Goal: Task Accomplishment & Management: Manage account settings

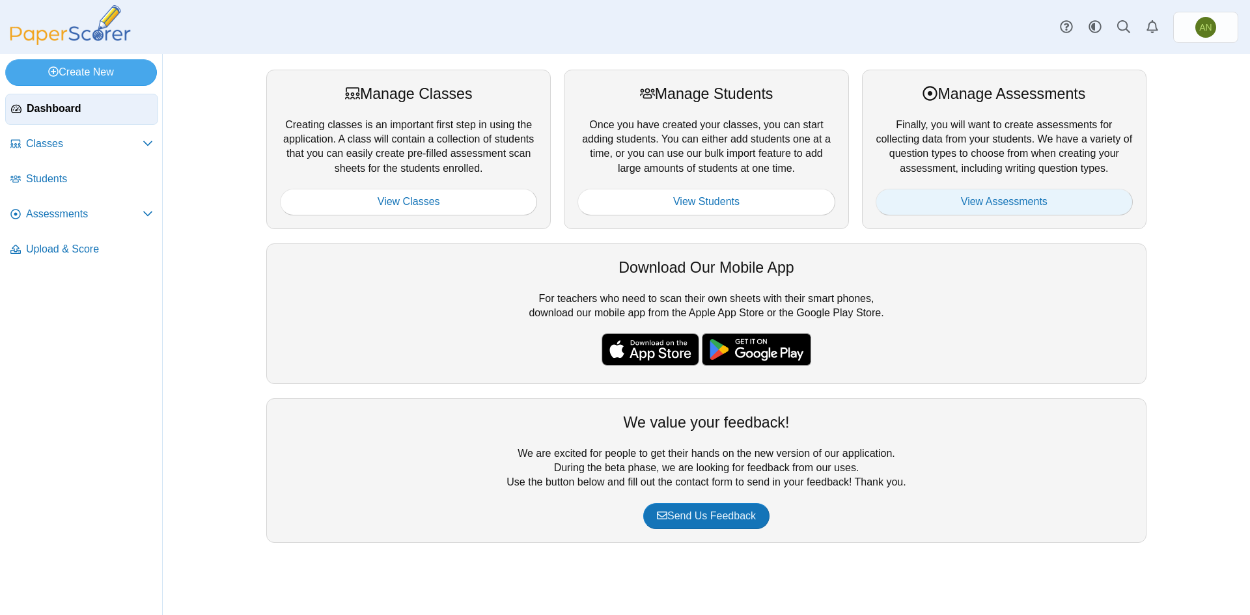
click at [1000, 198] on link "View Assessments" at bounding box center [1004, 202] width 257 height 26
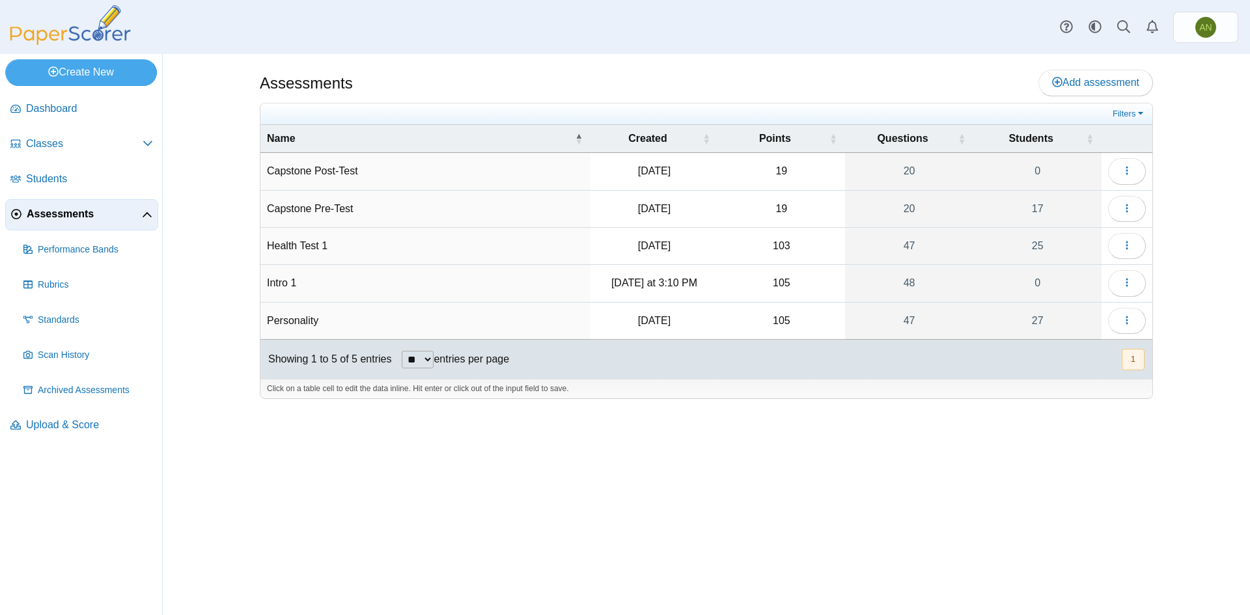
click at [288, 285] on td "Intro 1" at bounding box center [425, 283] width 330 height 37
click at [1128, 272] on button "button" at bounding box center [1127, 283] width 38 height 26
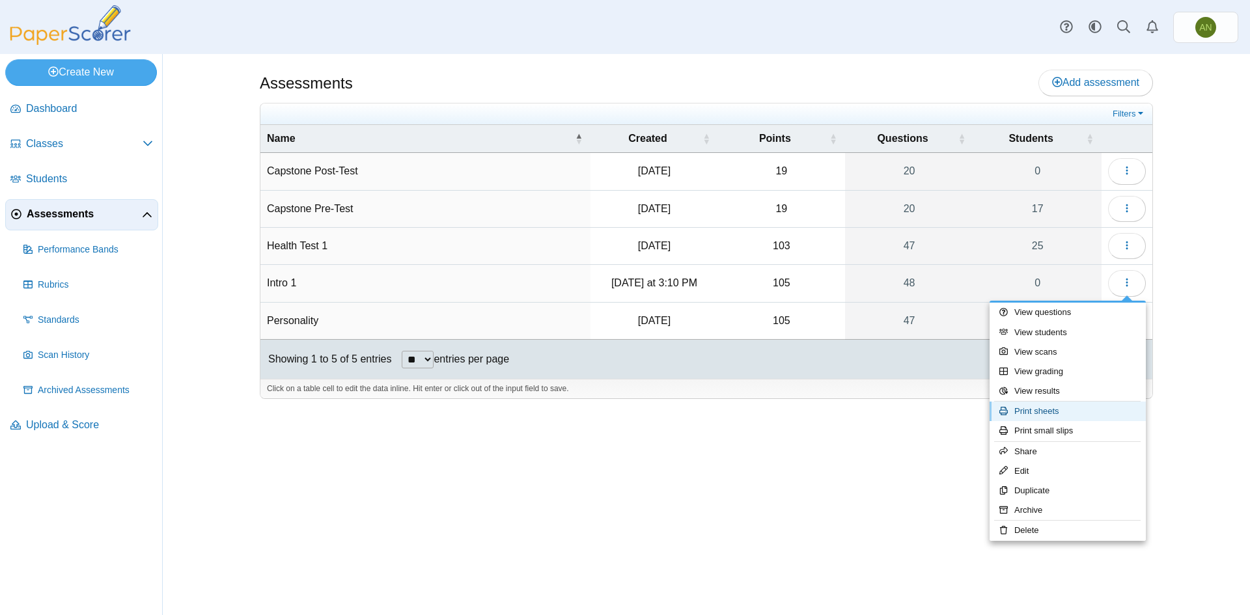
click at [1035, 410] on link "Print sheets" at bounding box center [1068, 412] width 156 height 20
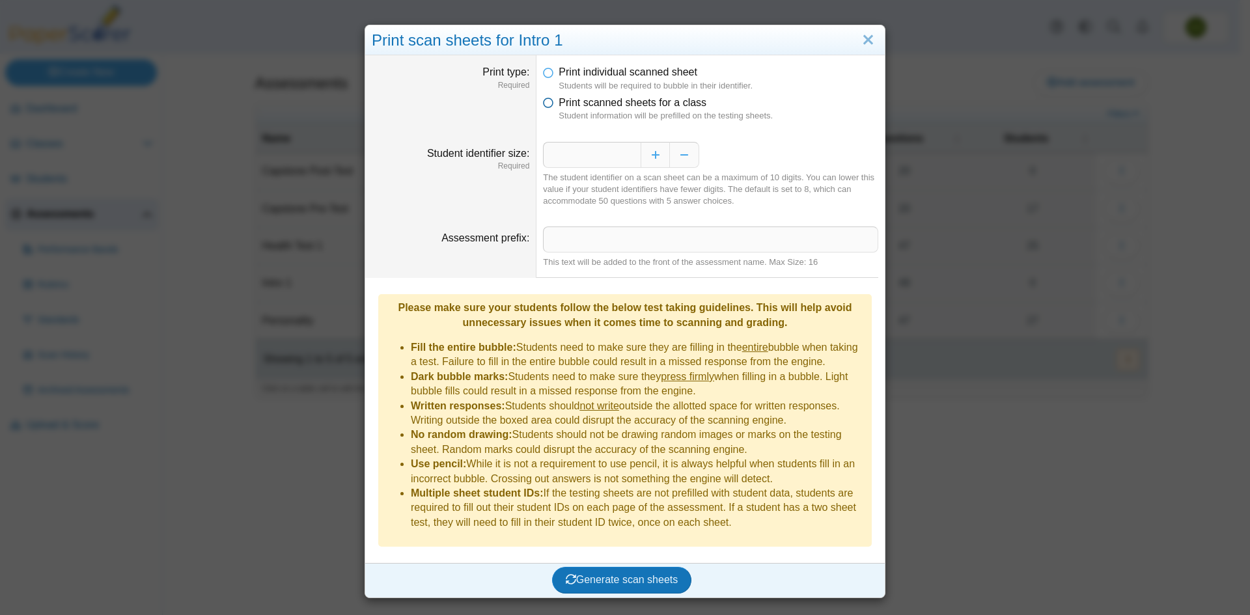
click at [544, 102] on icon at bounding box center [548, 100] width 10 height 9
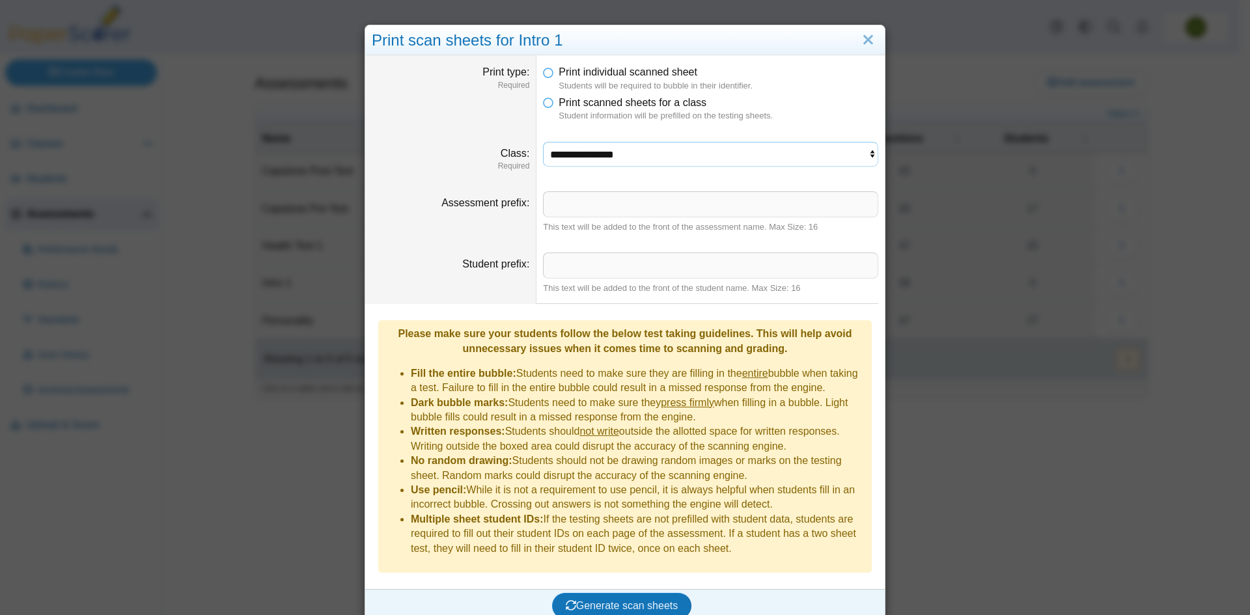
click at [591, 154] on select "**********" at bounding box center [710, 154] width 335 height 25
select select "**********"
click at [543, 142] on select "**********" at bounding box center [710, 154] width 335 height 25
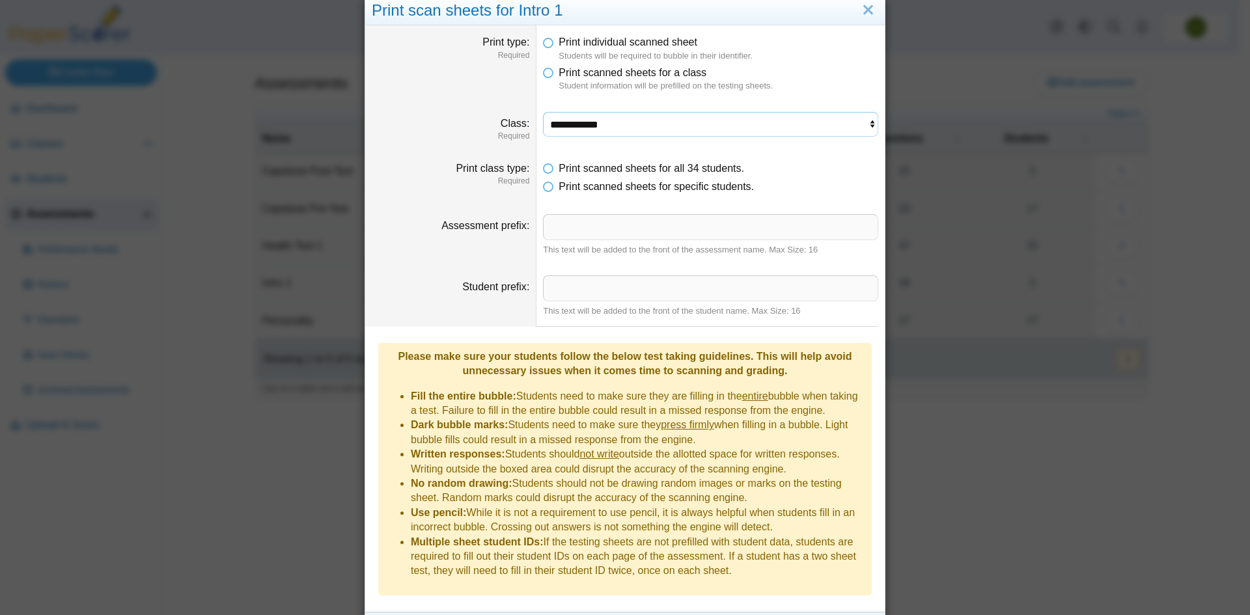
scroll to position [47, 0]
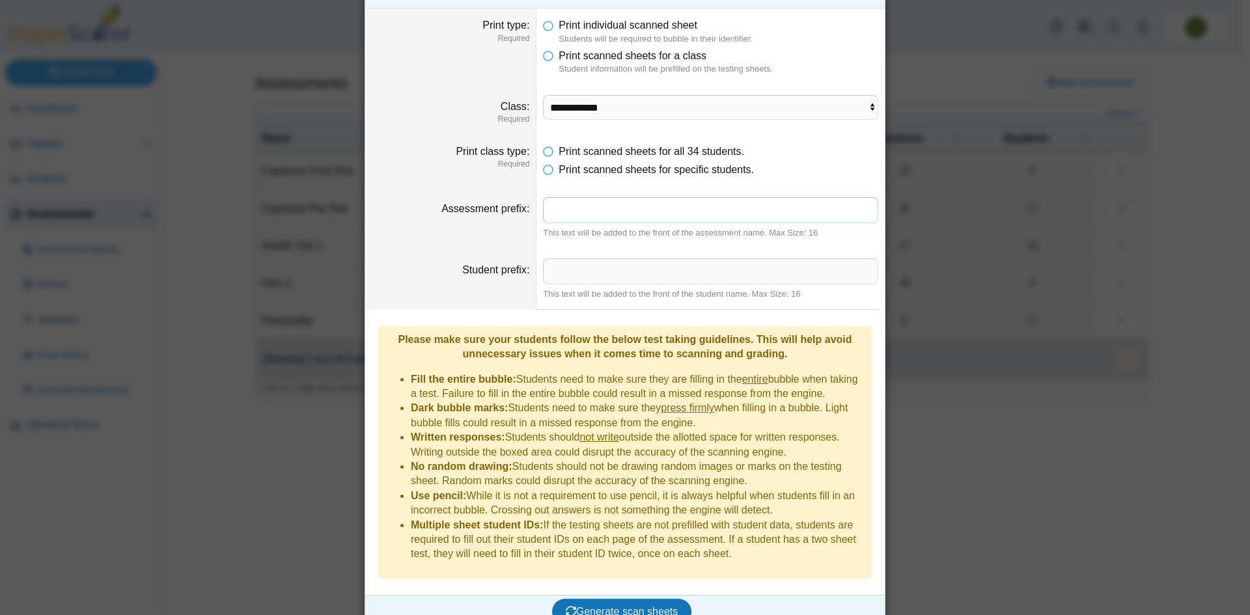
click at [592, 210] on input "Assessment prefix" at bounding box center [710, 210] width 335 height 26
type input "*"
type input "**********"
click at [652, 606] on span "Generate scan sheets" at bounding box center [622, 611] width 113 height 11
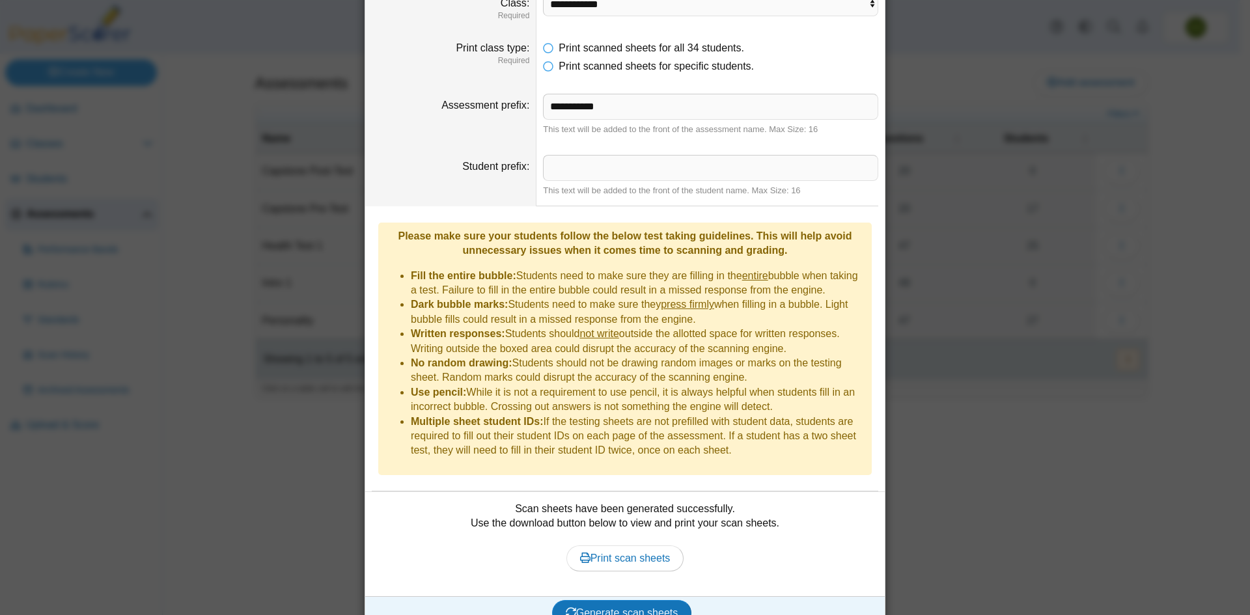
scroll to position [152, 0]
click at [630, 552] on span "Print scan sheets" at bounding box center [625, 557] width 91 height 11
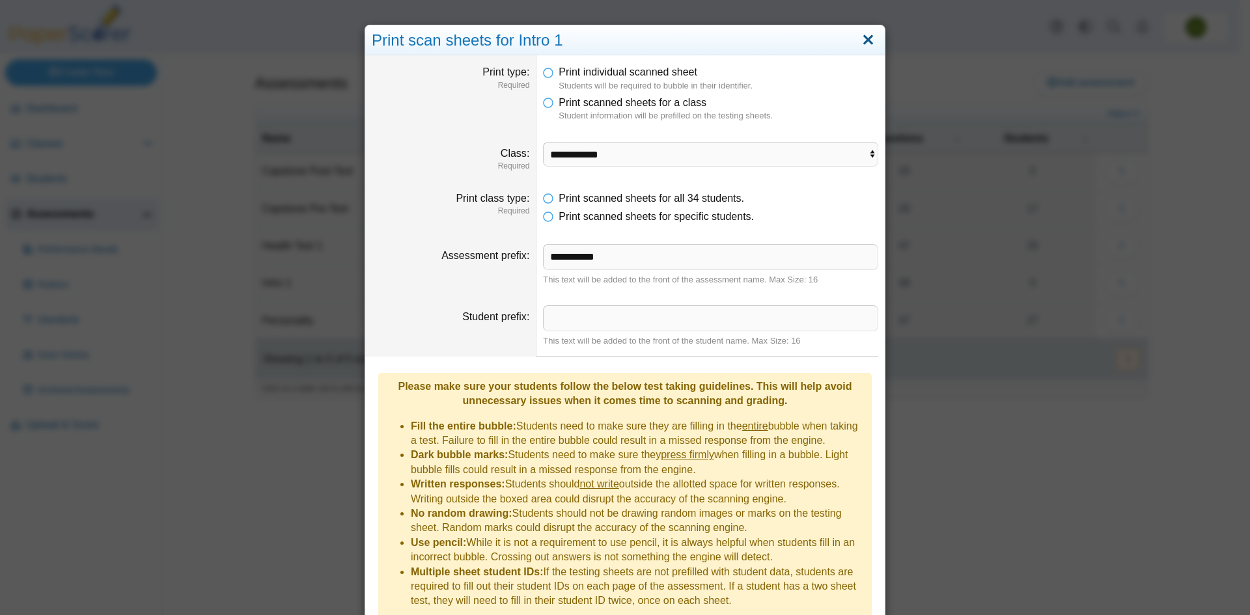
click at [863, 40] on link "Close" at bounding box center [868, 40] width 20 height 22
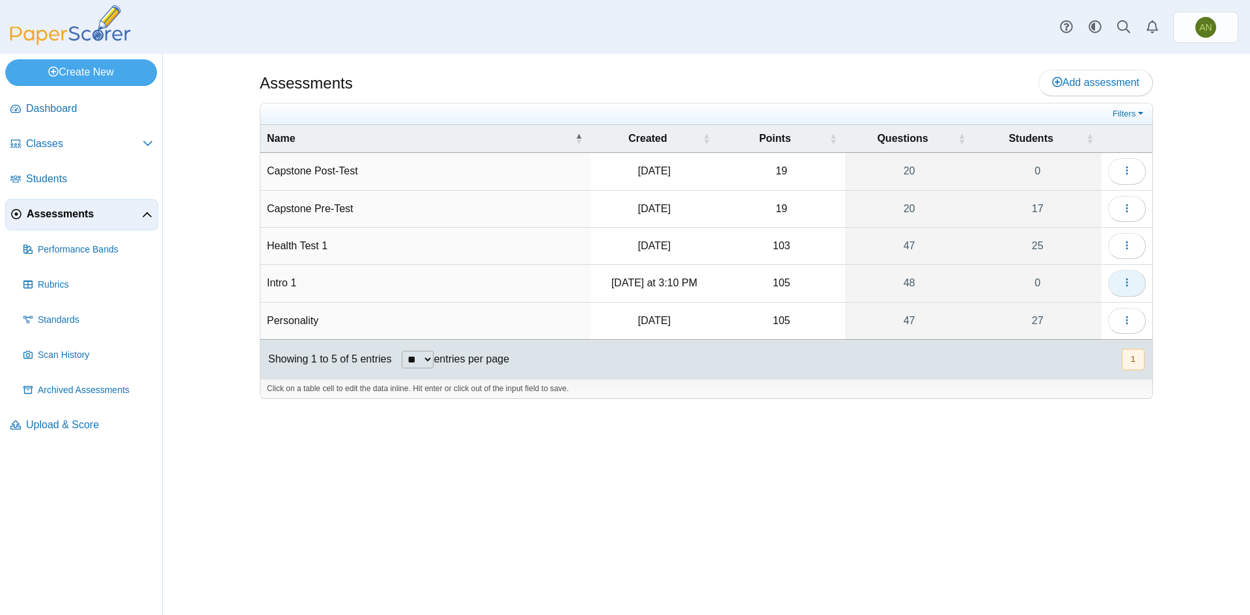
click at [1116, 282] on button "button" at bounding box center [1127, 283] width 38 height 26
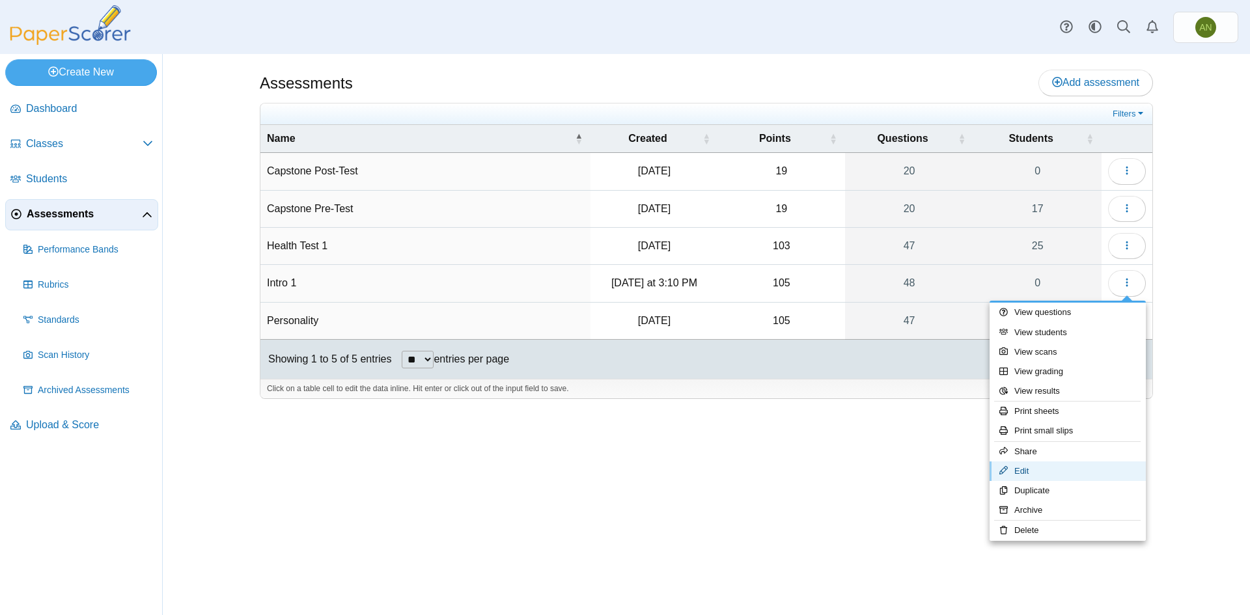
click at [1056, 472] on link "Edit" at bounding box center [1068, 472] width 156 height 20
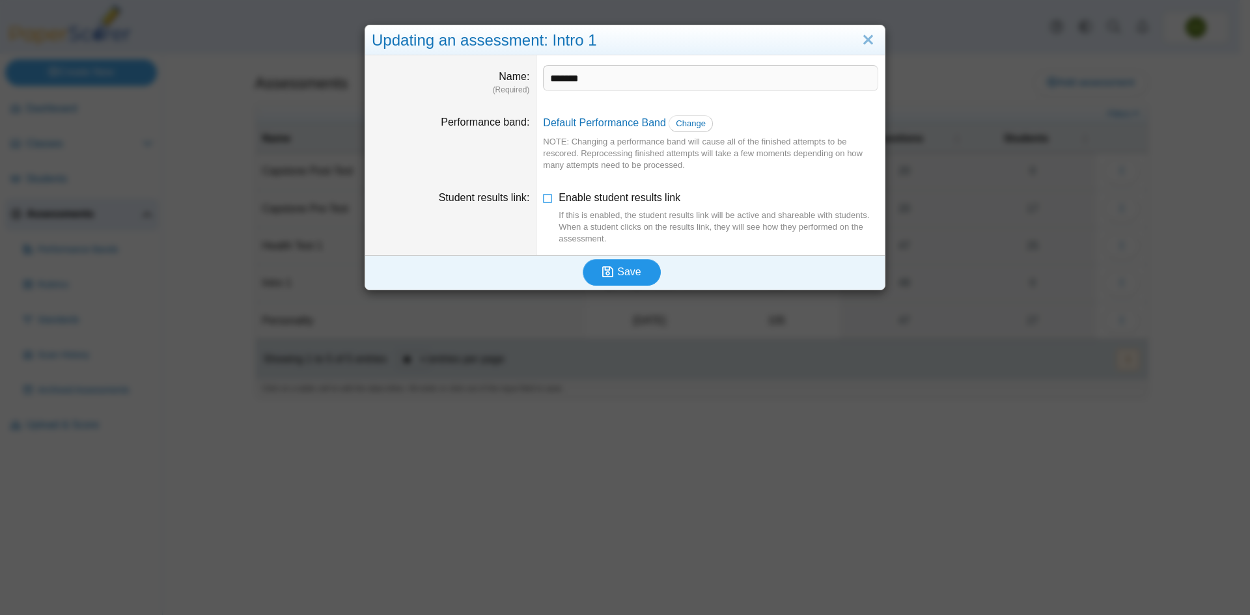
click at [632, 268] on span "Save" at bounding box center [628, 271] width 23 height 11
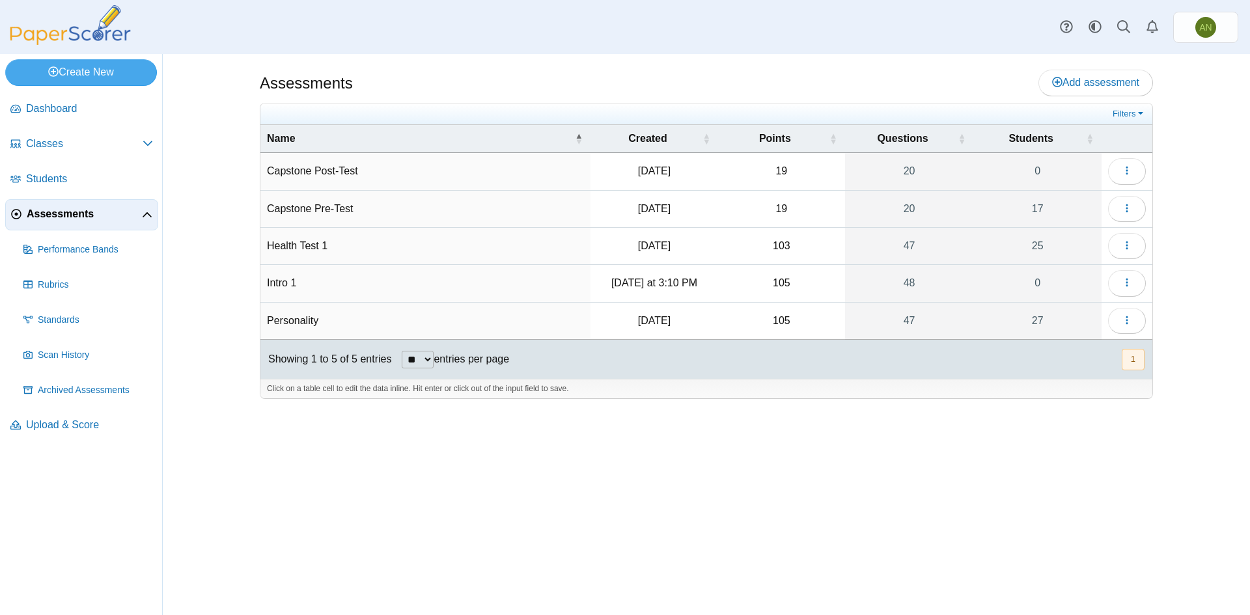
click at [296, 287] on td "Intro 1" at bounding box center [425, 283] width 330 height 37
click at [1130, 279] on icon "button" at bounding box center [1127, 282] width 10 height 10
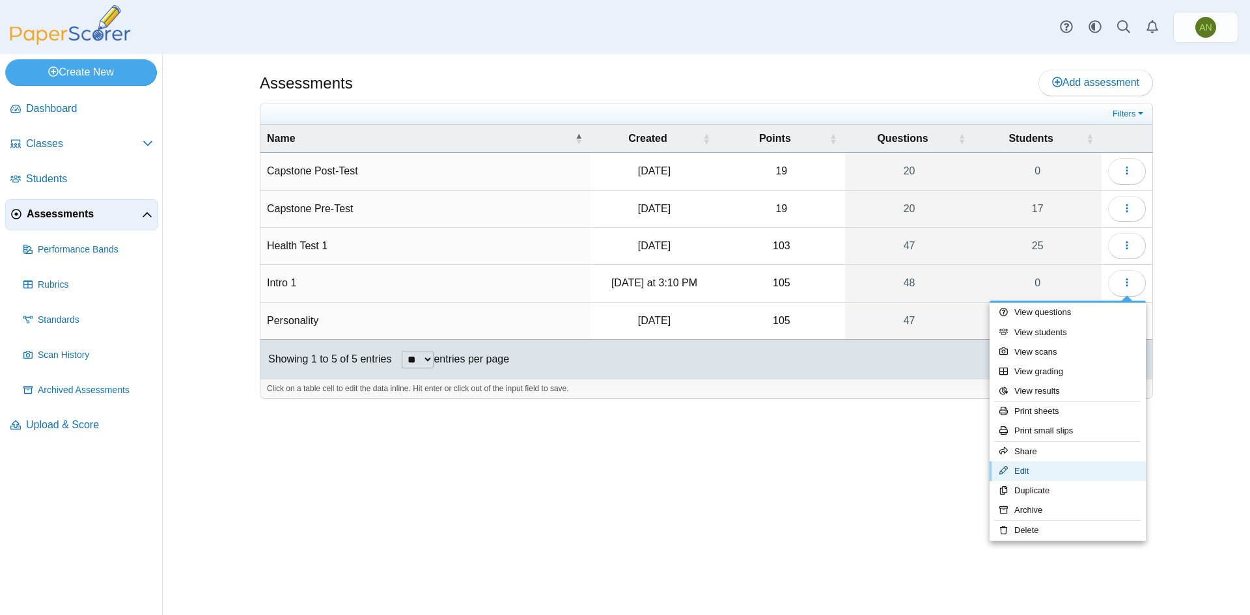
click at [1097, 465] on link "Edit" at bounding box center [1068, 472] width 156 height 20
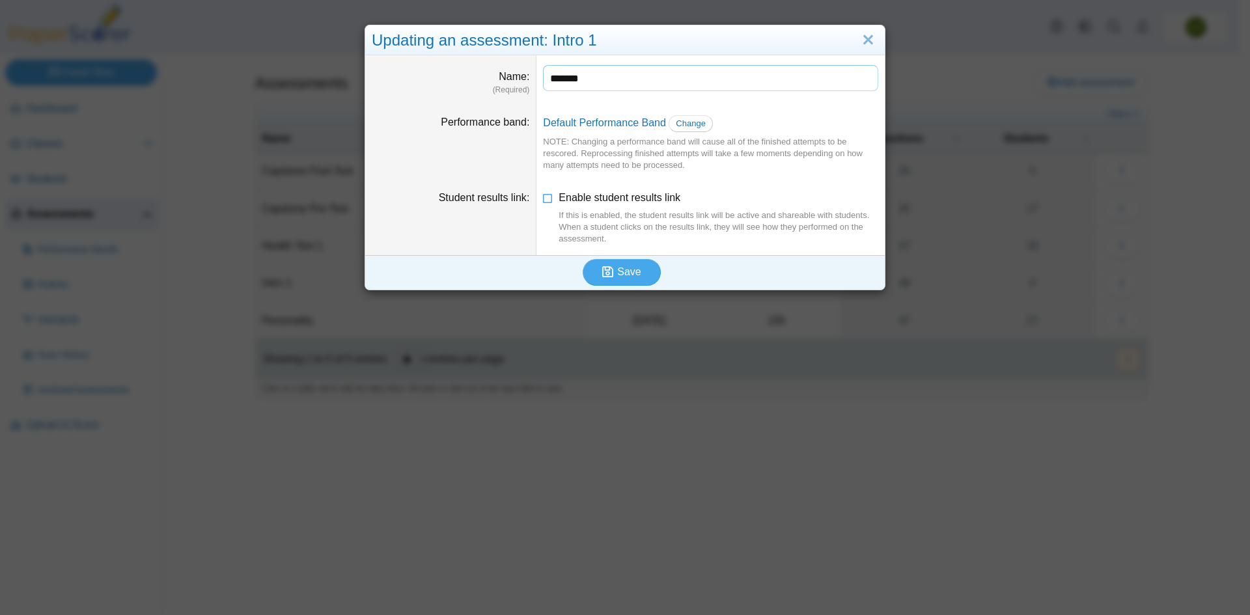
click at [678, 86] on input "*******" at bounding box center [710, 78] width 335 height 26
click at [621, 276] on span "Save" at bounding box center [628, 271] width 23 height 11
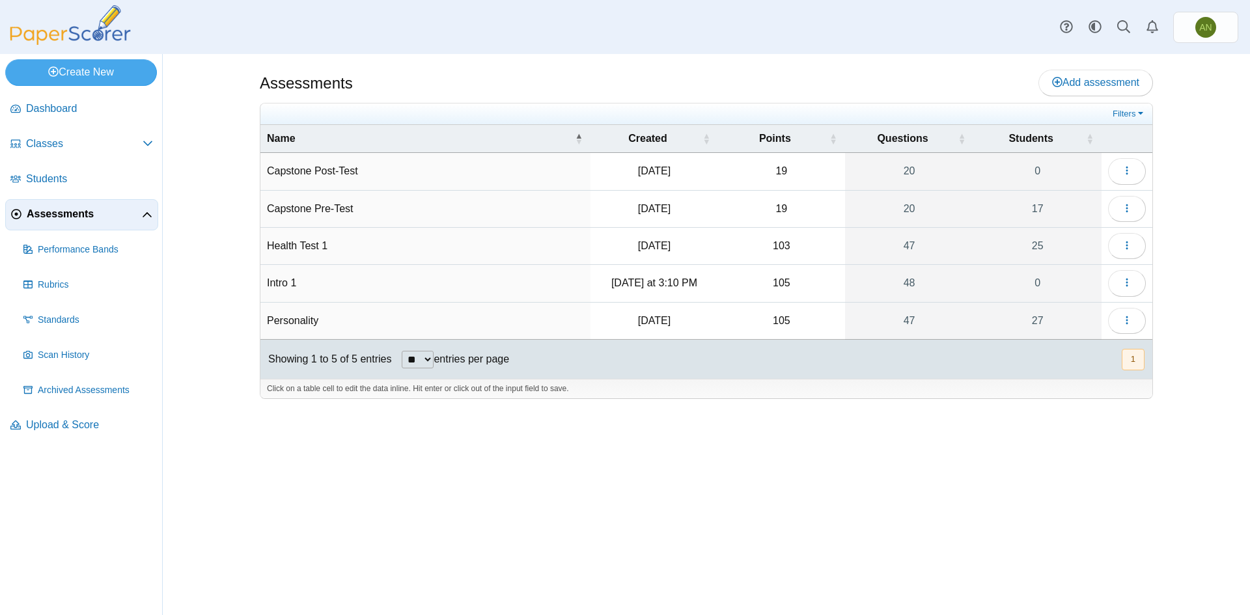
click at [277, 283] on td "Intro 1" at bounding box center [425, 283] width 330 height 37
click at [277, 283] on input "*******" at bounding box center [425, 284] width 317 height 26
click at [1134, 286] on button "button" at bounding box center [1127, 283] width 38 height 26
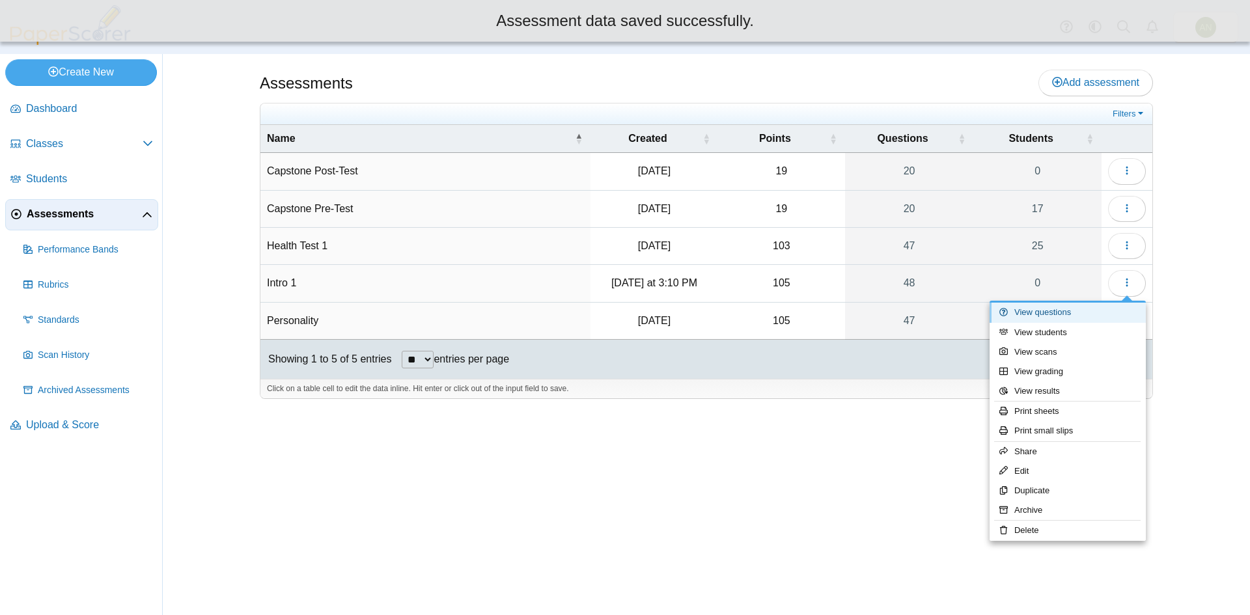
click at [1061, 313] on link "View questions" at bounding box center [1068, 313] width 156 height 20
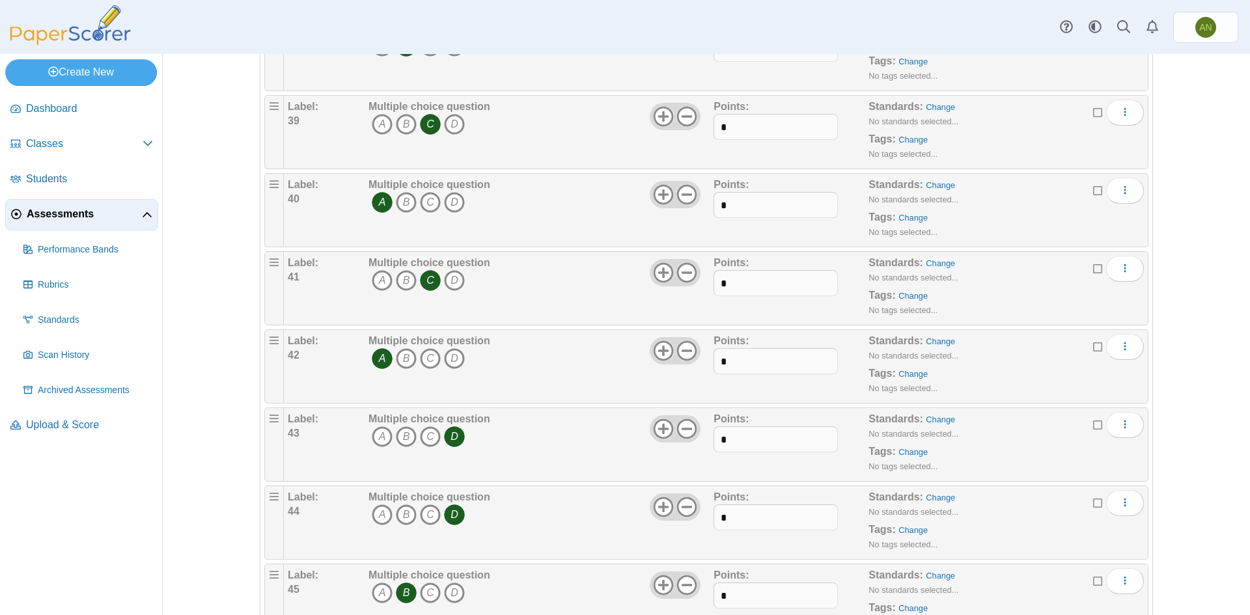
scroll to position [3348, 0]
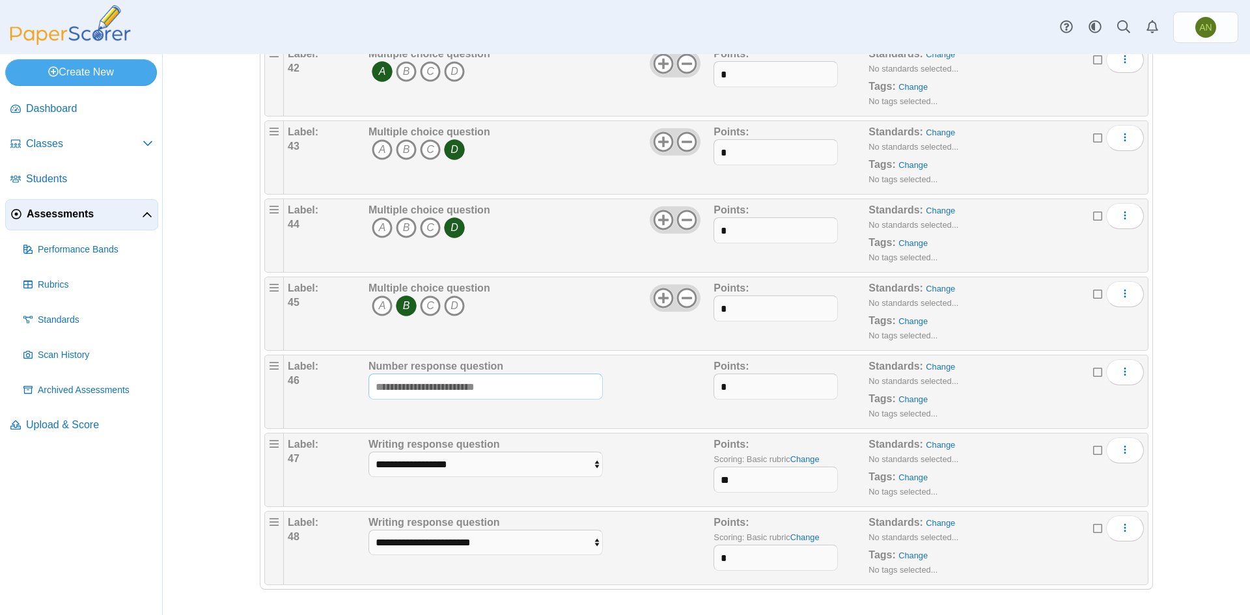
click at [499, 394] on input "text" at bounding box center [486, 387] width 234 height 26
click at [1120, 369] on icon "More options" at bounding box center [1125, 372] width 10 height 10
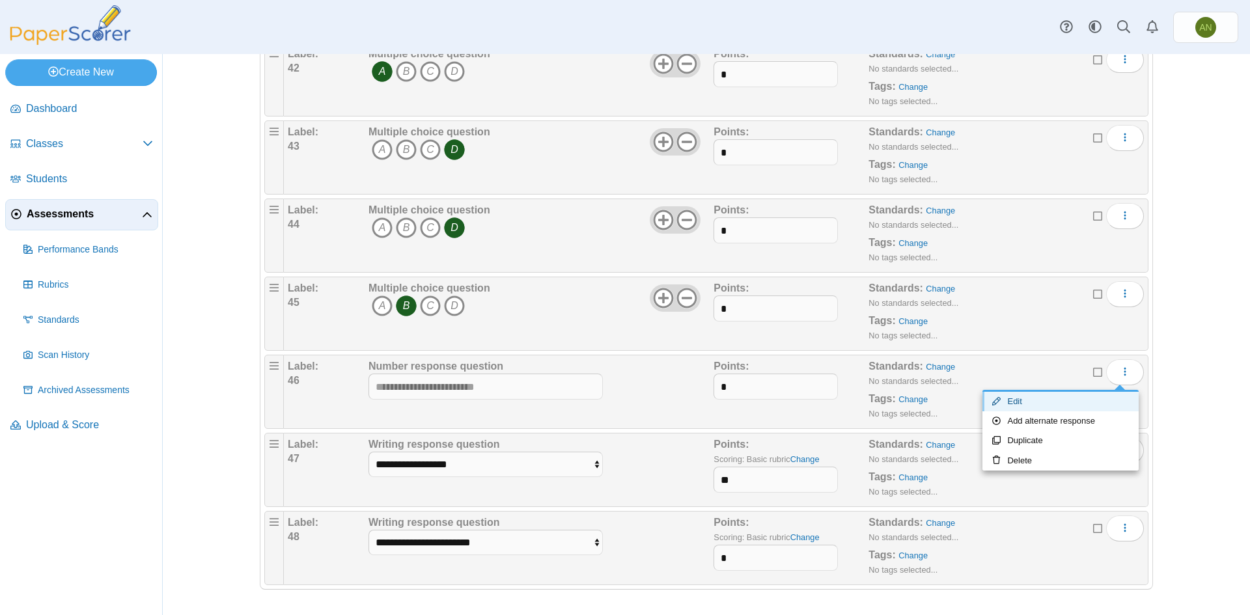
click at [1046, 409] on link "Edit" at bounding box center [1061, 402] width 156 height 20
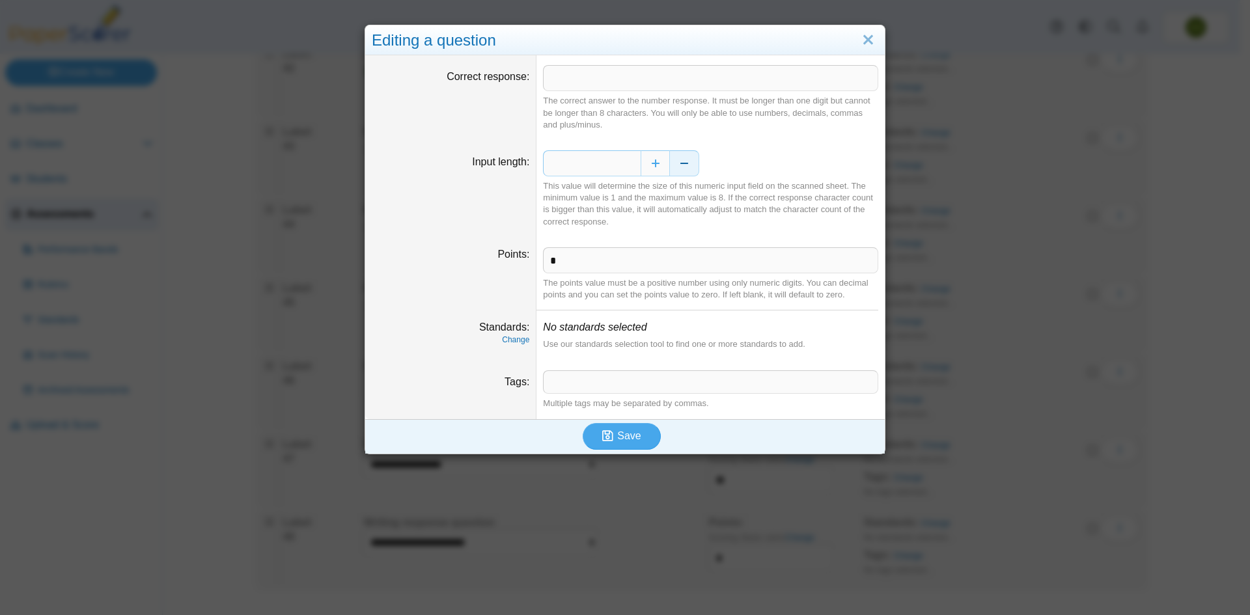
click at [679, 162] on button "Decrease" at bounding box center [684, 163] width 29 height 26
click at [679, 163] on button "Decrease" at bounding box center [684, 163] width 29 height 26
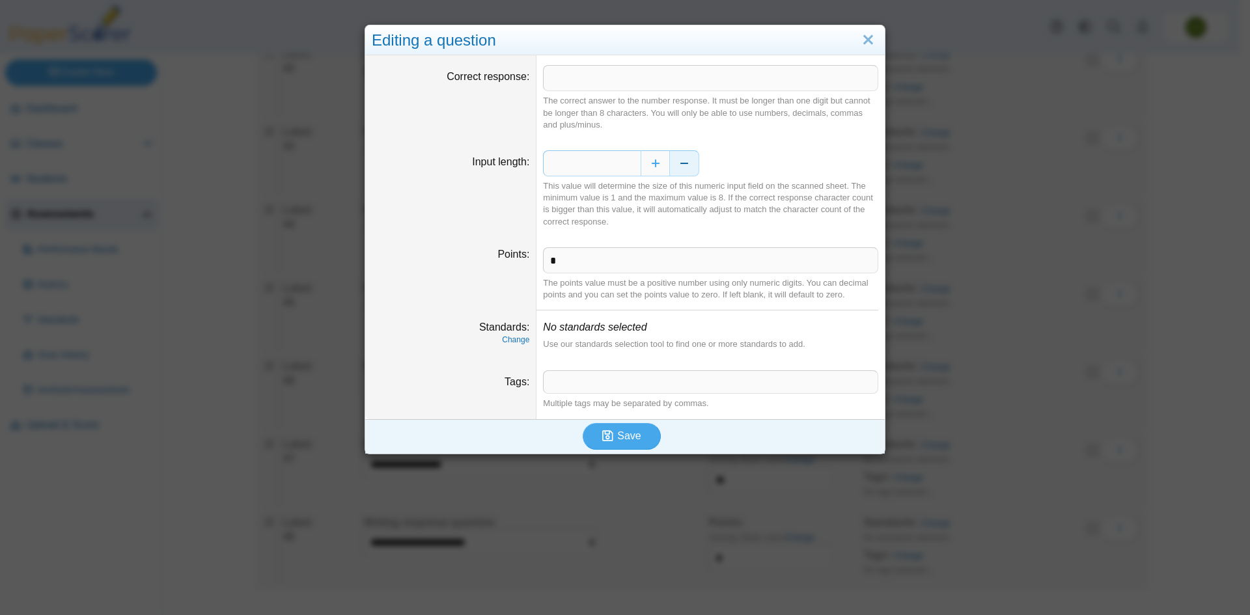
click at [679, 163] on button "Decrease" at bounding box center [684, 163] width 29 height 26
click at [621, 430] on span "Save" at bounding box center [628, 435] width 23 height 11
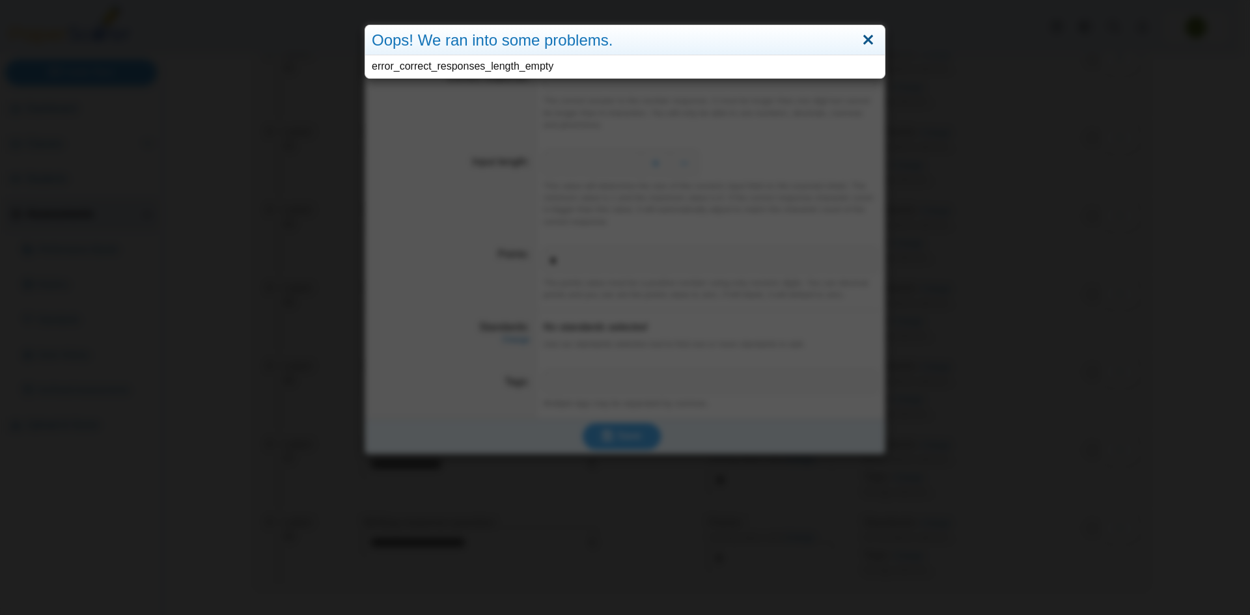
click at [860, 34] on link "Close" at bounding box center [868, 40] width 20 height 22
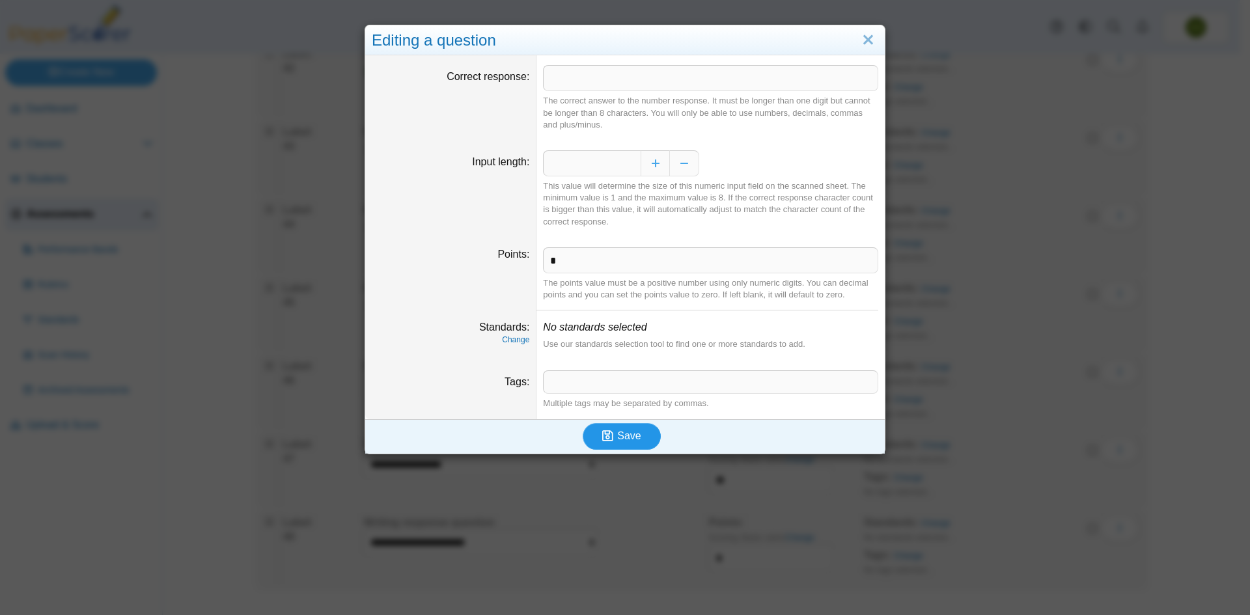
click at [621, 435] on span "Save" at bounding box center [628, 435] width 23 height 11
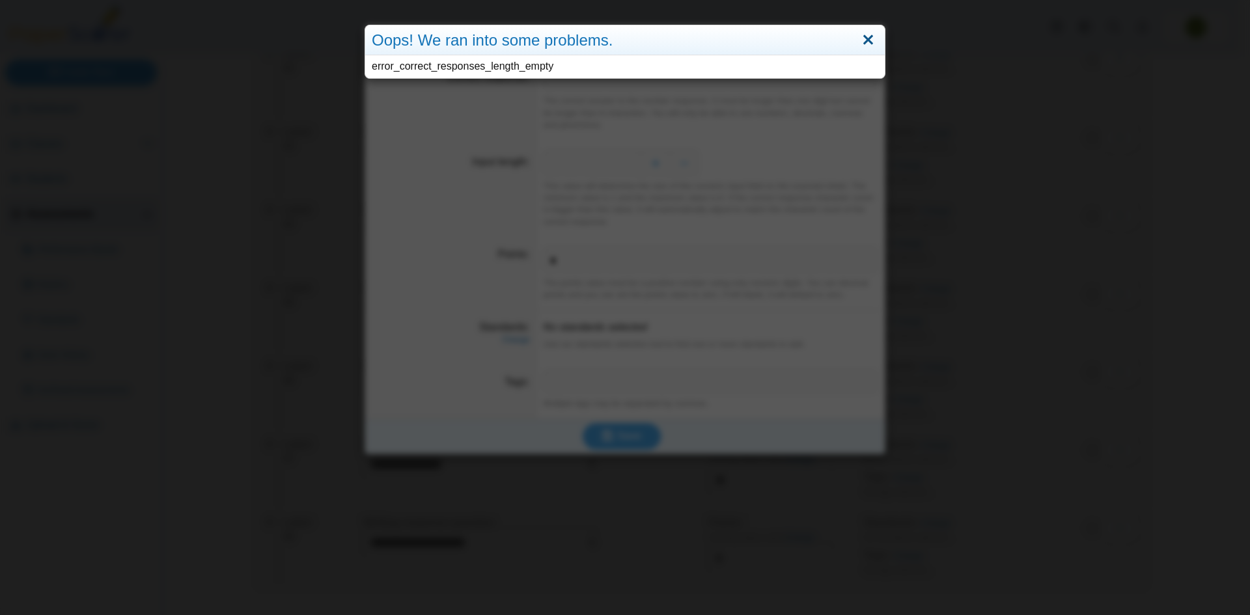
click at [864, 38] on link "Close" at bounding box center [868, 40] width 20 height 22
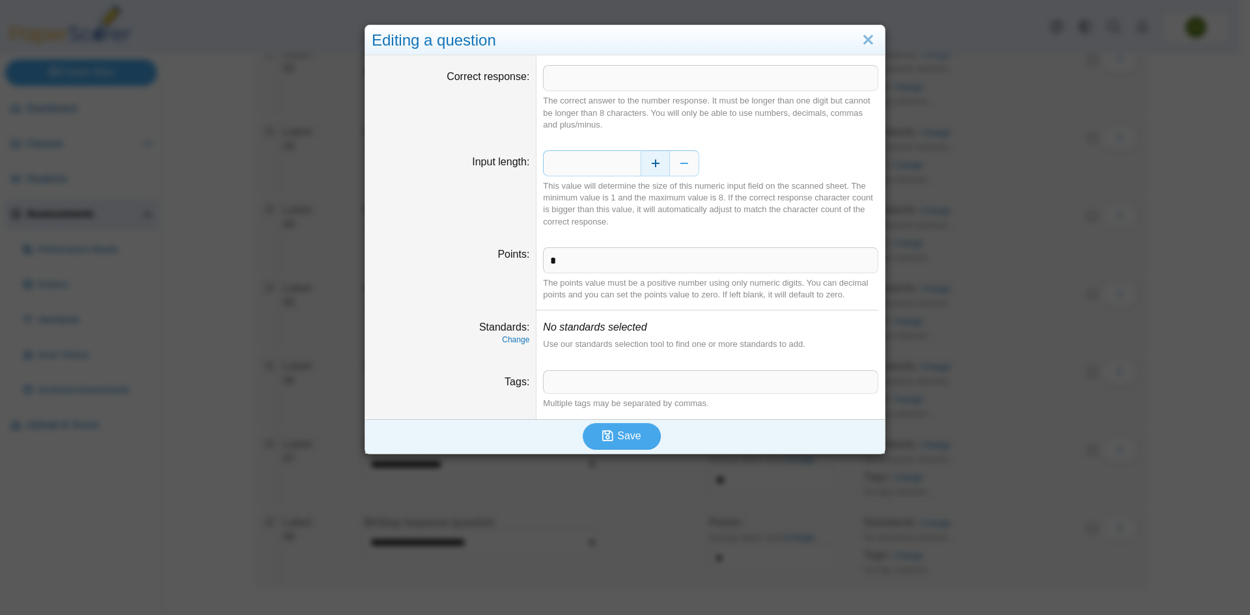
click at [653, 168] on button "Increase" at bounding box center [655, 163] width 29 height 26
type input "*"
click at [638, 442] on button "Save" at bounding box center [622, 436] width 78 height 26
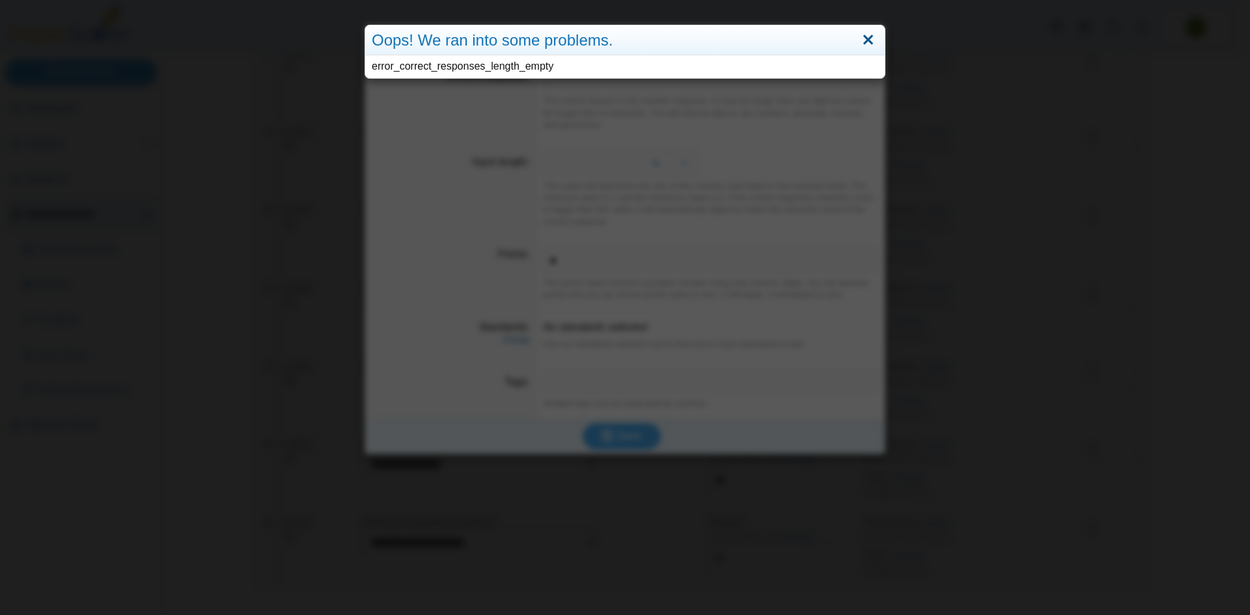
click at [868, 41] on link "Close" at bounding box center [868, 40] width 20 height 22
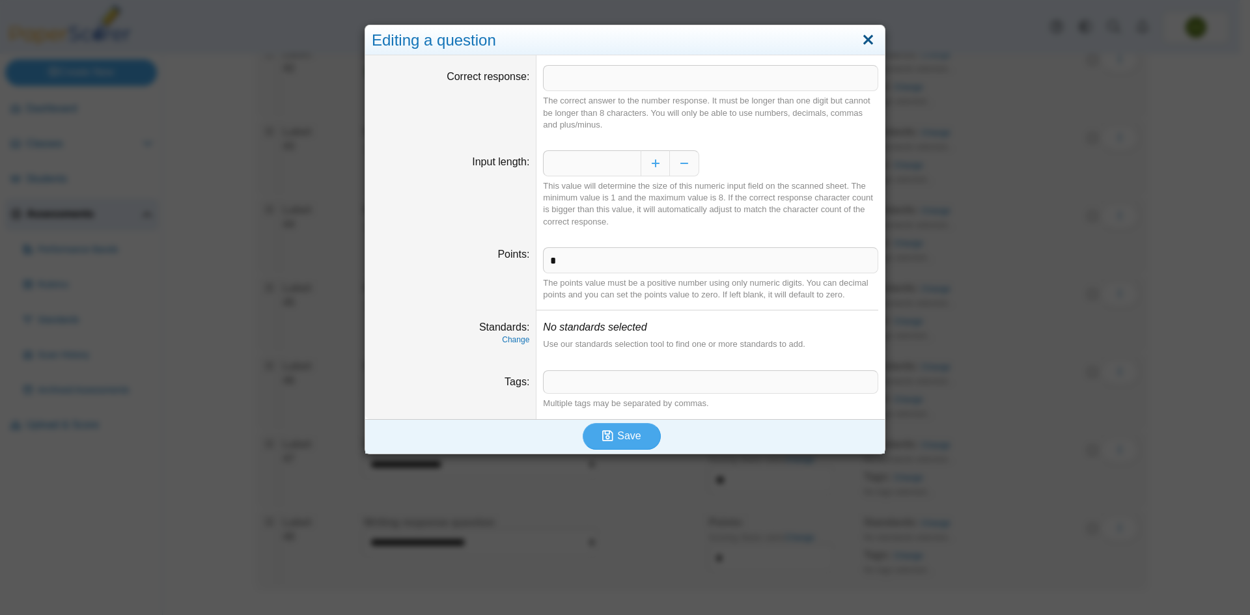
click at [868, 42] on link "Close" at bounding box center [868, 40] width 20 height 22
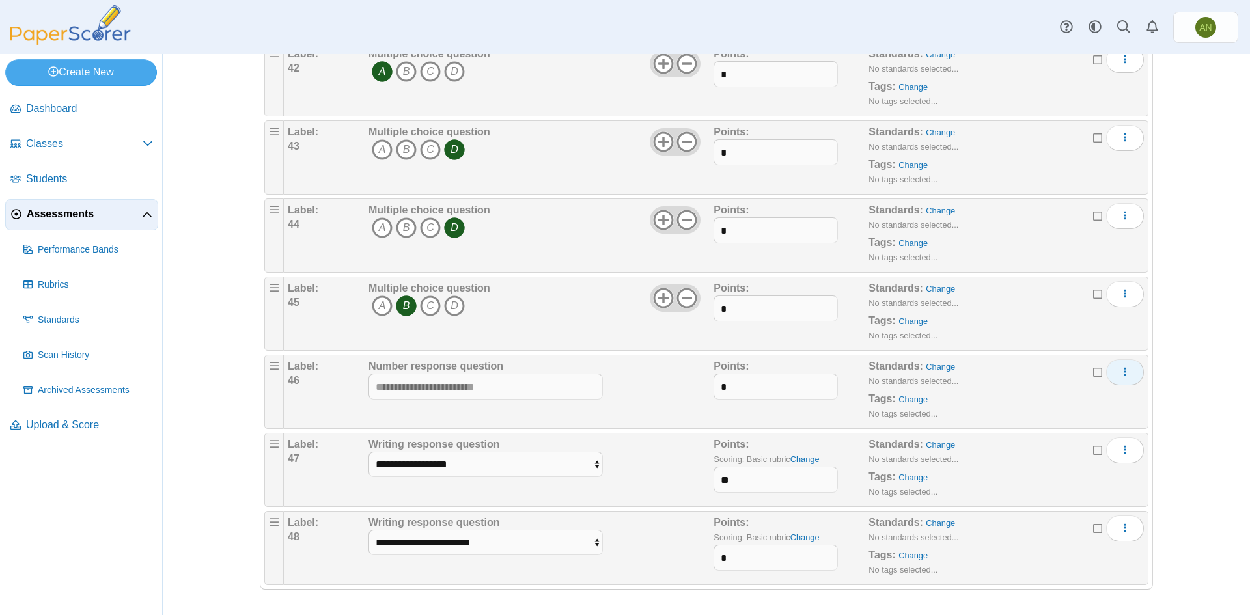
click at [1129, 376] on button "More options" at bounding box center [1125, 372] width 38 height 26
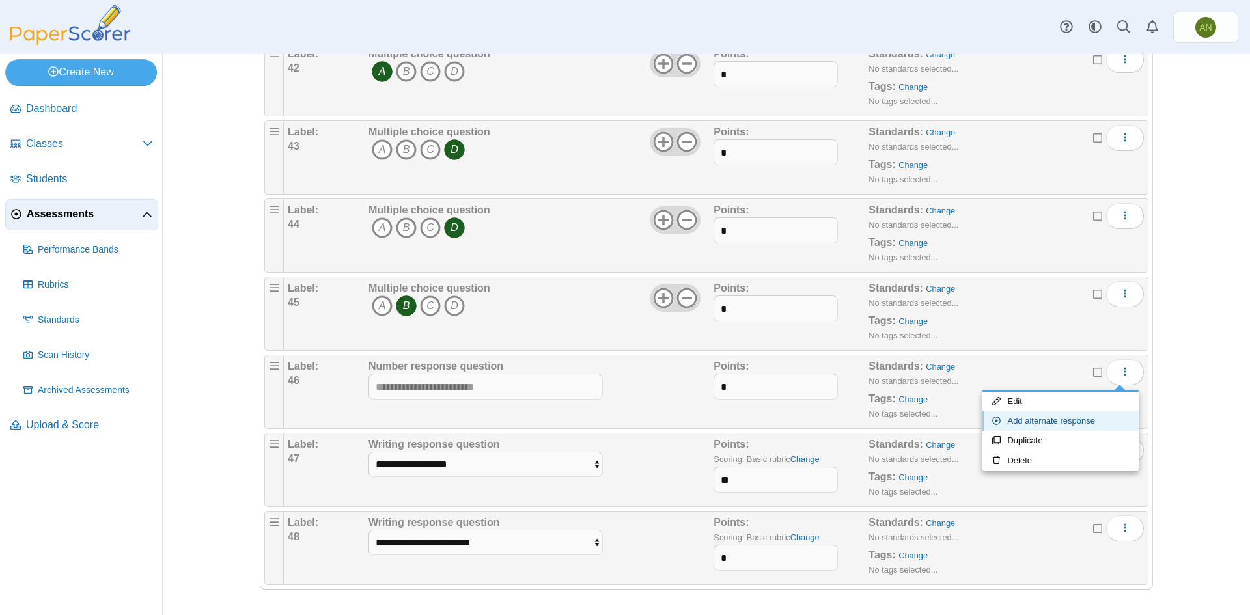
click at [1099, 419] on link "Add alternate response" at bounding box center [1061, 422] width 156 height 20
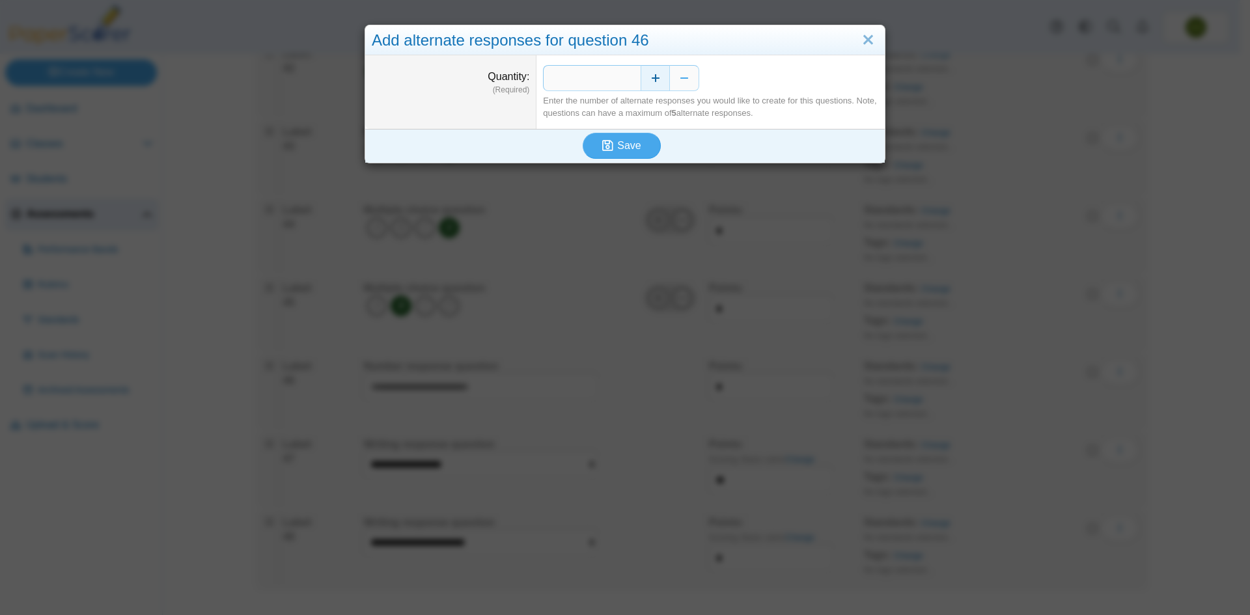
click at [653, 77] on button "Increase" at bounding box center [655, 78] width 29 height 26
click at [678, 78] on button "Decrease" at bounding box center [684, 78] width 29 height 26
type input "*"
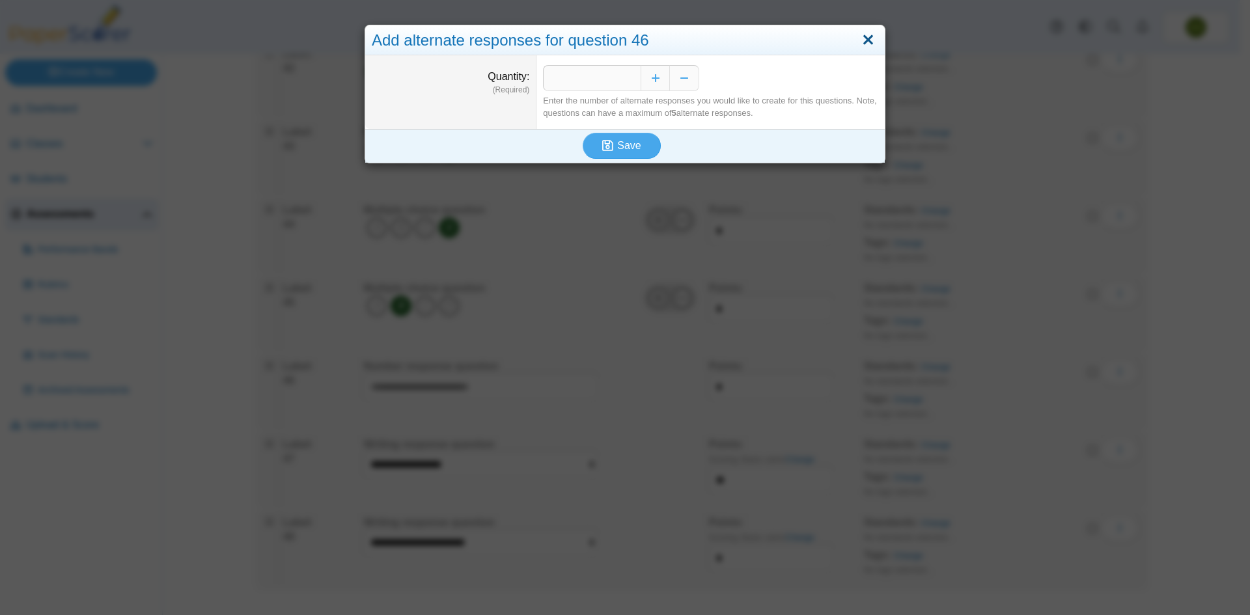
click at [873, 36] on link "Close" at bounding box center [868, 40] width 20 height 22
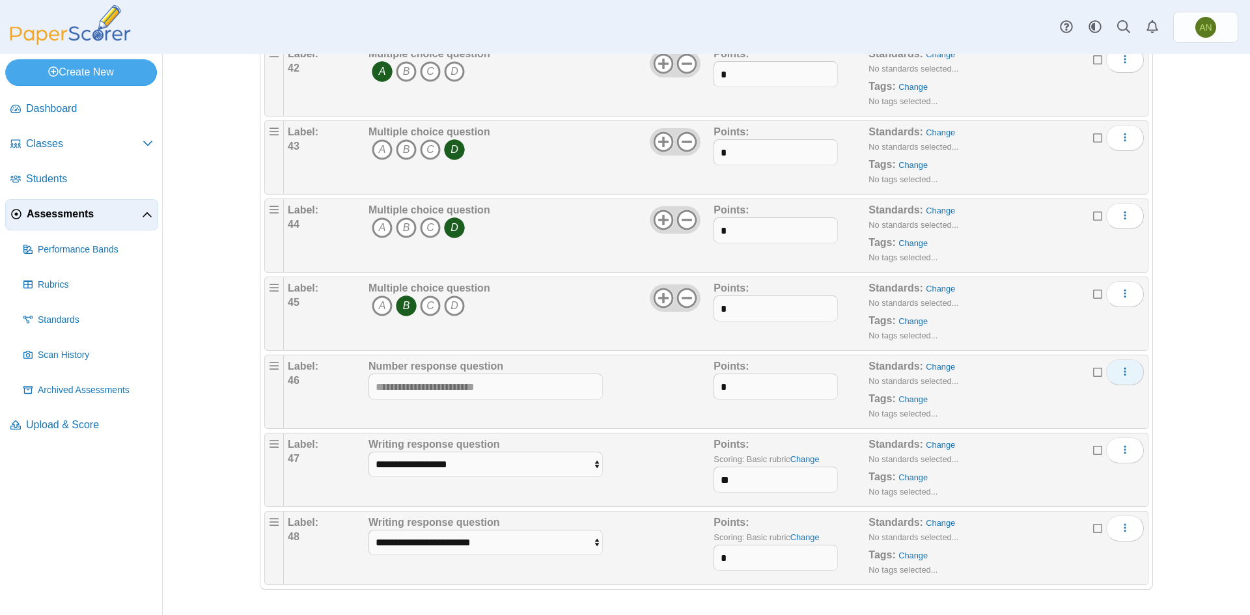
click at [1122, 375] on icon "More options" at bounding box center [1125, 372] width 10 height 10
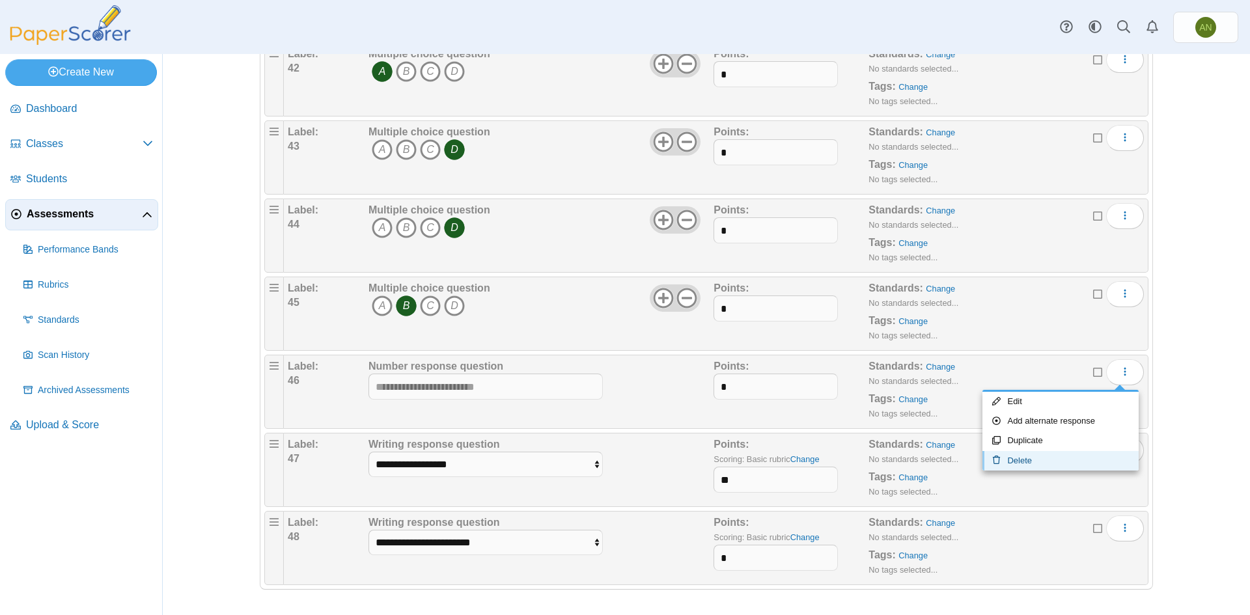
click at [1044, 465] on link "Delete" at bounding box center [1061, 461] width 156 height 20
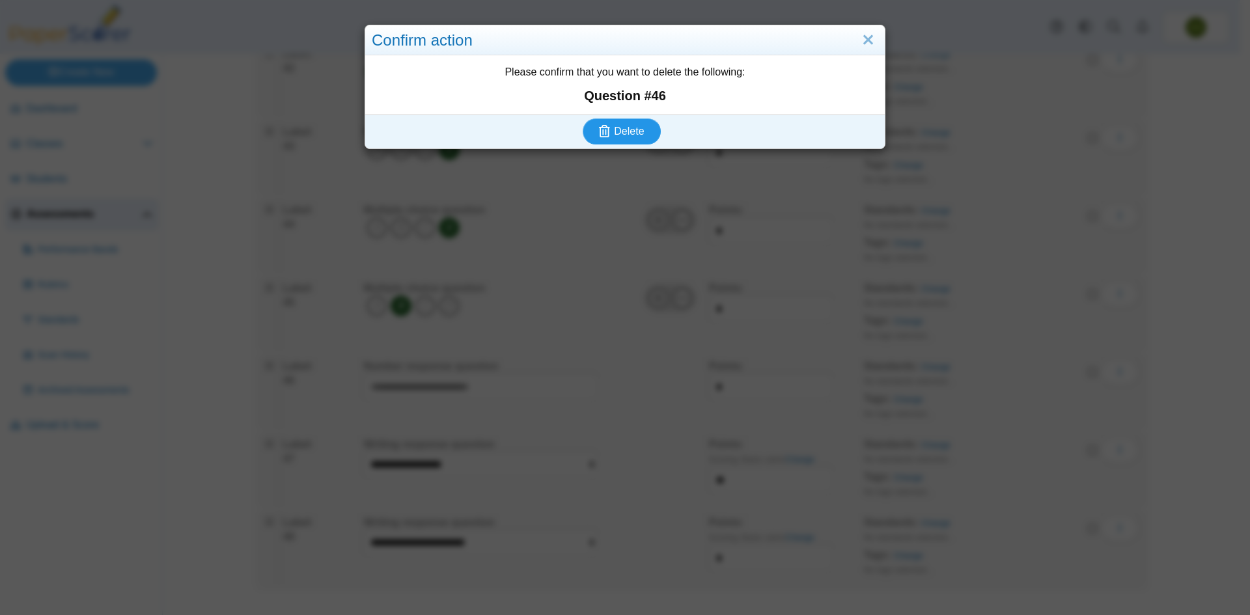
click at [620, 128] on span "Delete" at bounding box center [629, 131] width 30 height 11
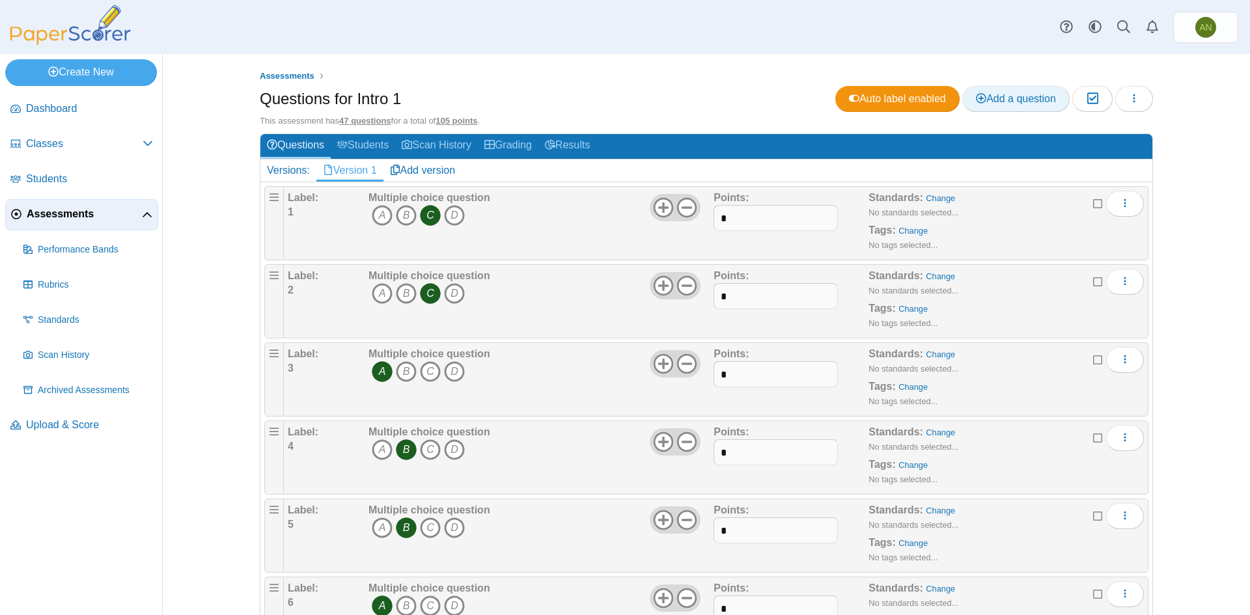
click at [1030, 100] on span "Add a question" at bounding box center [1016, 98] width 80 height 11
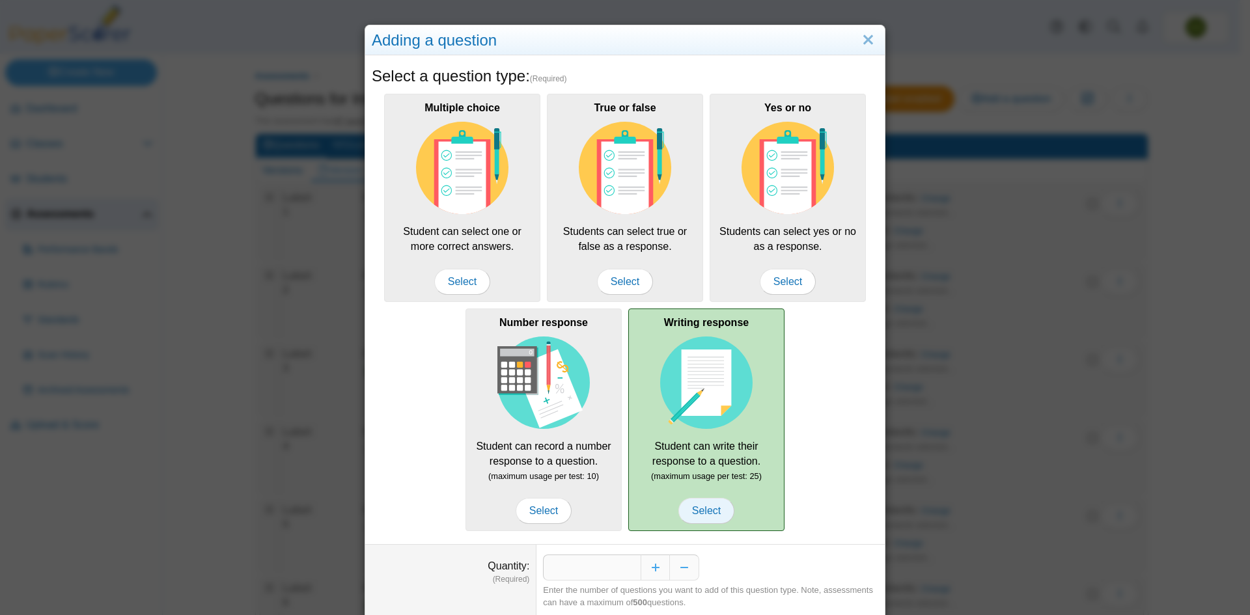
click at [695, 503] on span "Select" at bounding box center [707, 511] width 56 height 26
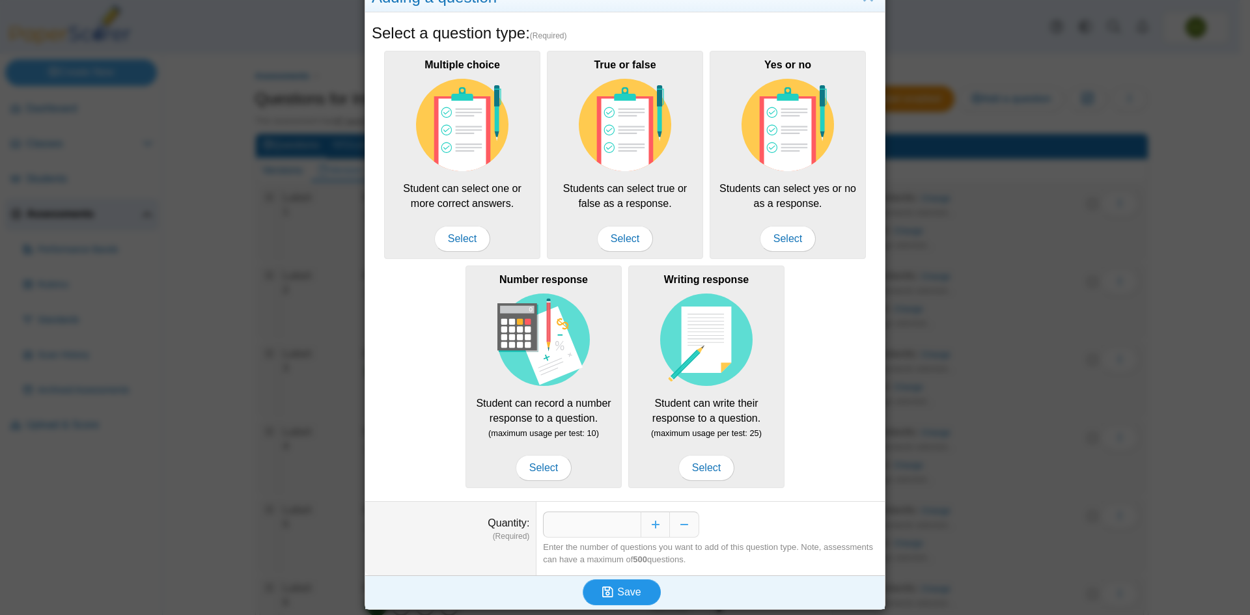
click at [631, 588] on span "Save" at bounding box center [628, 592] width 23 height 11
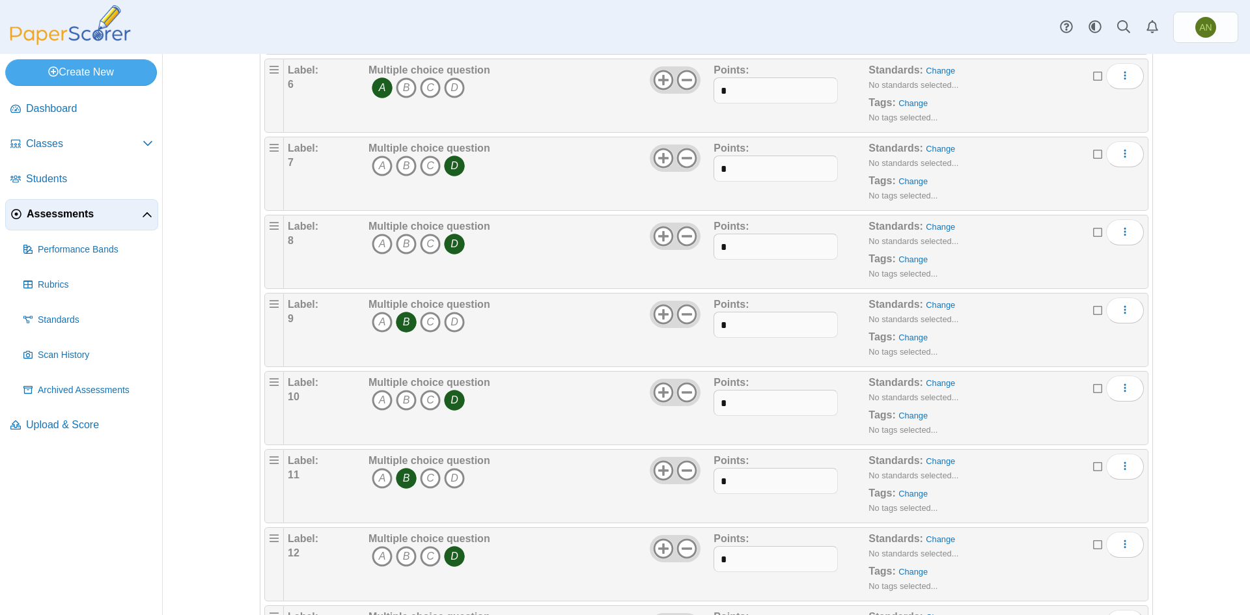
scroll to position [521, 0]
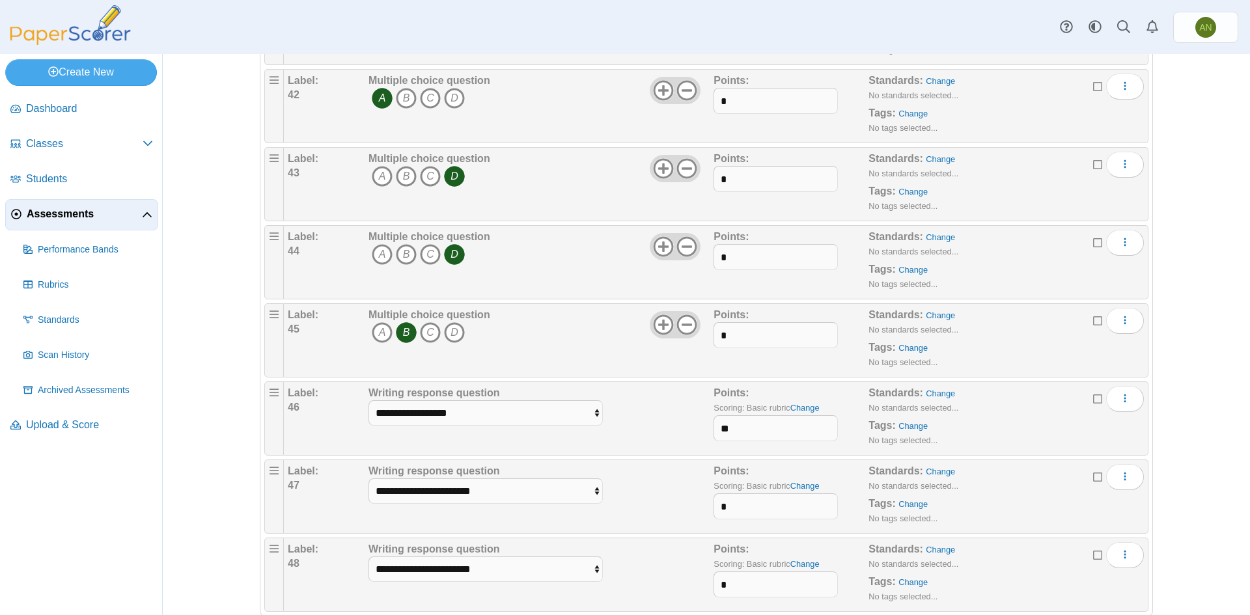
scroll to position [3348, 0]
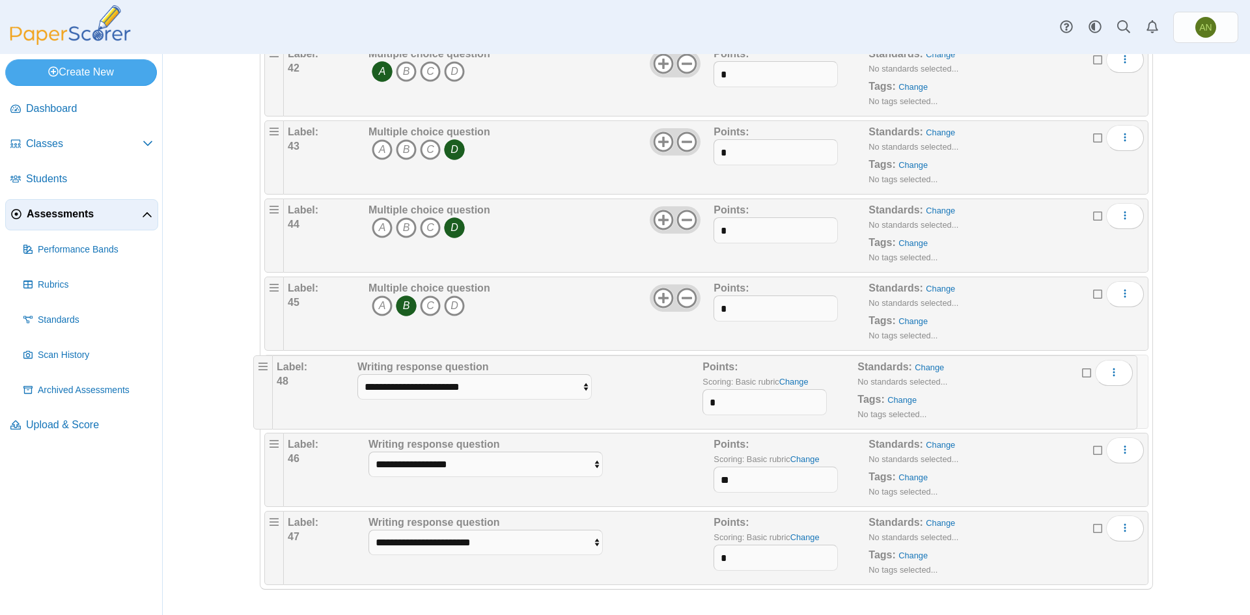
drag, startPoint x: 268, startPoint y: 552, endPoint x: 262, endPoint y: 390, distance: 161.6
click at [589, 387] on select "**********" at bounding box center [486, 386] width 234 height 25
select select "**********"
click at [369, 374] on select "**********" at bounding box center [486, 386] width 234 height 25
click at [745, 399] on input "*" at bounding box center [776, 402] width 124 height 26
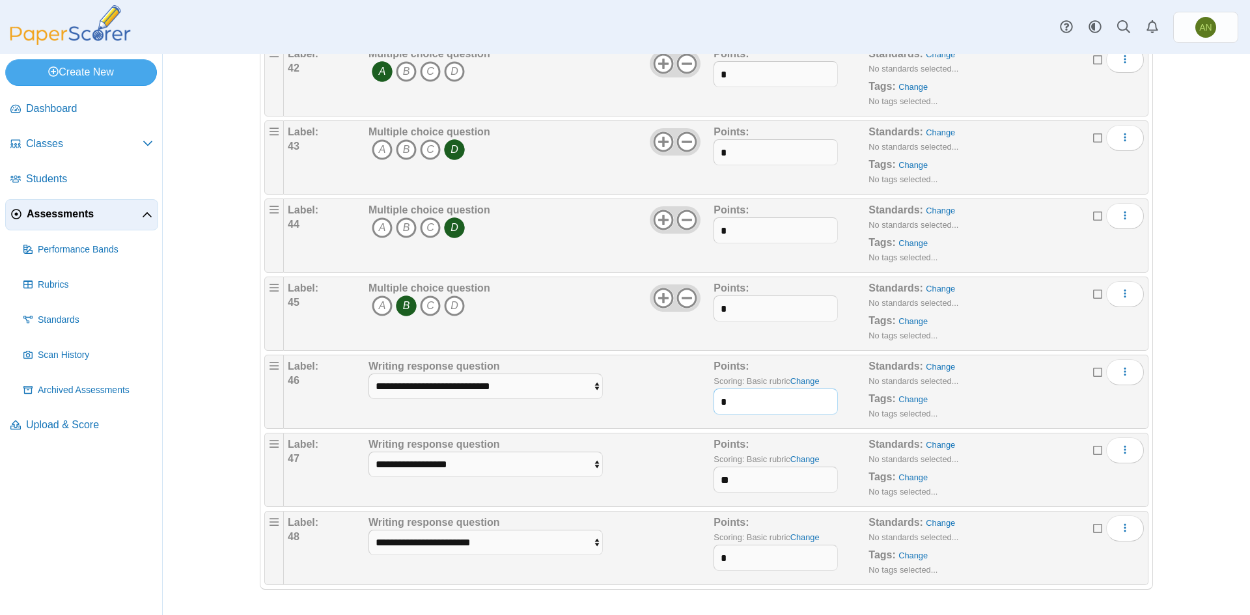
type input "*"
click at [675, 404] on div "**********" at bounding box center [539, 391] width 348 height 65
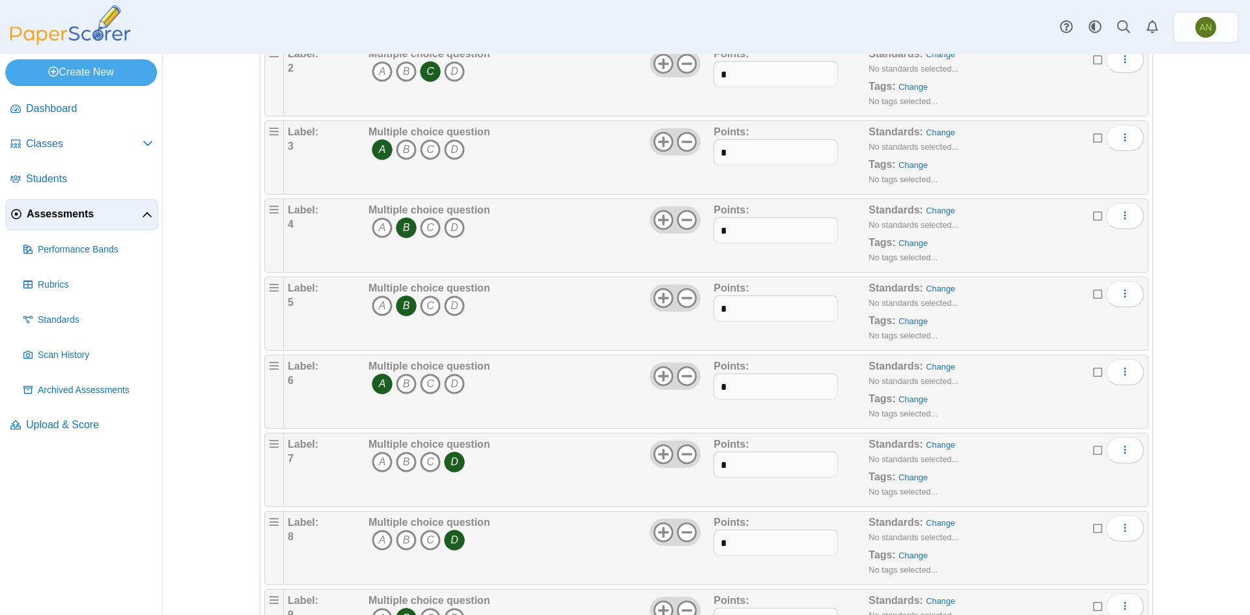
scroll to position [0, 0]
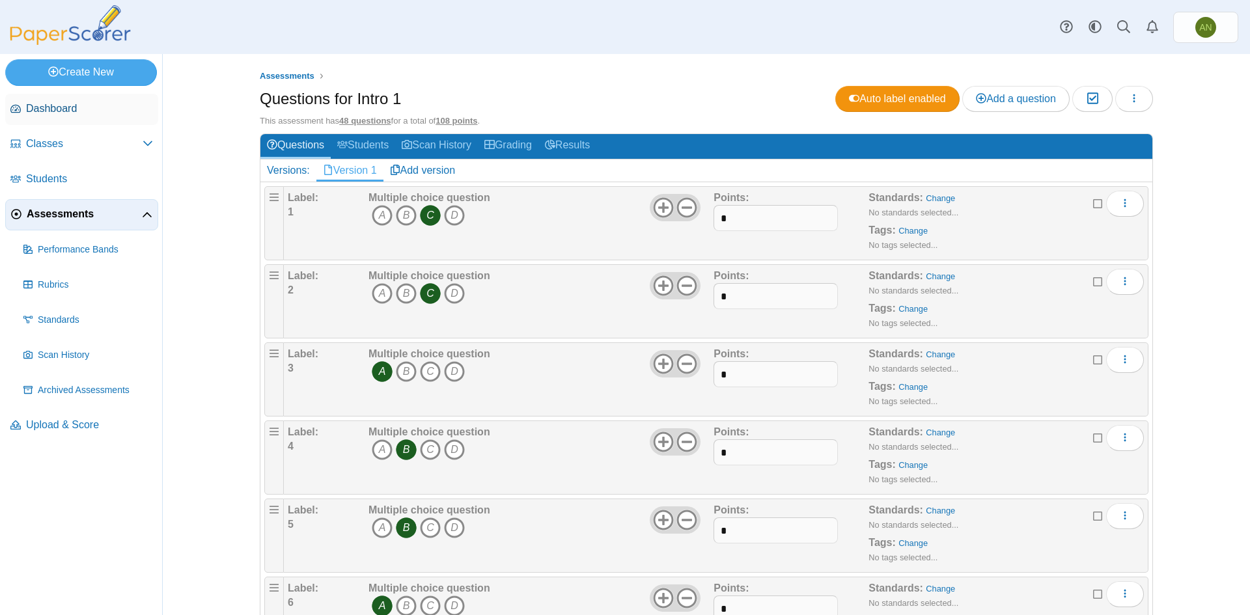
click at [85, 114] on span "Dashboard" at bounding box center [89, 109] width 127 height 14
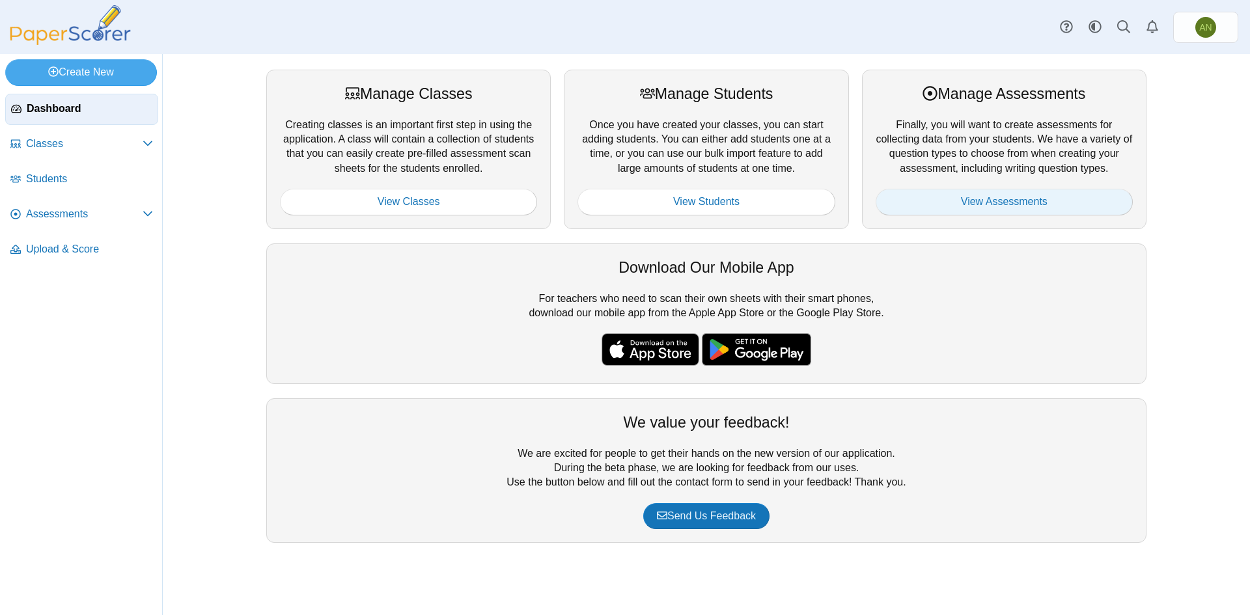
click at [1000, 203] on link "View Assessments" at bounding box center [1004, 202] width 257 height 26
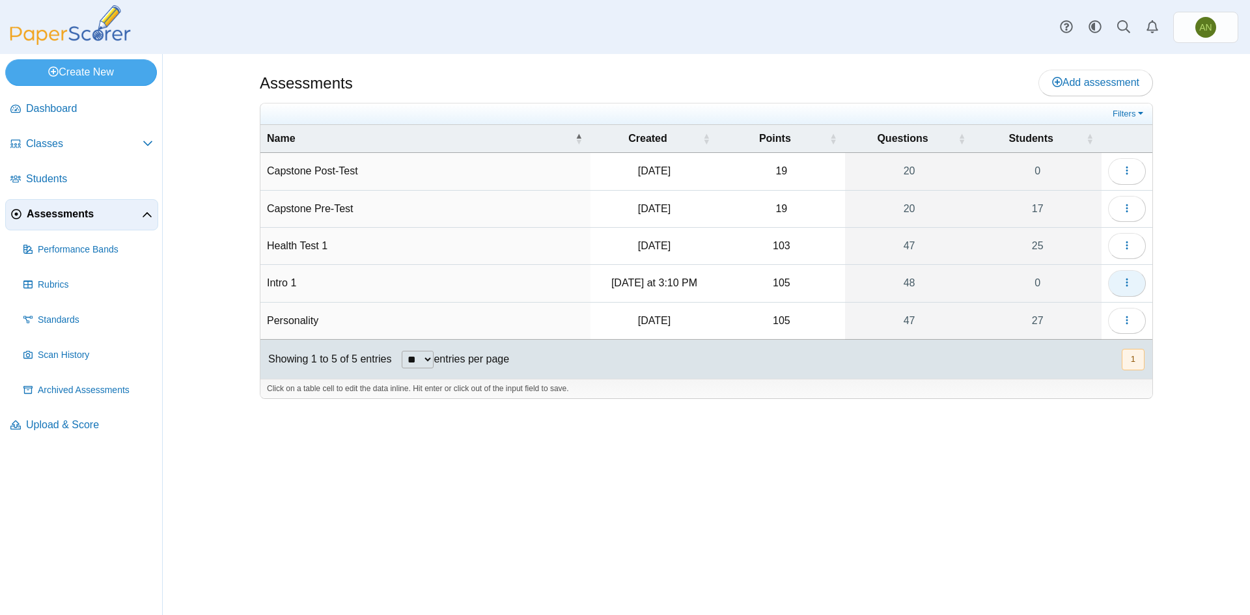
click at [1124, 277] on icon "button" at bounding box center [1127, 282] width 10 height 10
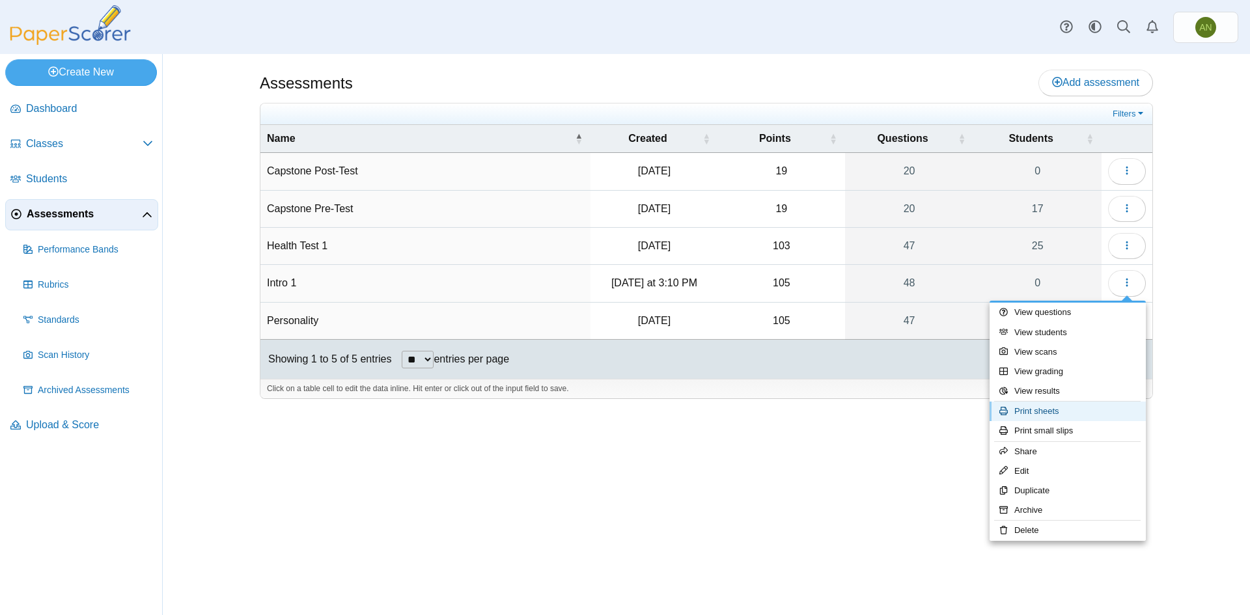
click at [1074, 414] on link "Print sheets" at bounding box center [1068, 412] width 156 height 20
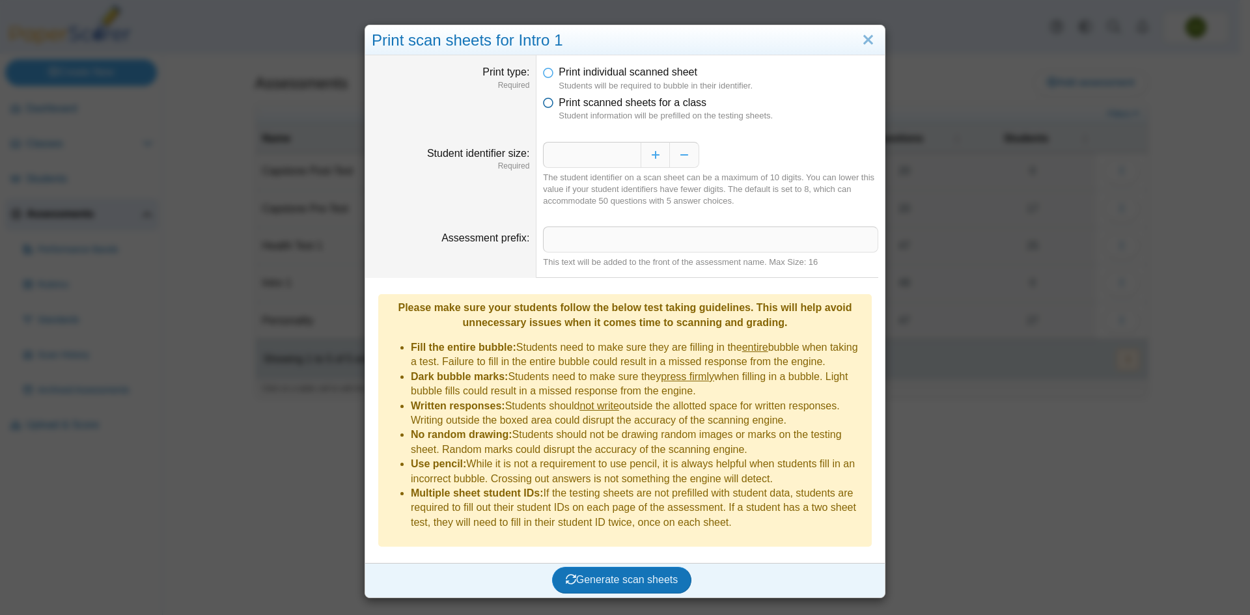
click at [546, 105] on icon at bounding box center [548, 100] width 10 height 9
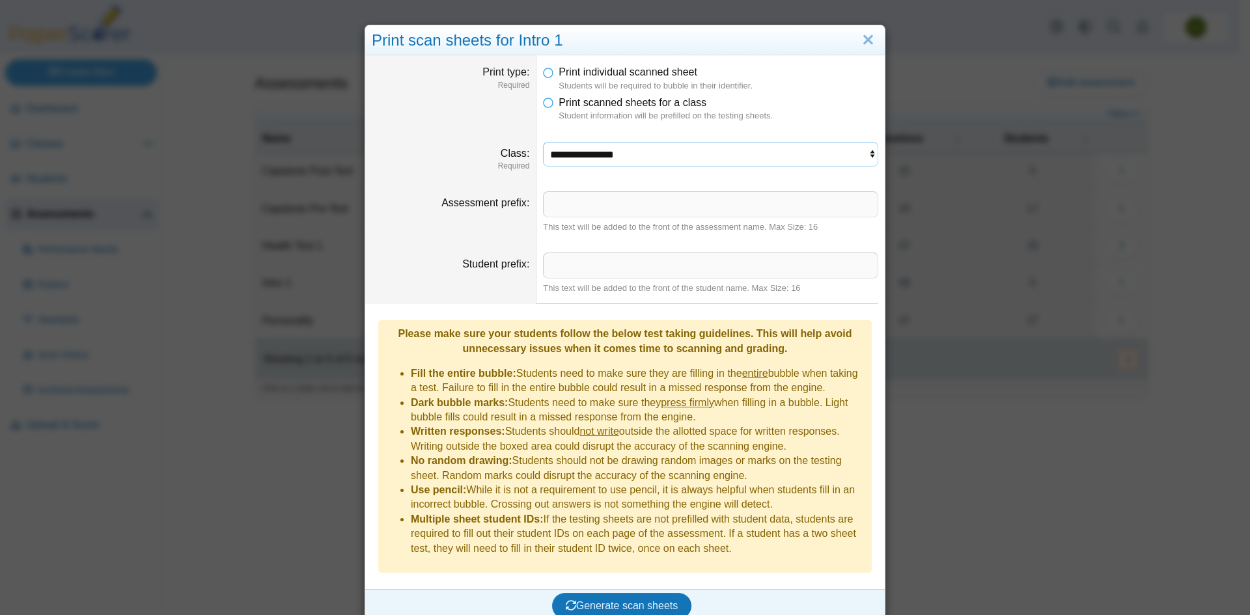
click at [631, 143] on select "**********" at bounding box center [710, 154] width 335 height 25
select select "**********"
click at [543, 142] on select "**********" at bounding box center [710, 154] width 335 height 25
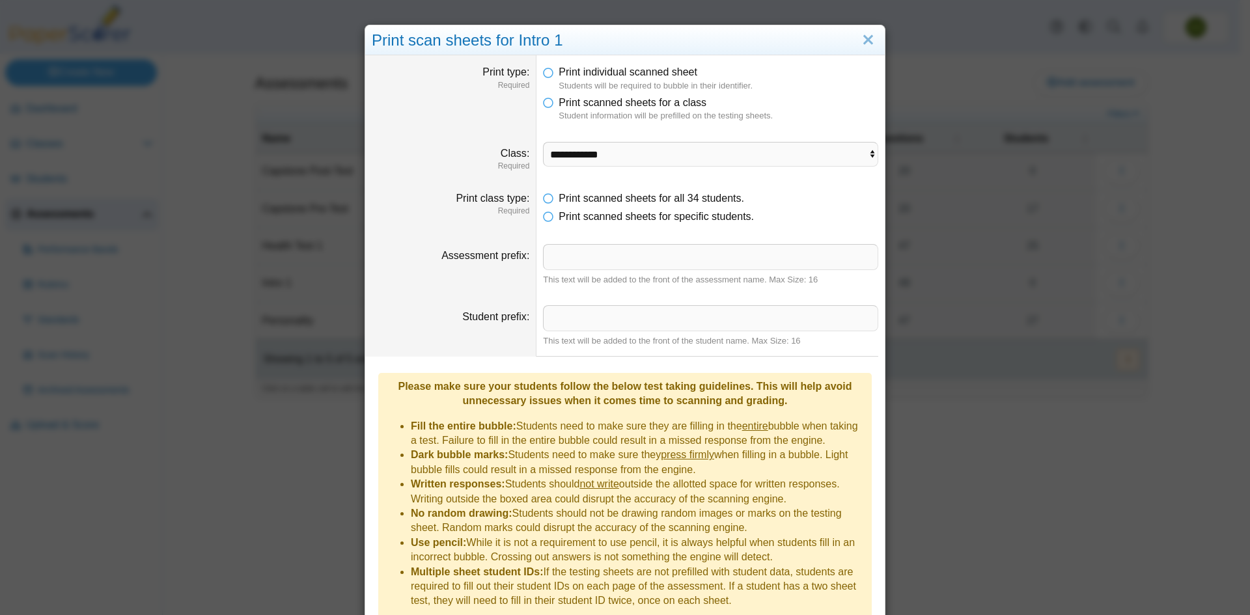
click at [572, 246] on dd "This text will be added to the front of the assessment name. Max Size: 16" at bounding box center [711, 264] width 348 height 61
click at [574, 261] on input "Assessment prefix" at bounding box center [710, 257] width 335 height 26
click at [567, 257] on input "**********" at bounding box center [710, 257] width 335 height 26
drag, startPoint x: 564, startPoint y: 258, endPoint x: 641, endPoint y: 258, distance: 76.8
click at [641, 258] on input "**********" at bounding box center [710, 257] width 335 height 26
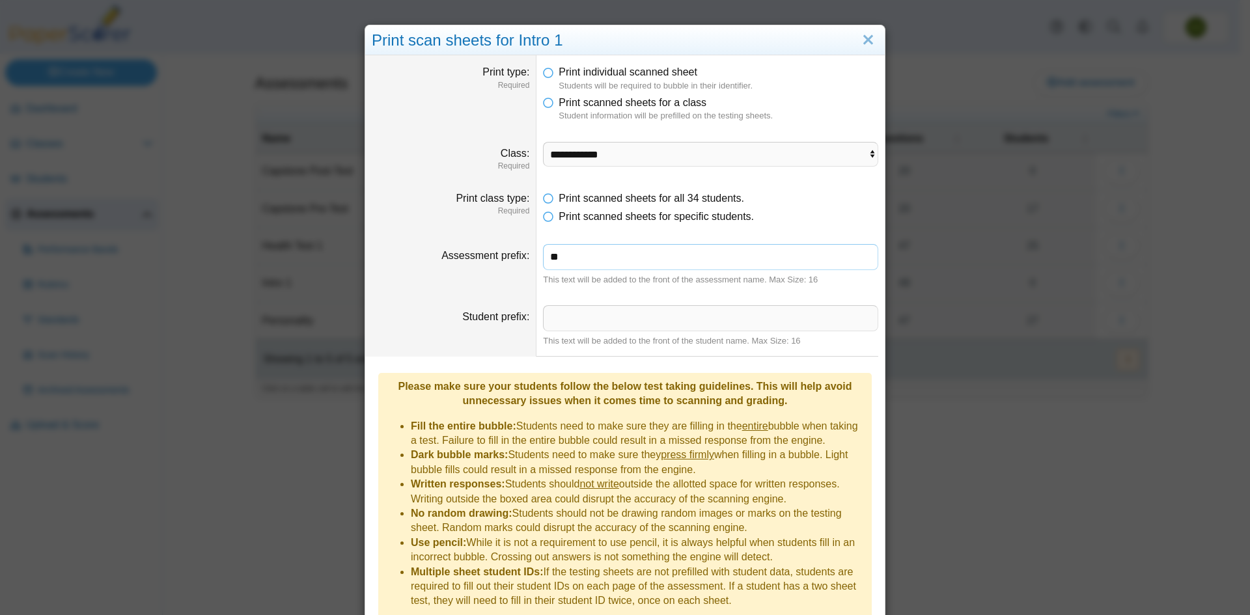
type input "*"
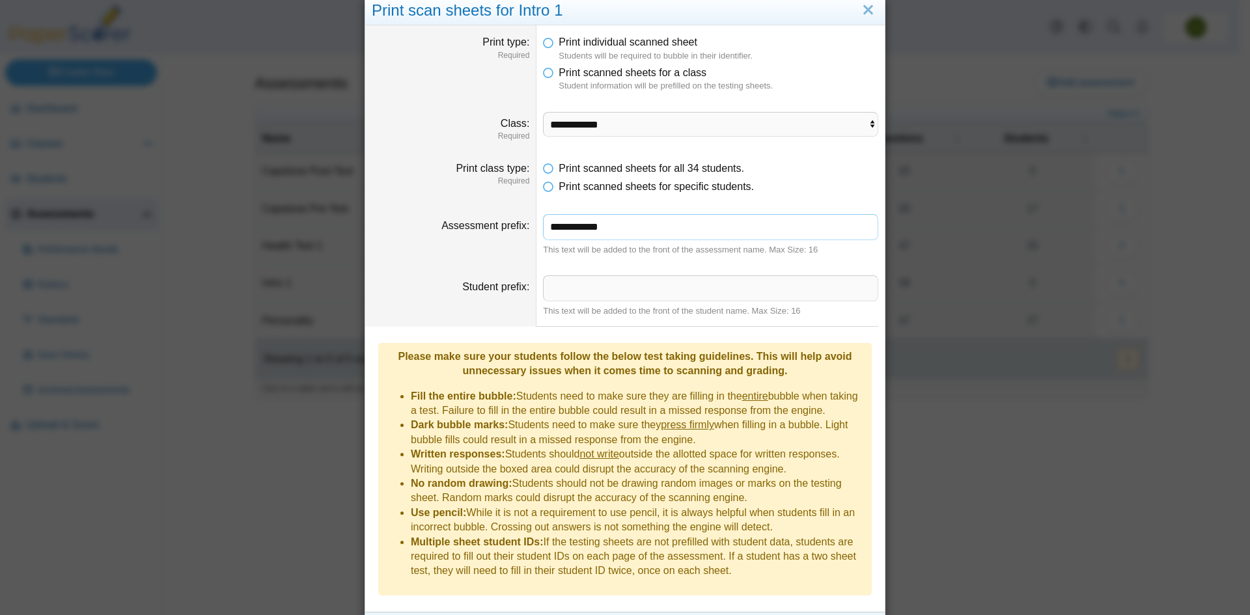
scroll to position [47, 0]
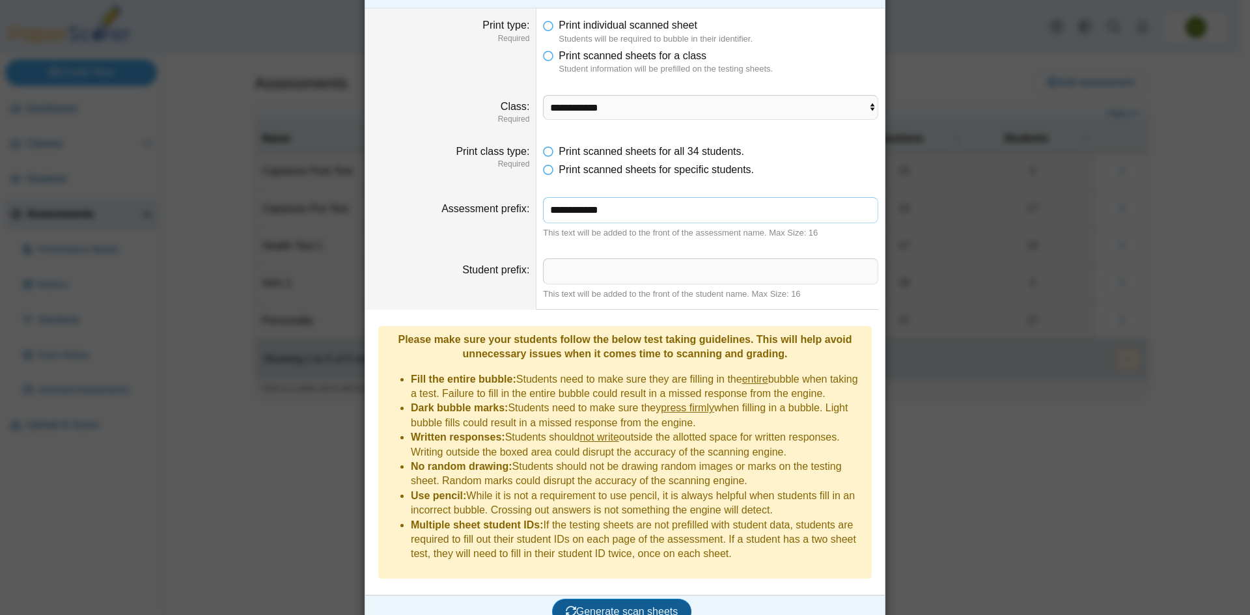
type input "**********"
click at [648, 606] on span "Generate scan sheets" at bounding box center [622, 611] width 113 height 11
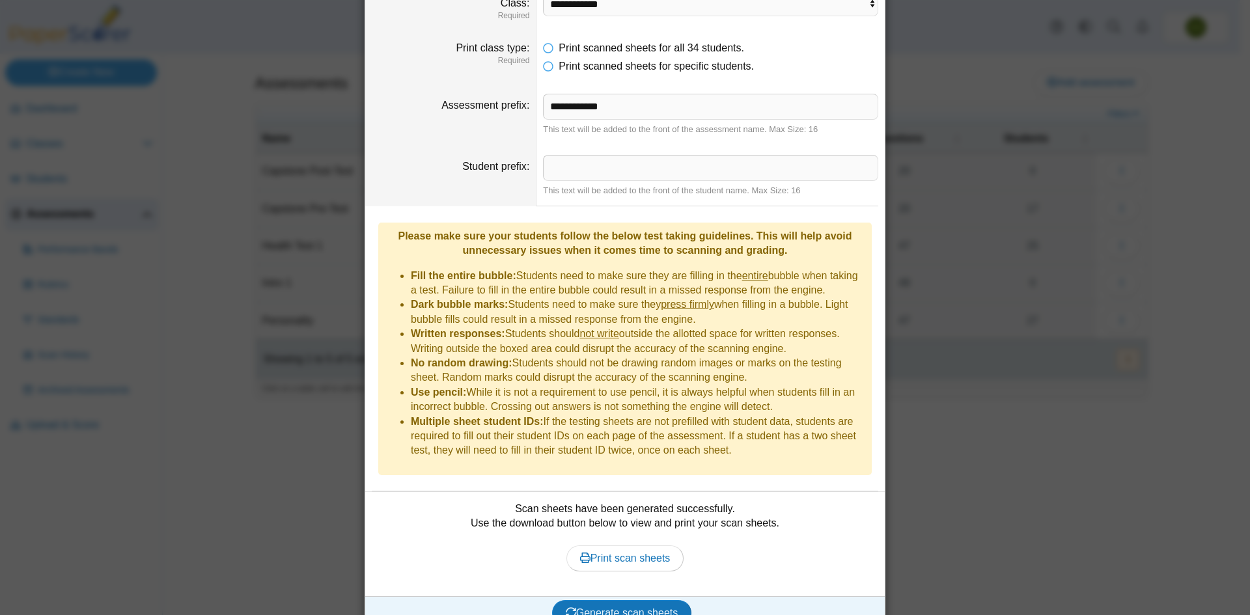
scroll to position [152, 0]
click at [617, 552] on span "Print scan sheets" at bounding box center [625, 557] width 91 height 11
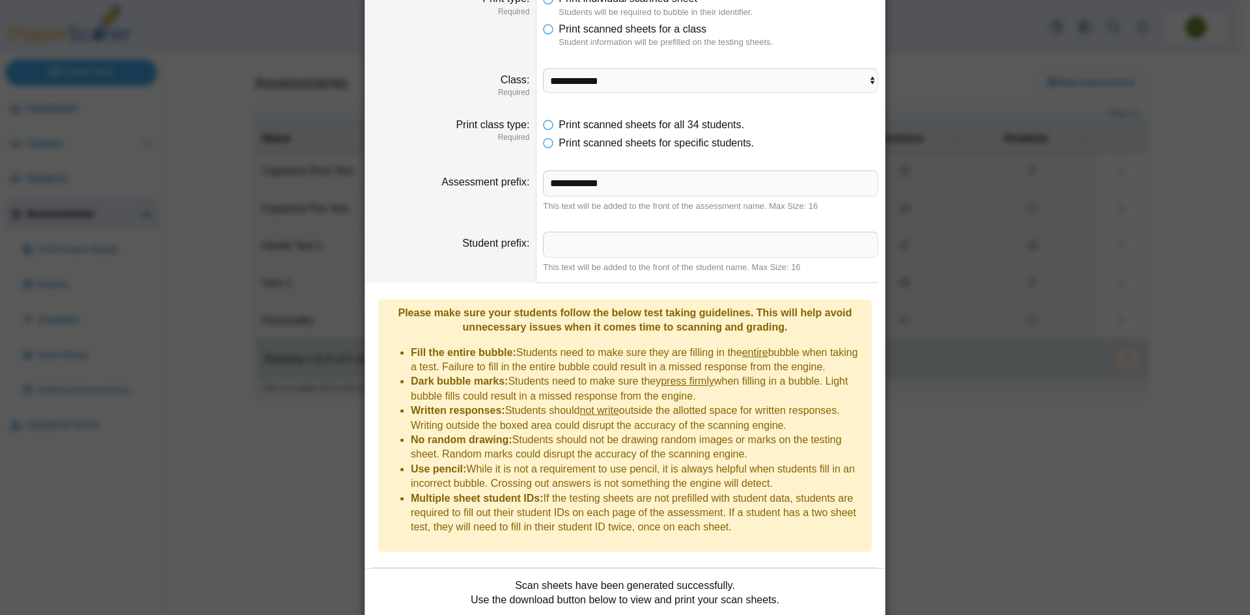
scroll to position [0, 0]
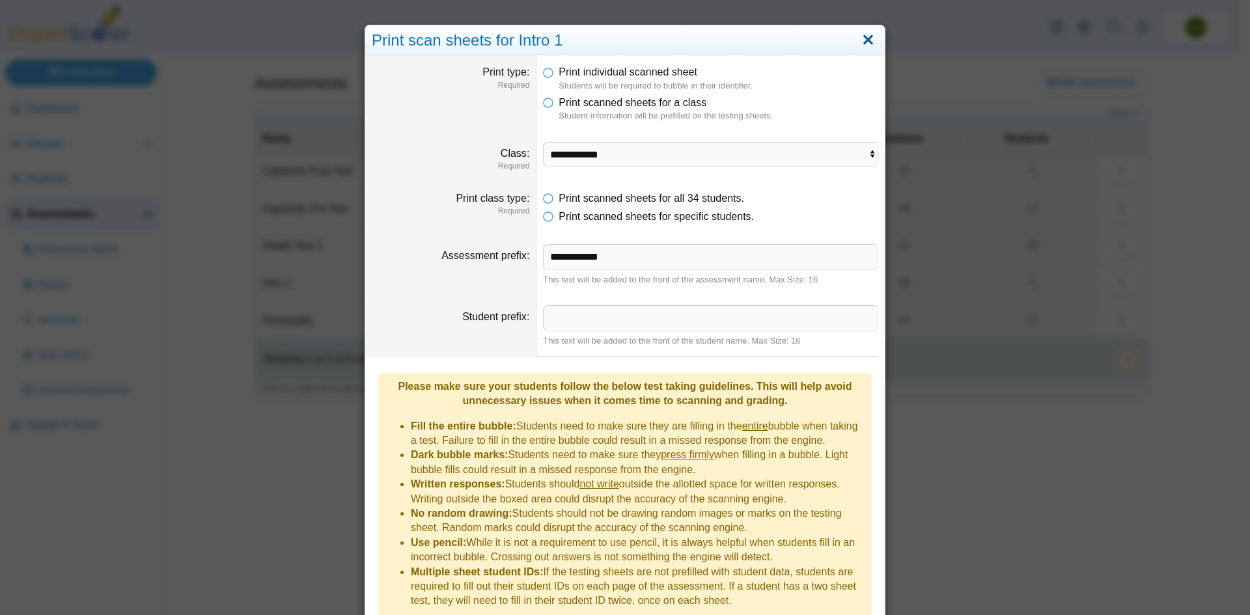
click at [863, 40] on link "Close" at bounding box center [868, 40] width 20 height 22
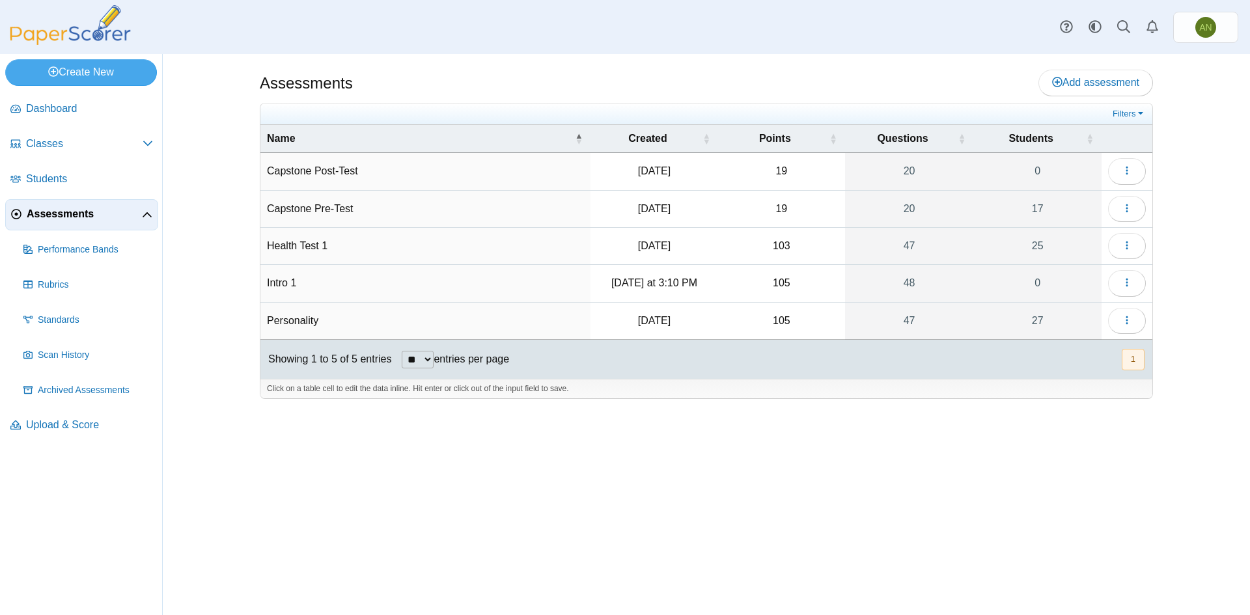
click at [326, 278] on td "Intro 1" at bounding box center [425, 283] width 330 height 37
click at [1135, 287] on button "button" at bounding box center [1127, 283] width 38 height 26
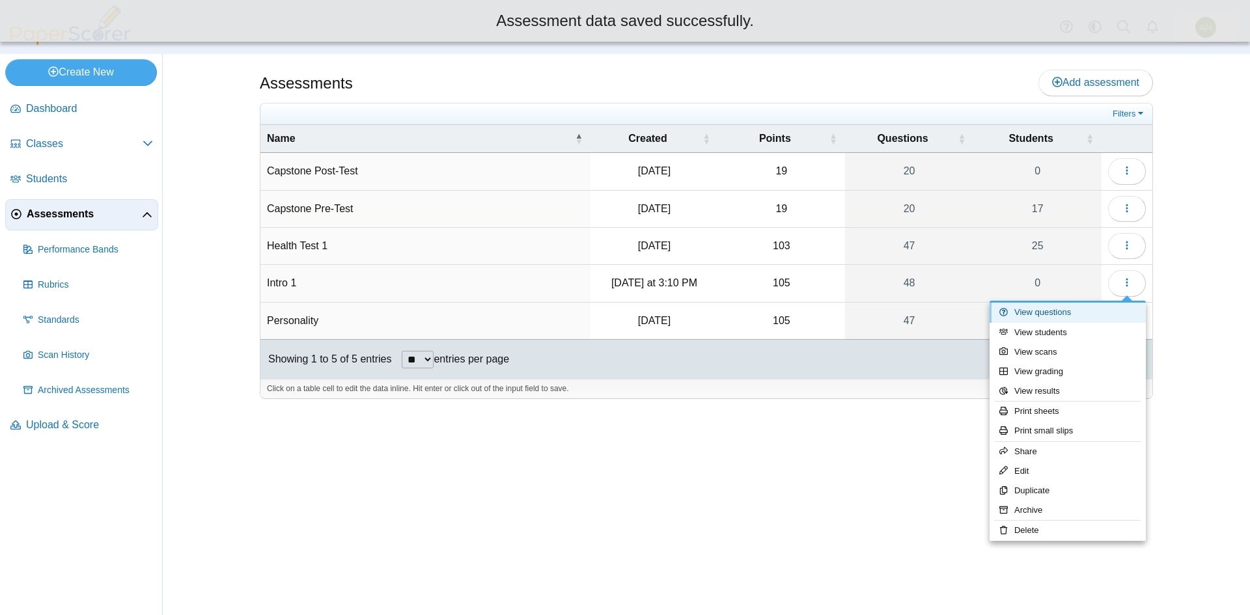
click at [1078, 312] on link "View questions" at bounding box center [1068, 313] width 156 height 20
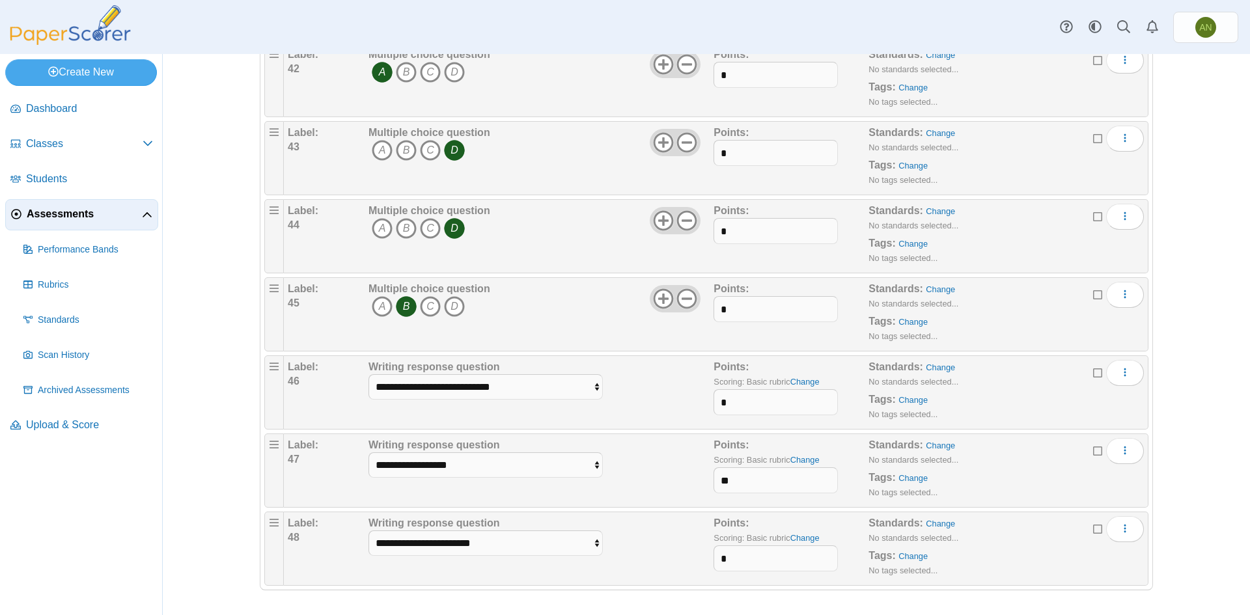
scroll to position [3348, 0]
click at [595, 542] on select "**********" at bounding box center [486, 542] width 234 height 25
select select "**********"
click at [369, 530] on select "**********" at bounding box center [486, 542] width 234 height 25
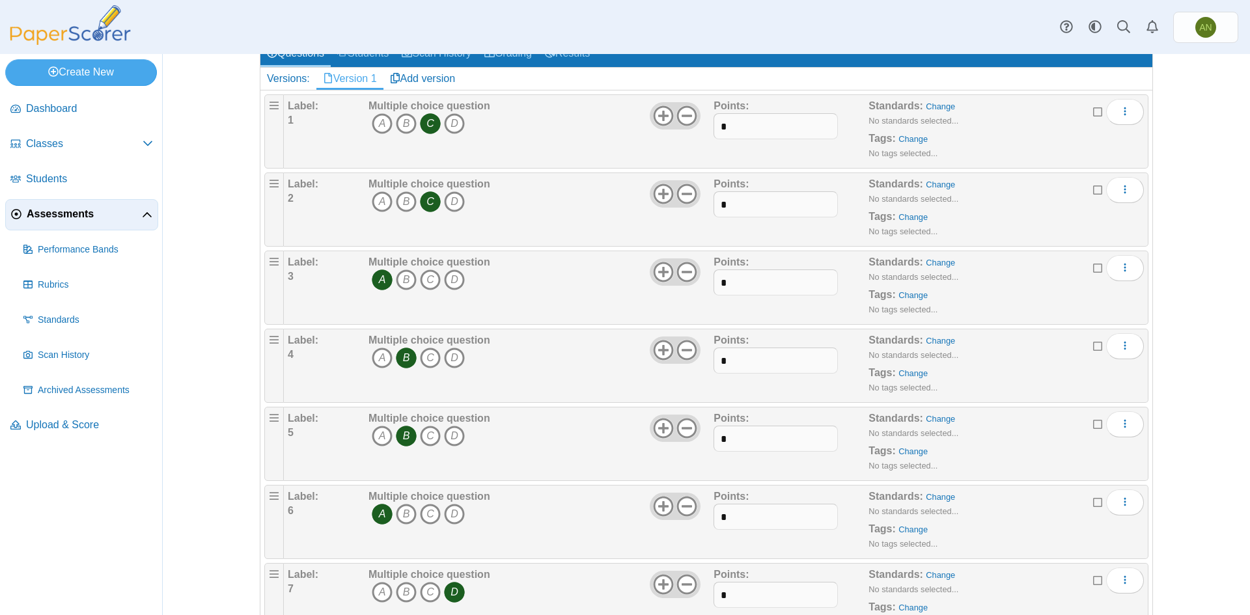
scroll to position [0, 0]
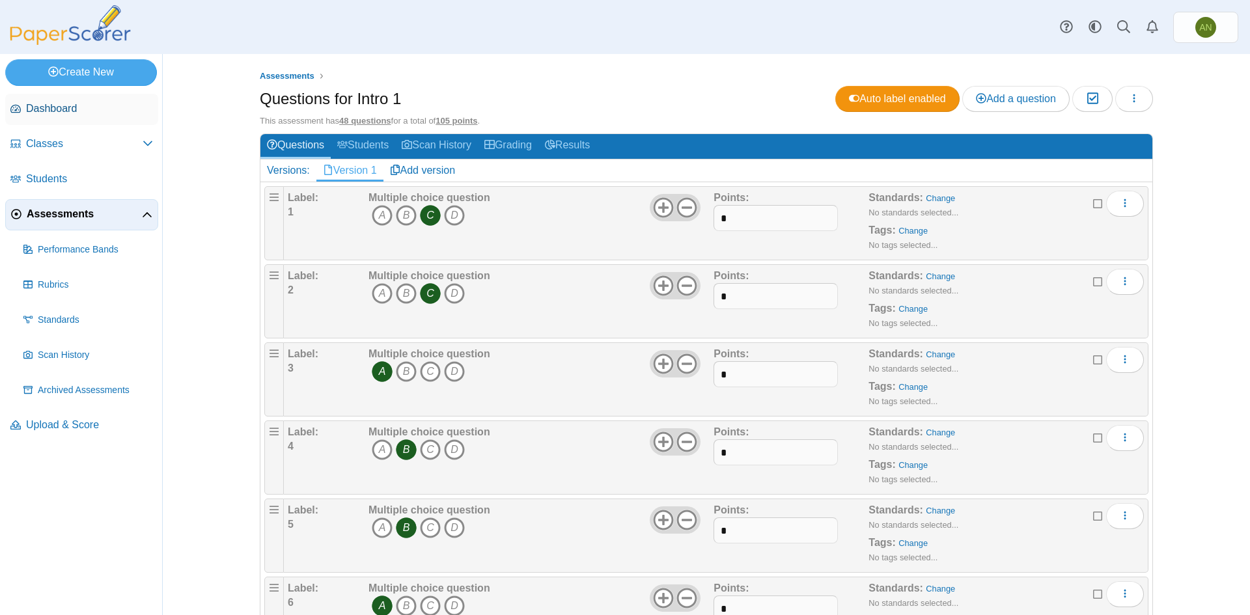
click at [98, 111] on span "Dashboard" at bounding box center [89, 109] width 127 height 14
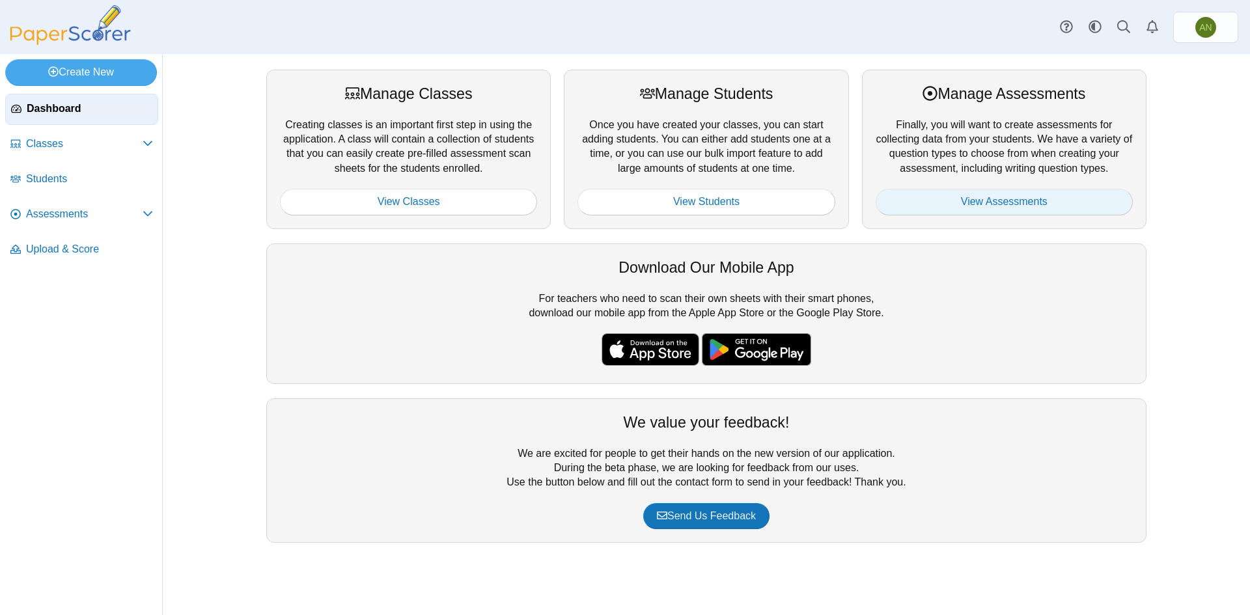
click at [1003, 203] on link "View Assessments" at bounding box center [1004, 202] width 257 height 26
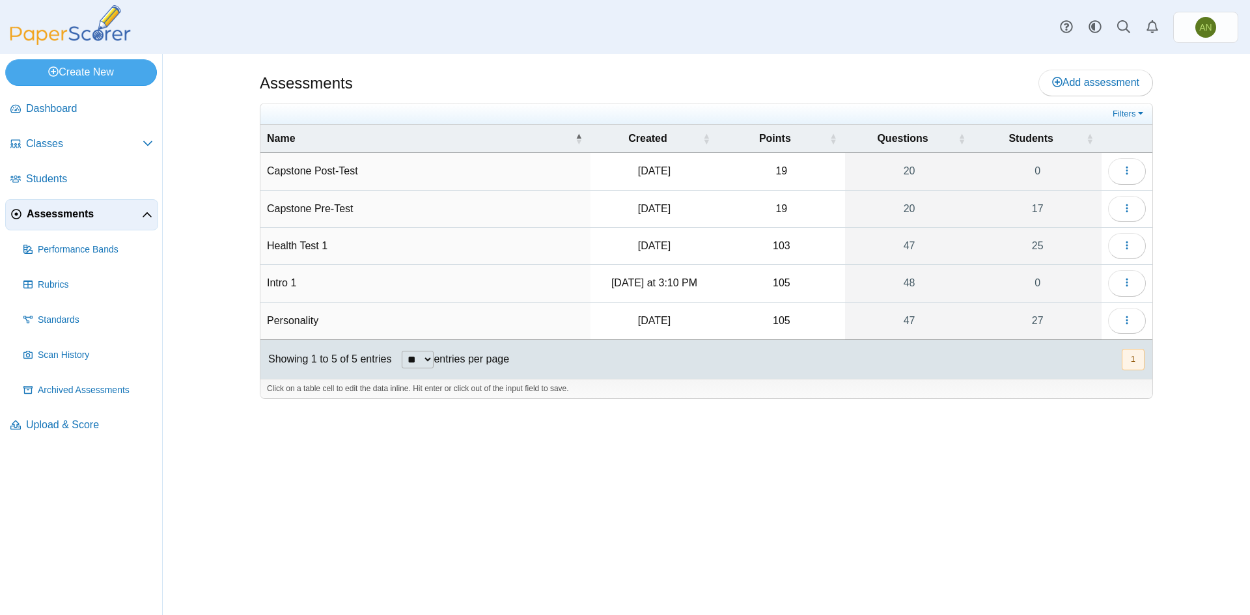
click at [421, 270] on td "Intro 1" at bounding box center [425, 283] width 330 height 37
click at [1128, 281] on icon "button" at bounding box center [1127, 282] width 10 height 10
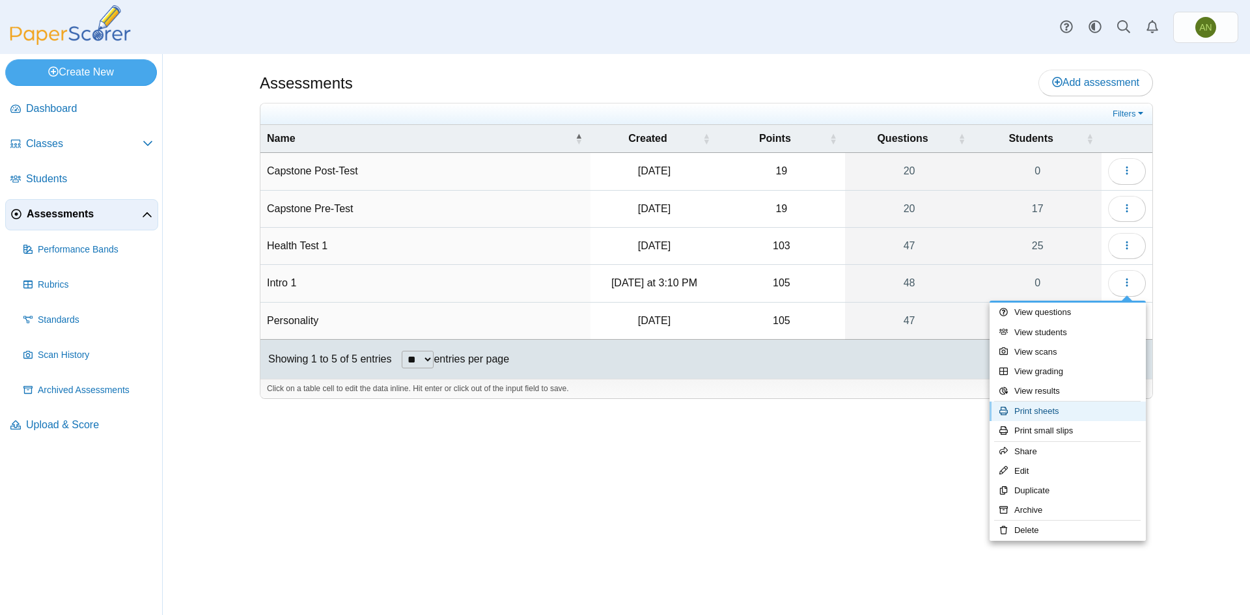
click at [1082, 414] on link "Print sheets" at bounding box center [1068, 412] width 156 height 20
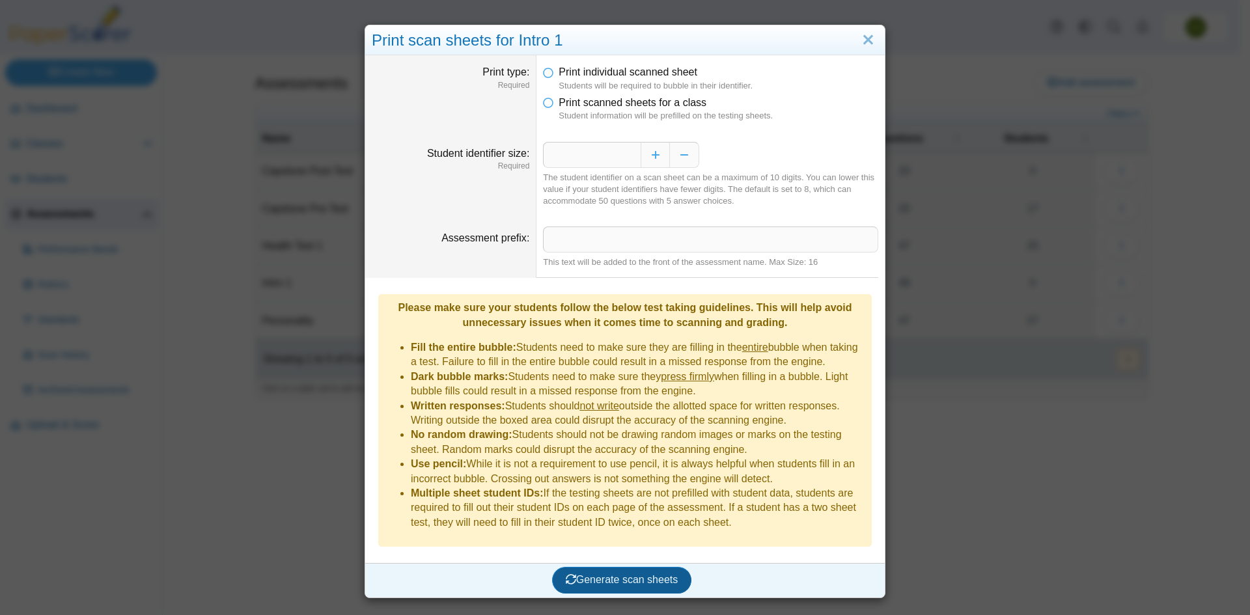
click at [647, 574] on span "Generate scan sheets" at bounding box center [622, 579] width 113 height 11
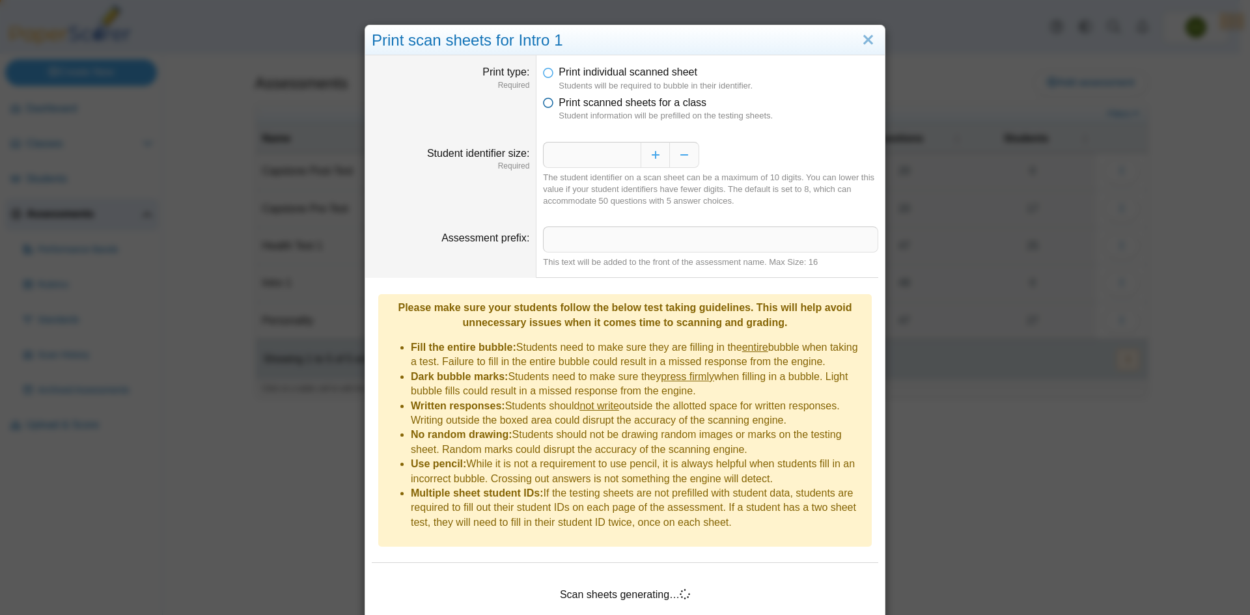
click at [544, 104] on icon at bounding box center [548, 100] width 10 height 9
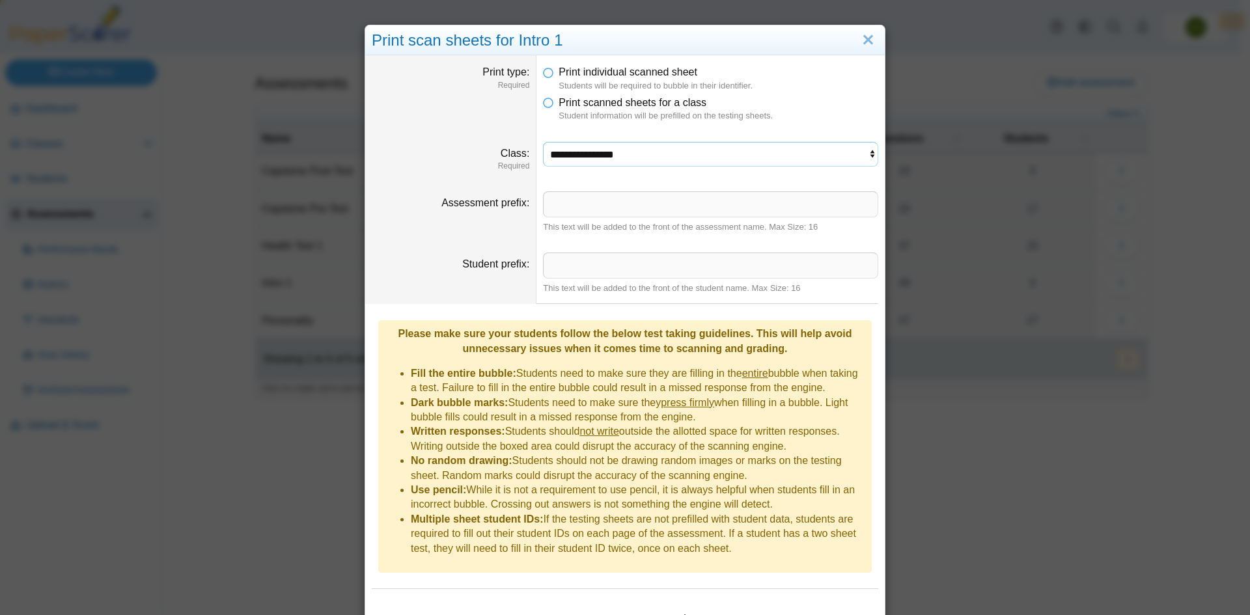
click at [664, 151] on select "**********" at bounding box center [710, 154] width 335 height 25
select select "**********"
click at [543, 142] on select "**********" at bounding box center [710, 154] width 335 height 25
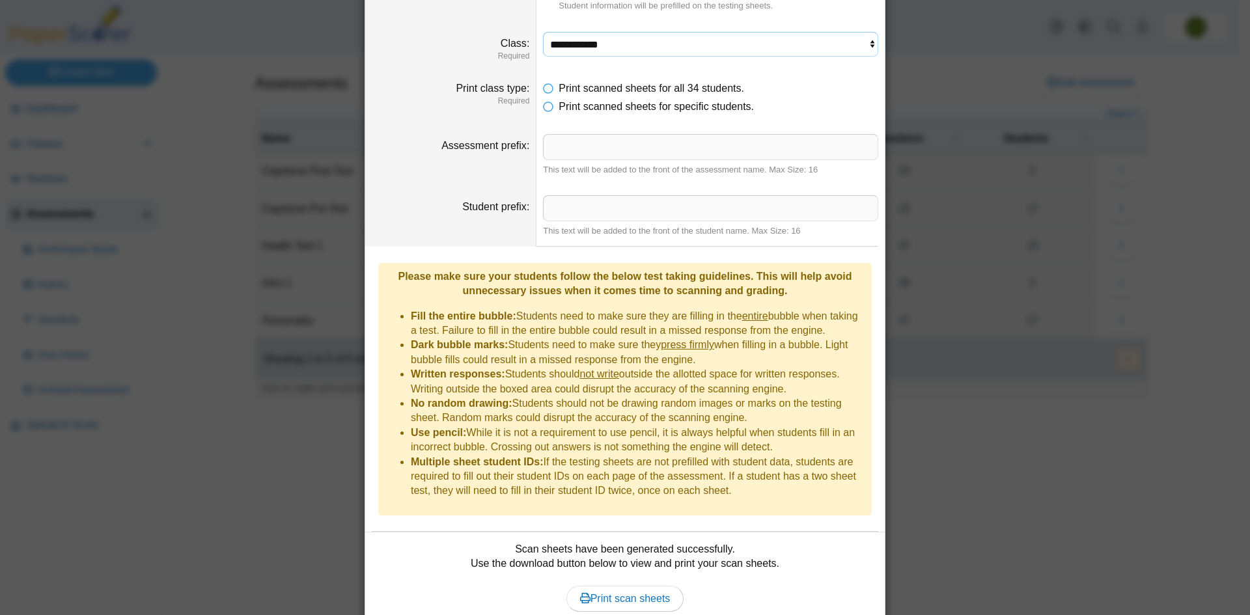
scroll to position [152, 0]
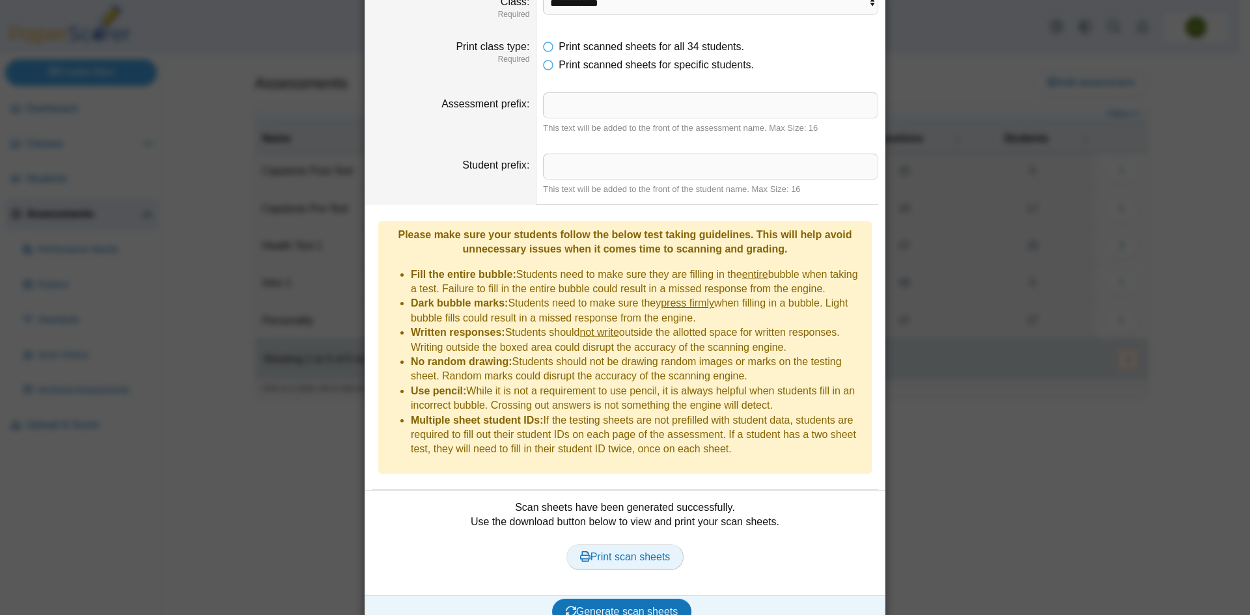
click at [649, 552] on span "Print scan sheets" at bounding box center [625, 557] width 91 height 11
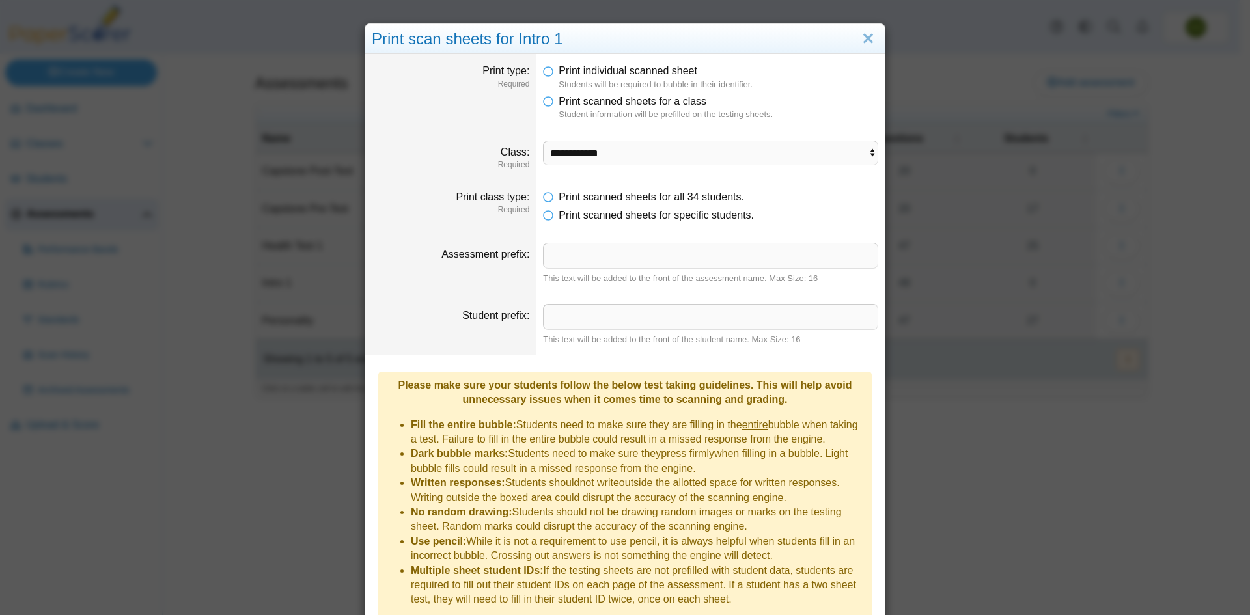
scroll to position [0, 0]
click at [546, 217] on icon at bounding box center [548, 214] width 10 height 9
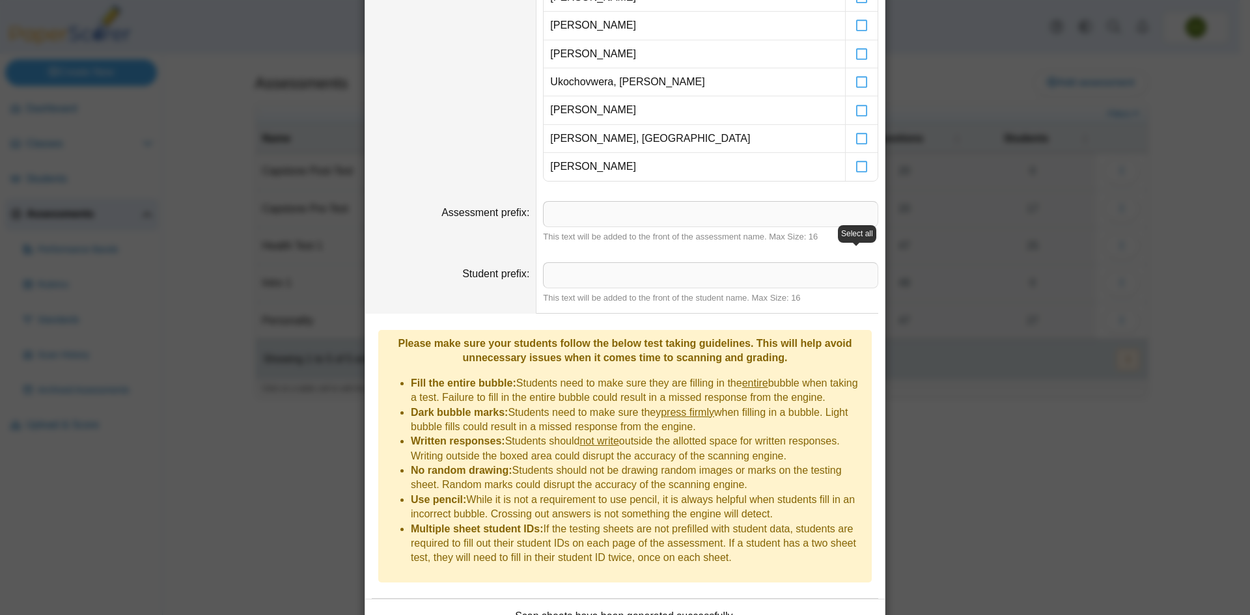
scroll to position [1151, 0]
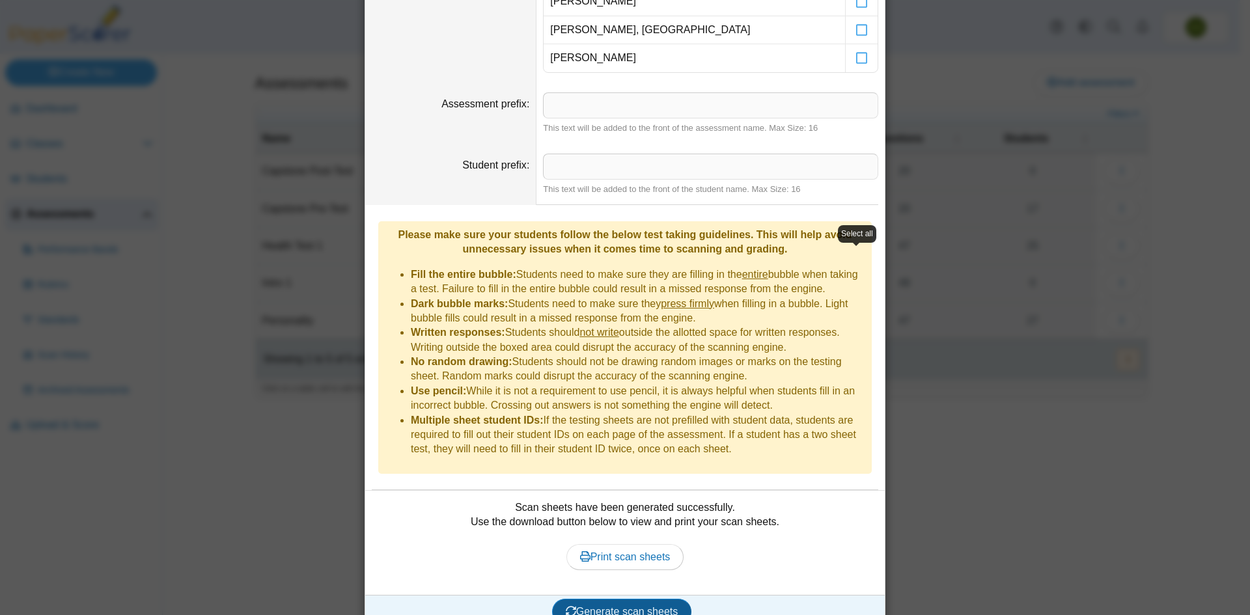
click at [625, 606] on span "Generate scan sheets" at bounding box center [622, 611] width 113 height 11
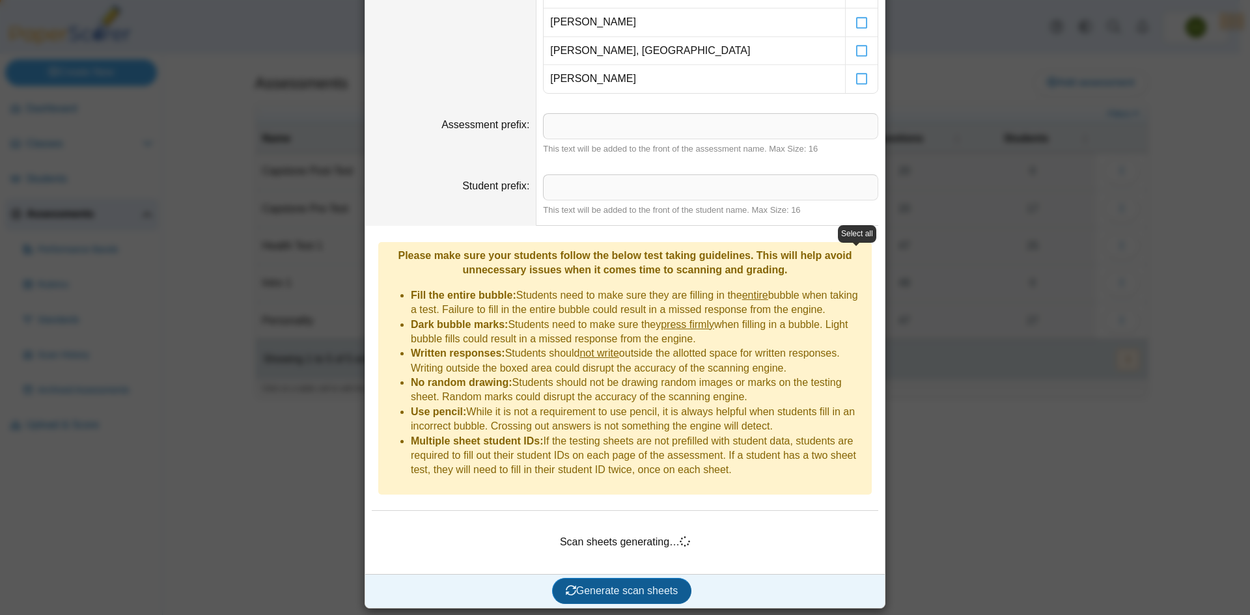
scroll to position [1109, 0]
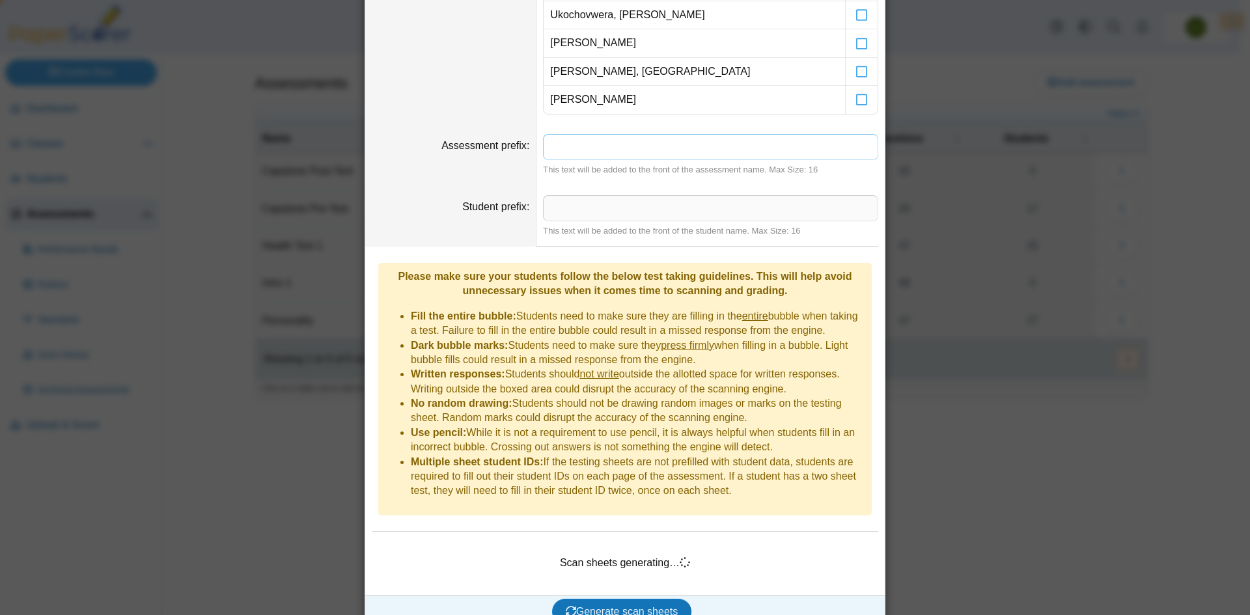
click at [593, 150] on input "Assessment prefix" at bounding box center [710, 147] width 335 height 26
type input "**********"
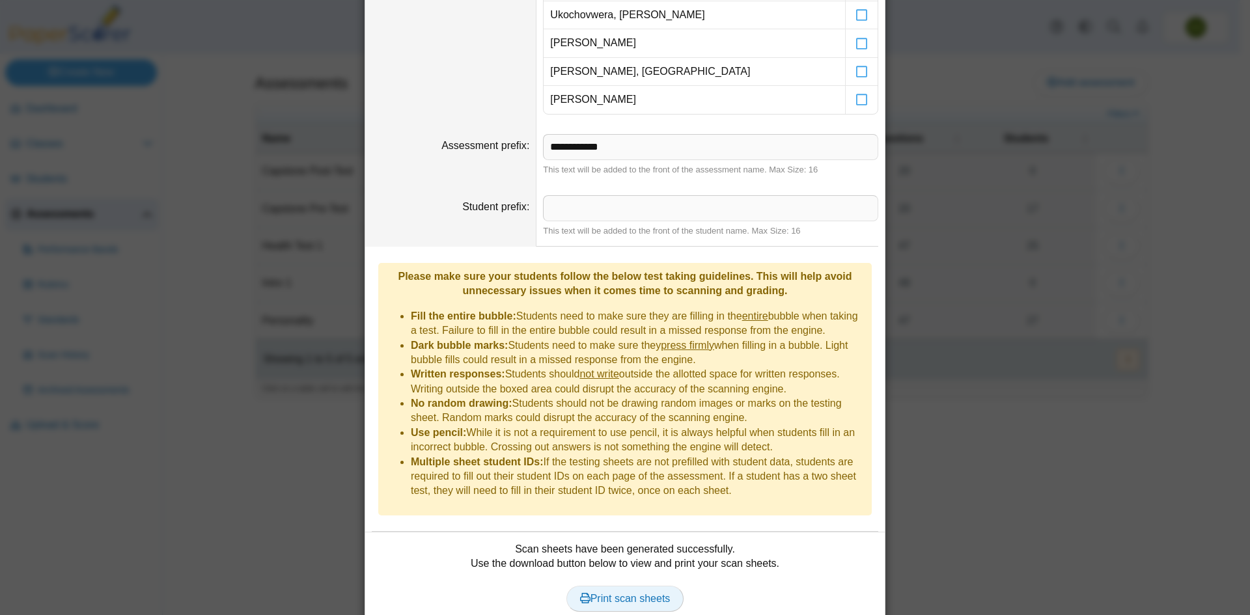
click at [631, 593] on span "Print scan sheets" at bounding box center [625, 598] width 91 height 11
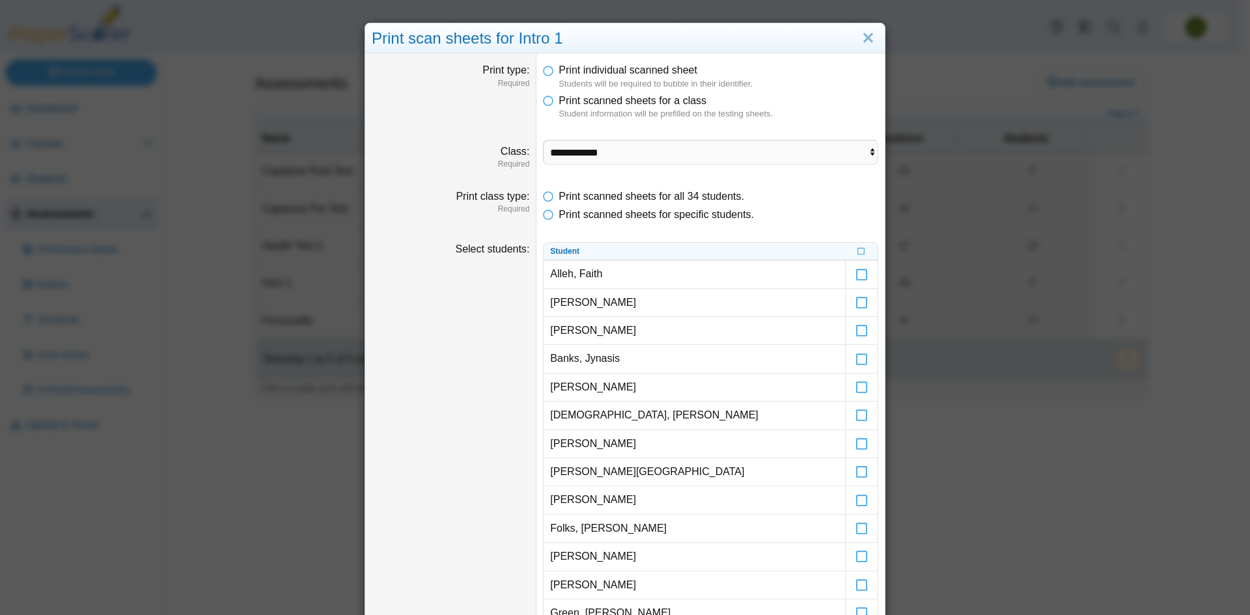
scroll to position [0, 0]
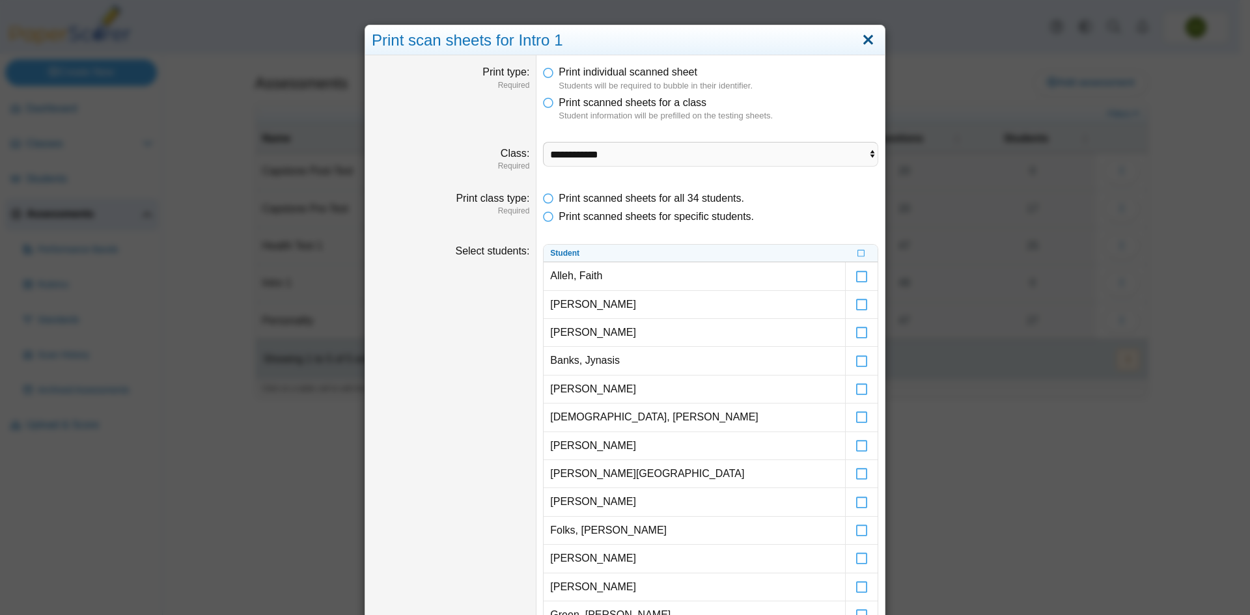
click at [863, 40] on link "Close" at bounding box center [868, 40] width 20 height 22
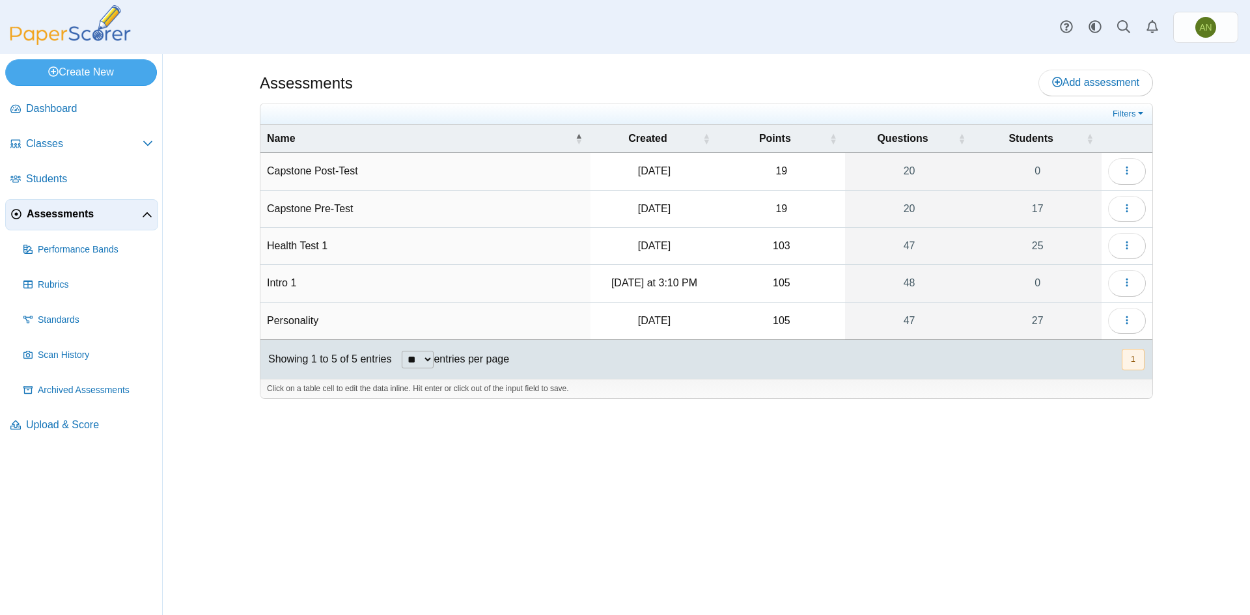
click at [280, 277] on td "Intro 1" at bounding box center [425, 283] width 330 height 37
click at [1123, 279] on icon "button" at bounding box center [1127, 282] width 10 height 10
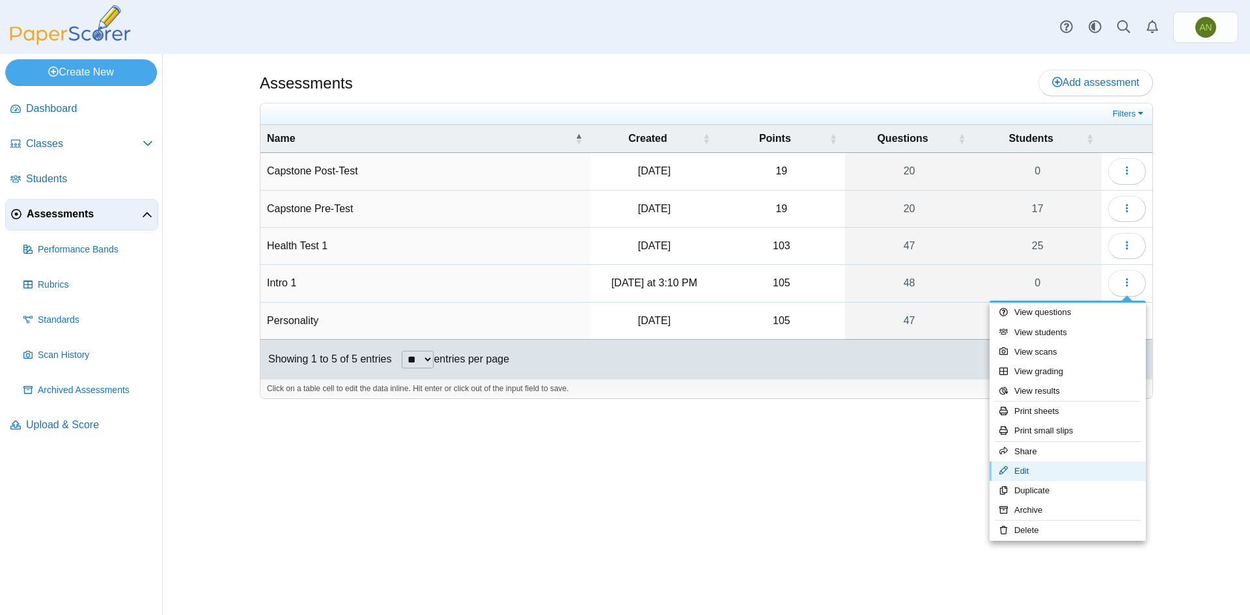
click at [1067, 472] on link "Edit" at bounding box center [1068, 472] width 156 height 20
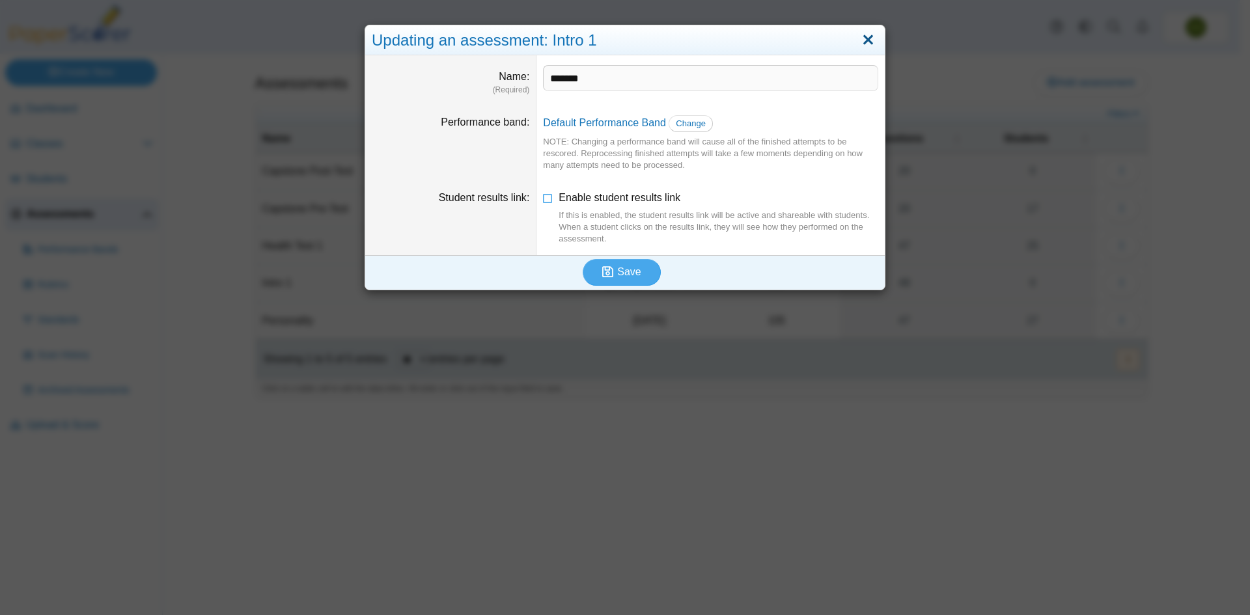
click at [864, 42] on link "Close" at bounding box center [868, 40] width 20 height 22
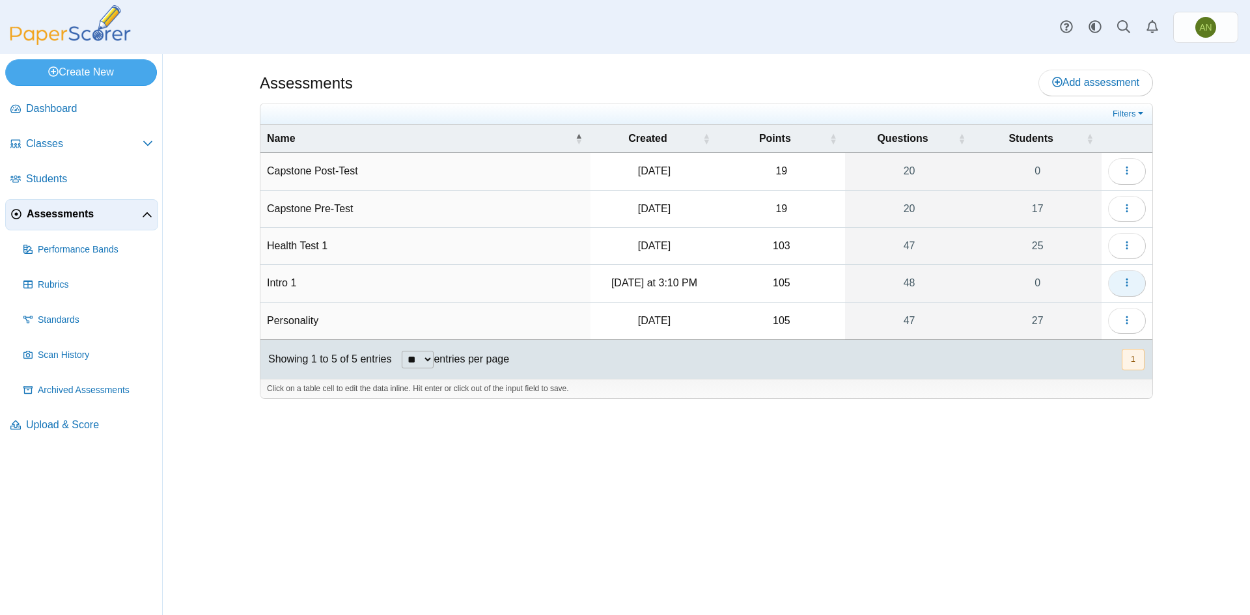
click at [1125, 285] on icon "button" at bounding box center [1127, 282] width 10 height 10
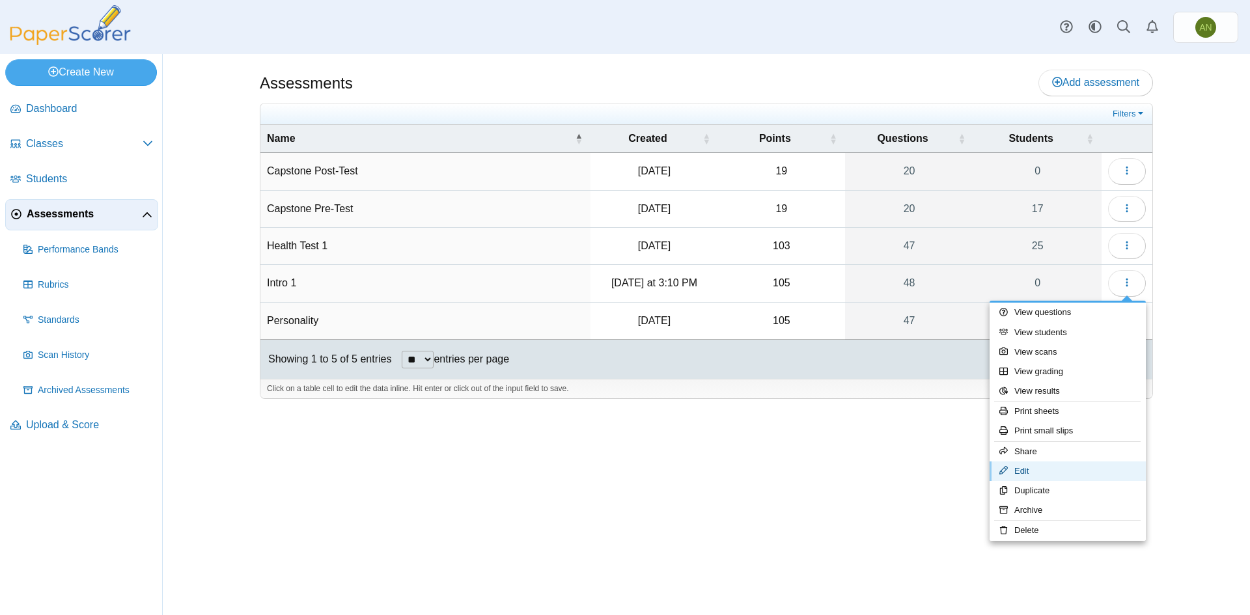
click at [1075, 474] on link "Edit" at bounding box center [1068, 472] width 156 height 20
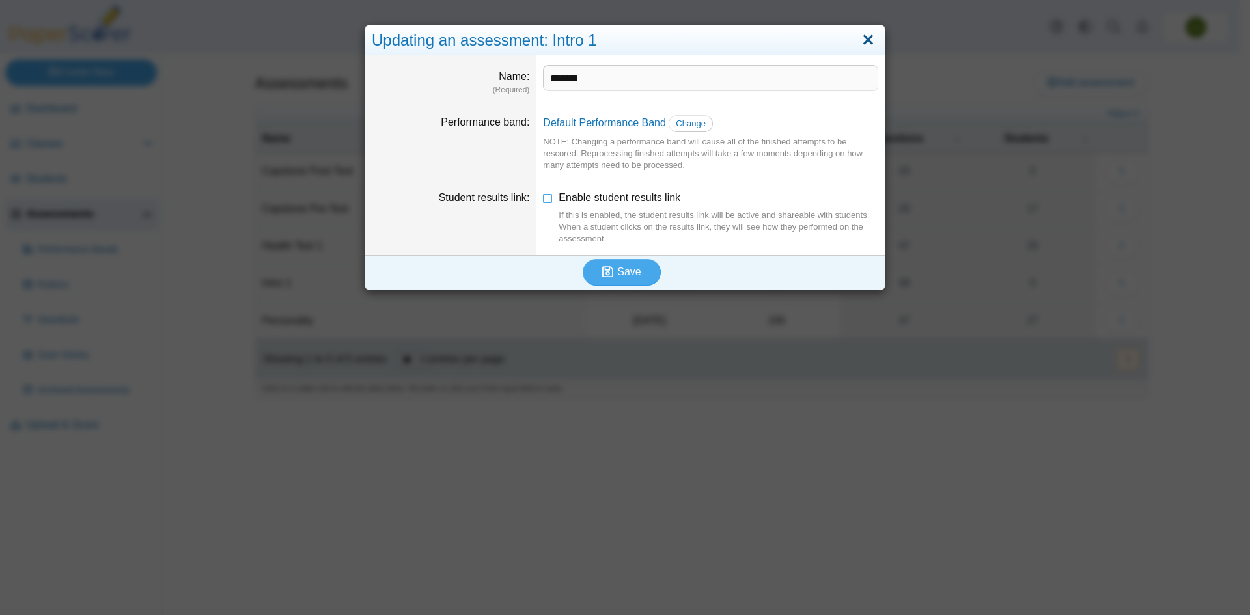
click at [862, 44] on link "Close" at bounding box center [868, 40] width 20 height 22
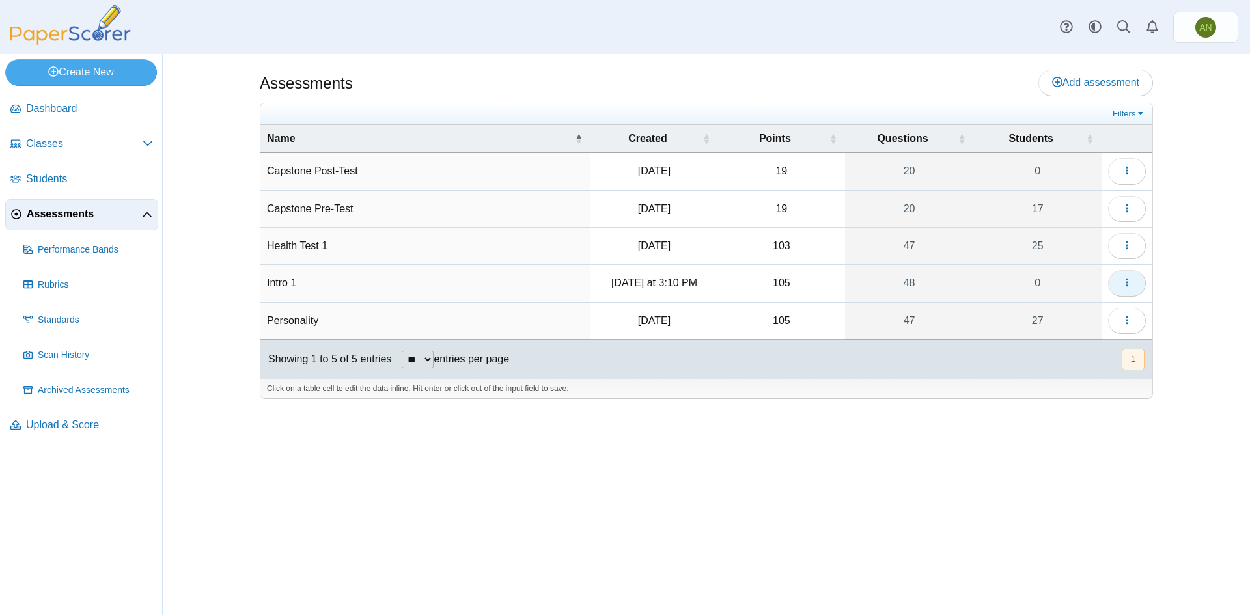
click at [1115, 285] on button "button" at bounding box center [1127, 283] width 38 height 26
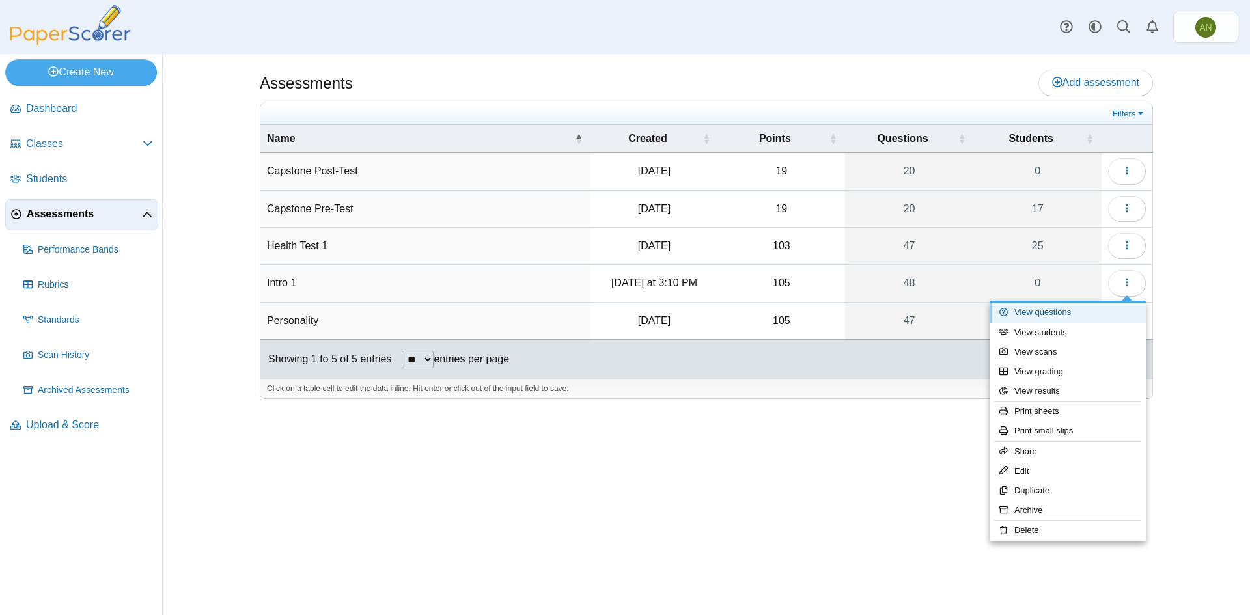
click at [1093, 313] on link "View questions" at bounding box center [1068, 313] width 156 height 20
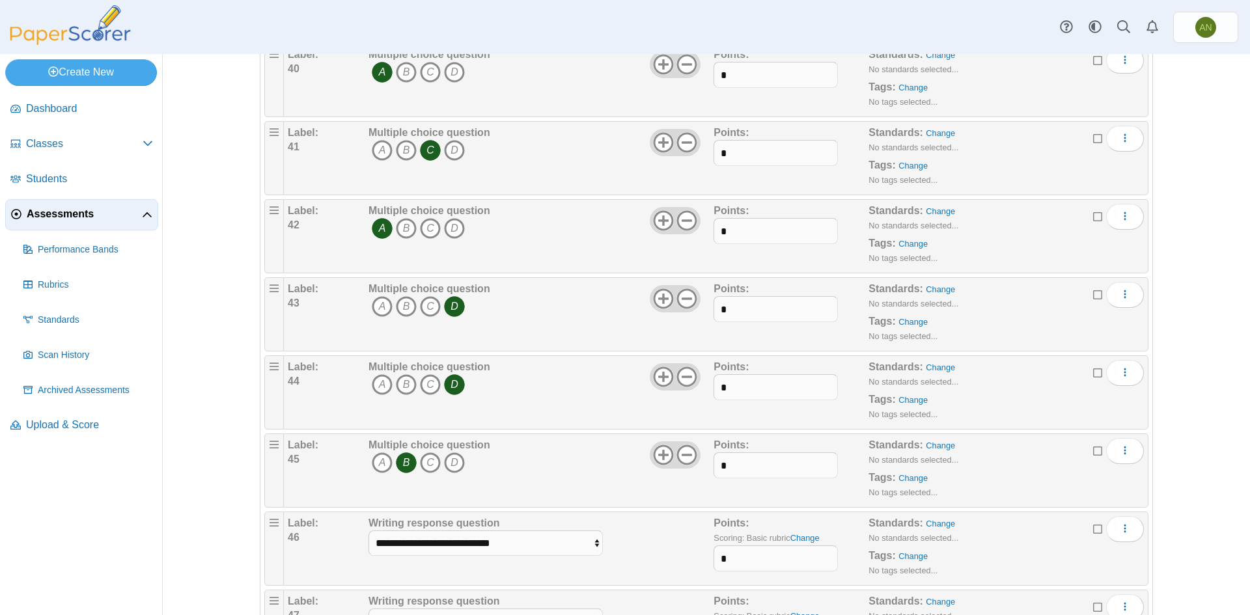
scroll to position [3348, 0]
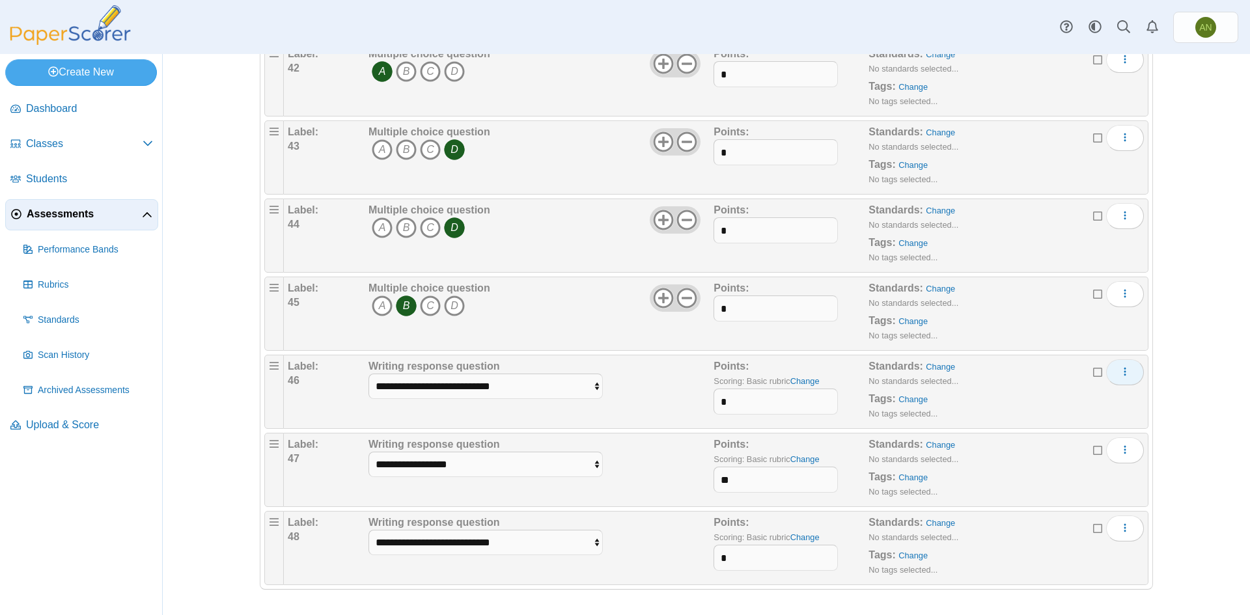
click at [1123, 374] on icon "More options" at bounding box center [1125, 372] width 10 height 10
click at [1066, 442] on link "Delete" at bounding box center [1061, 441] width 156 height 20
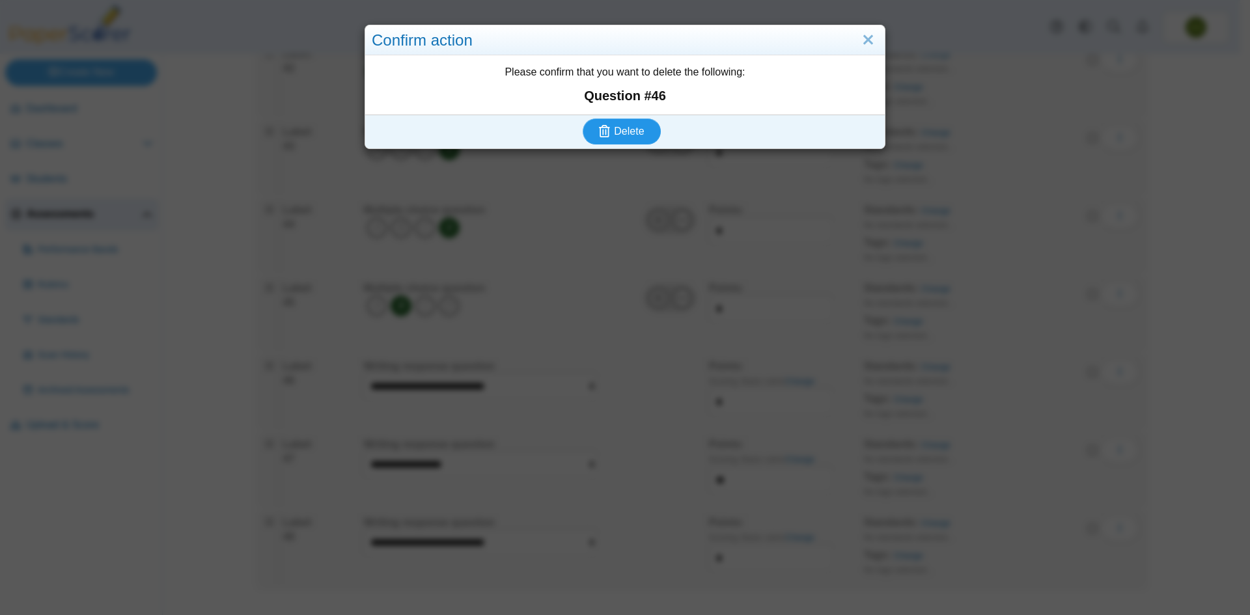
click at [628, 133] on span "Delete" at bounding box center [629, 131] width 30 height 11
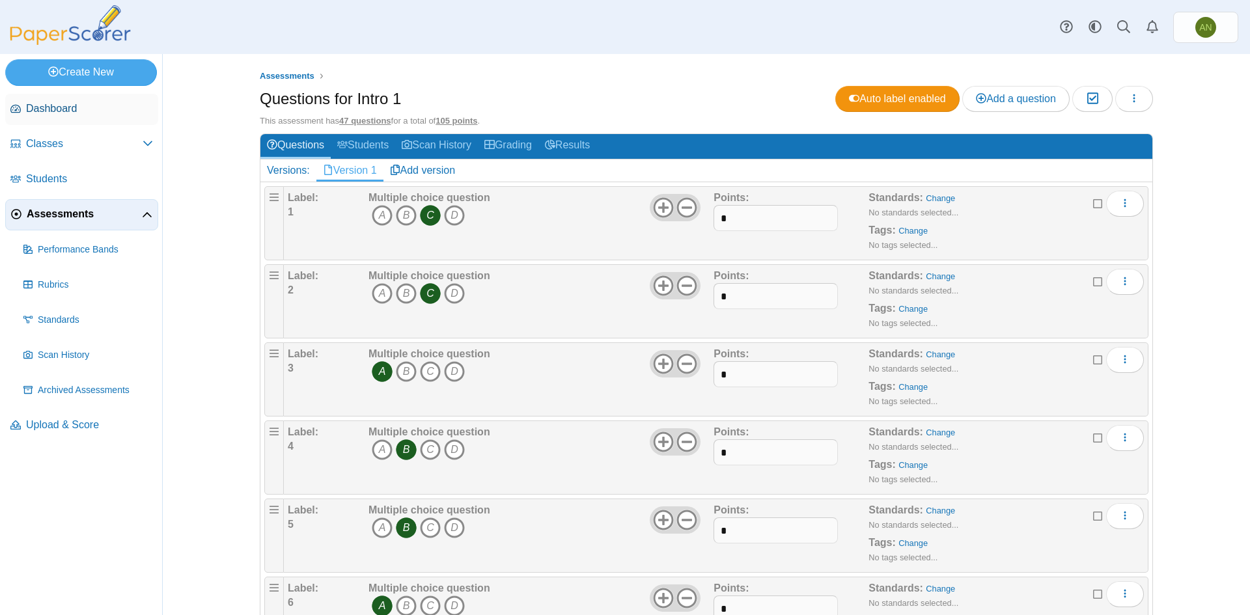
click at [70, 119] on link "Dashboard" at bounding box center [81, 109] width 153 height 31
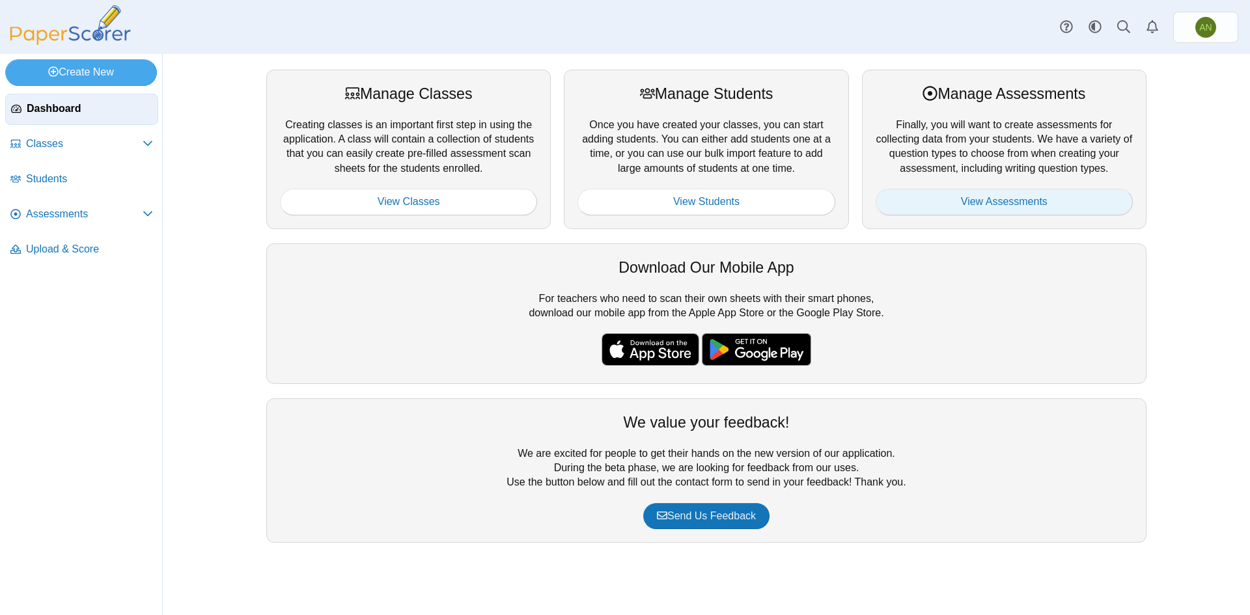
click at [1040, 197] on link "View Assessments" at bounding box center [1004, 202] width 257 height 26
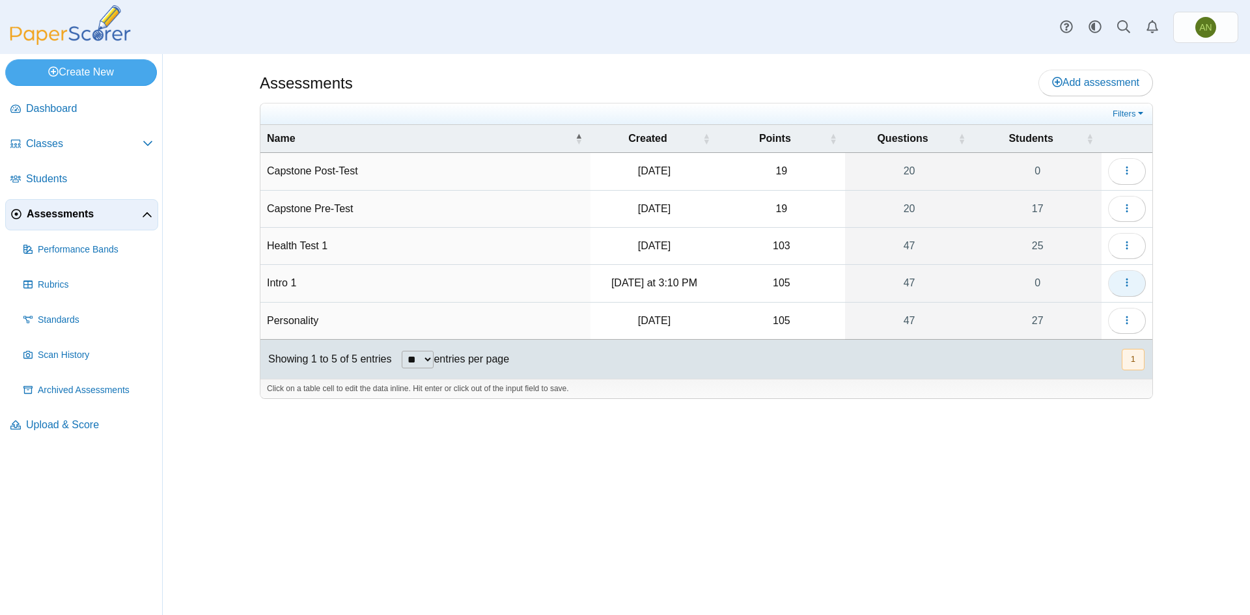
click at [1127, 282] on icon "button" at bounding box center [1127, 282] width 10 height 10
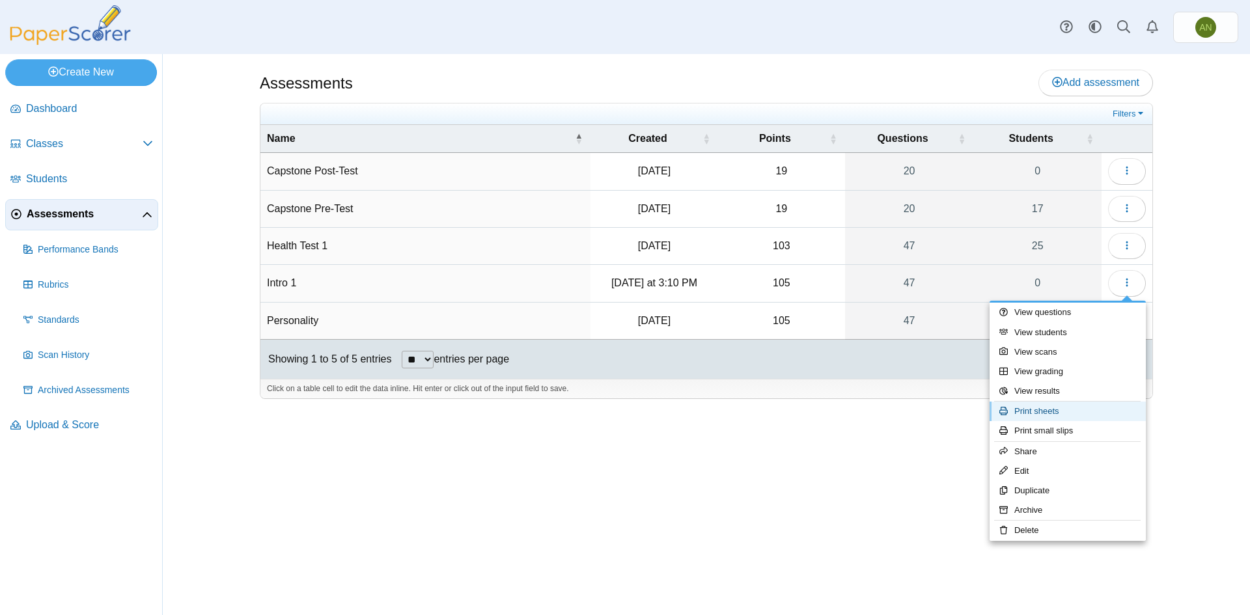
click at [1106, 415] on link "Print sheets" at bounding box center [1068, 412] width 156 height 20
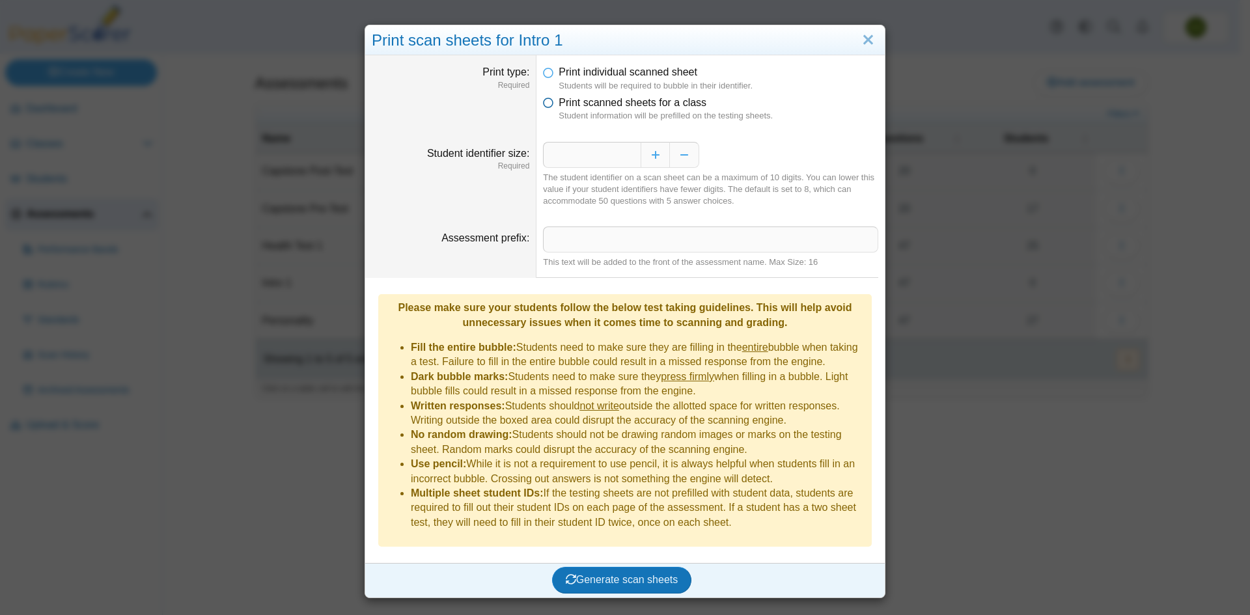
click at [544, 104] on icon at bounding box center [548, 100] width 10 height 9
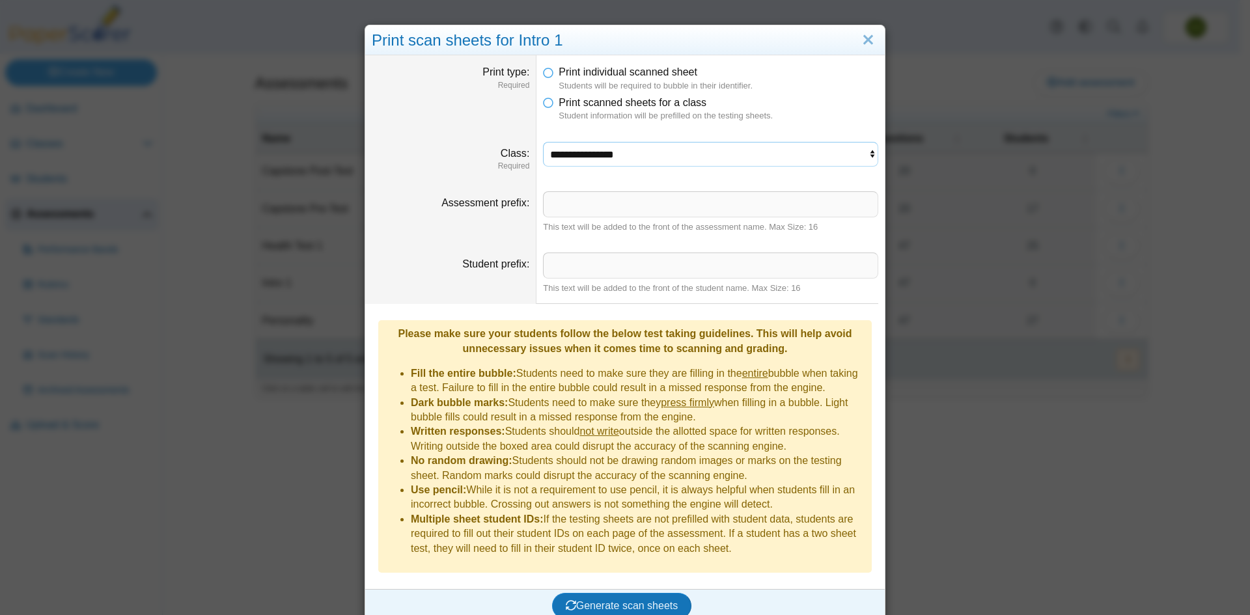
click at [667, 158] on select "**********" at bounding box center [710, 154] width 335 height 25
select select "**********"
click at [543, 142] on select "**********" at bounding box center [710, 154] width 335 height 25
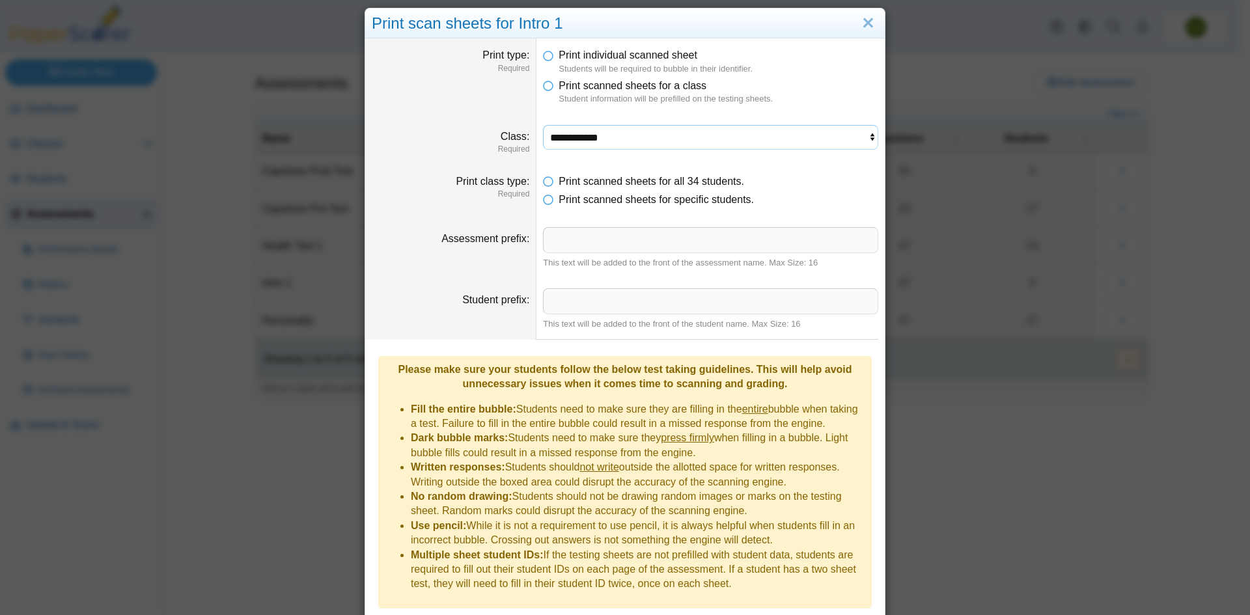
scroll to position [47, 0]
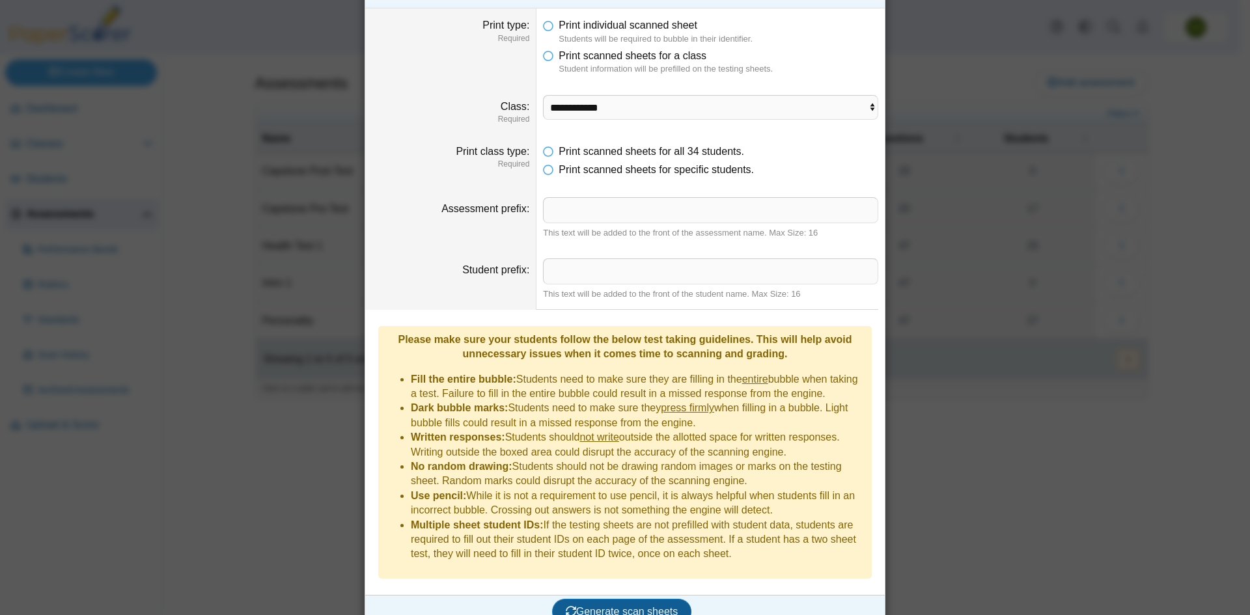
click at [625, 606] on span "Generate scan sheets" at bounding box center [622, 611] width 113 height 11
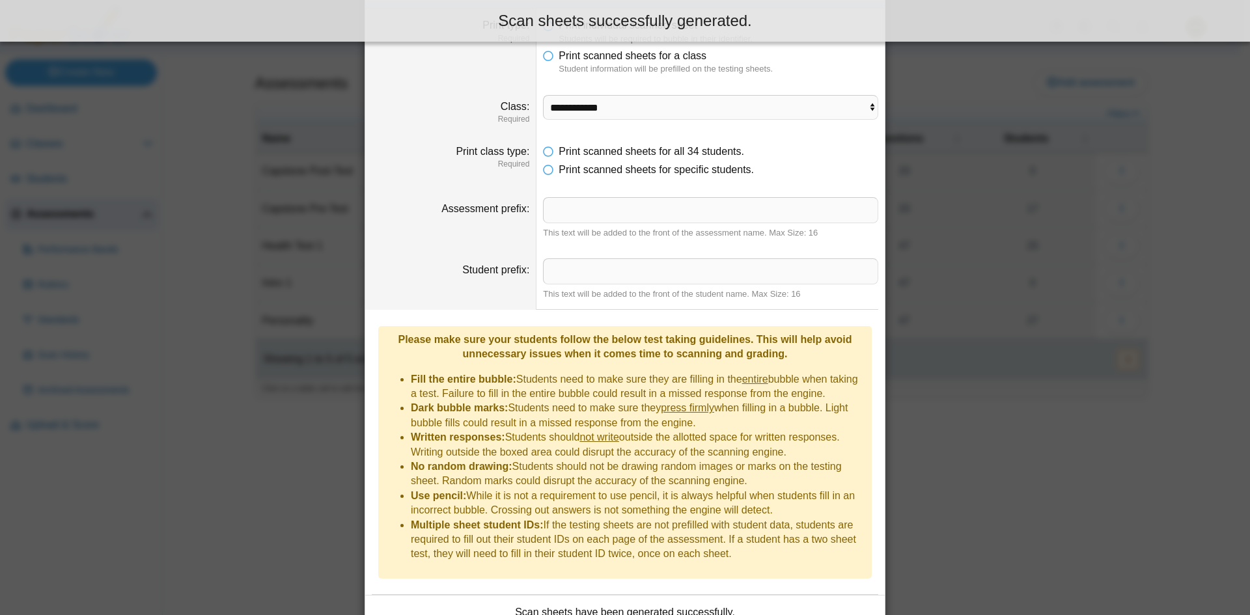
scroll to position [152, 0]
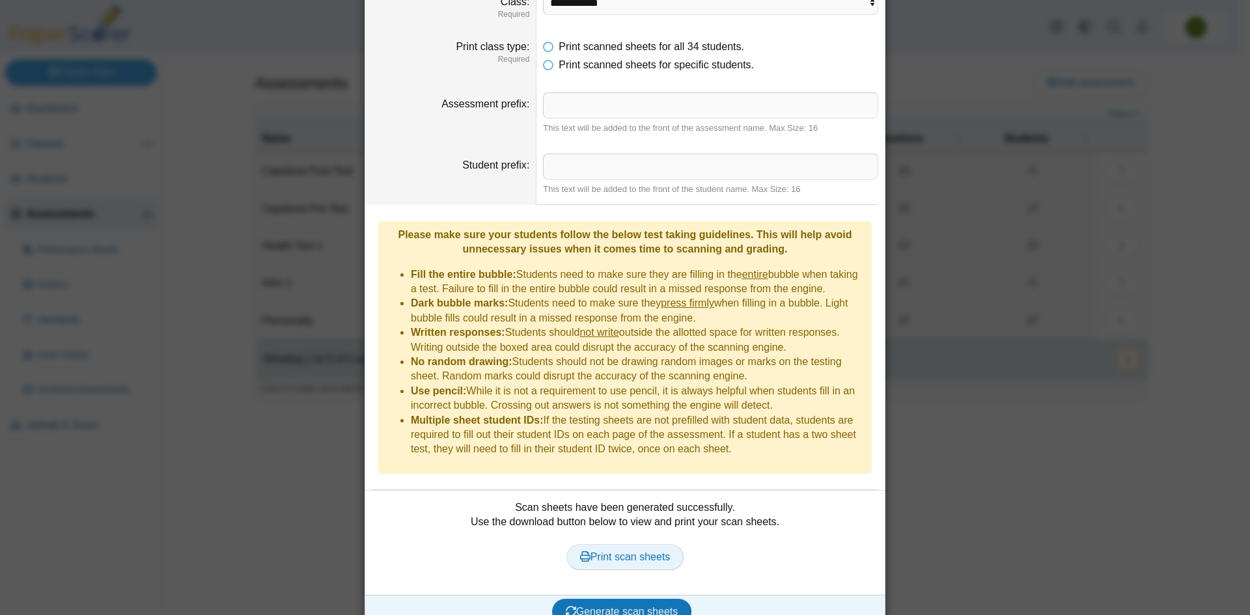
click at [632, 552] on span "Print scan sheets" at bounding box center [625, 557] width 91 height 11
